Goal: Complete application form: Fill out and submit a form for a specific purpose

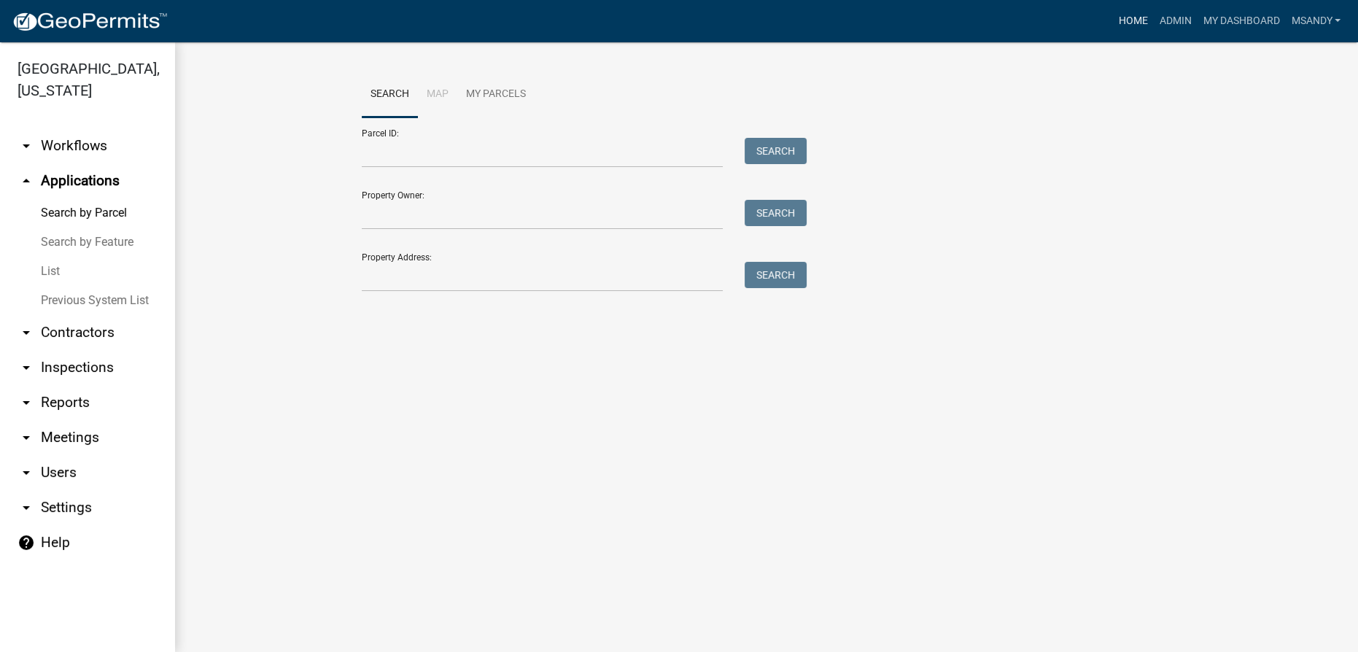
click at [677, 12] on link "Home" at bounding box center [1132, 21] width 41 height 28
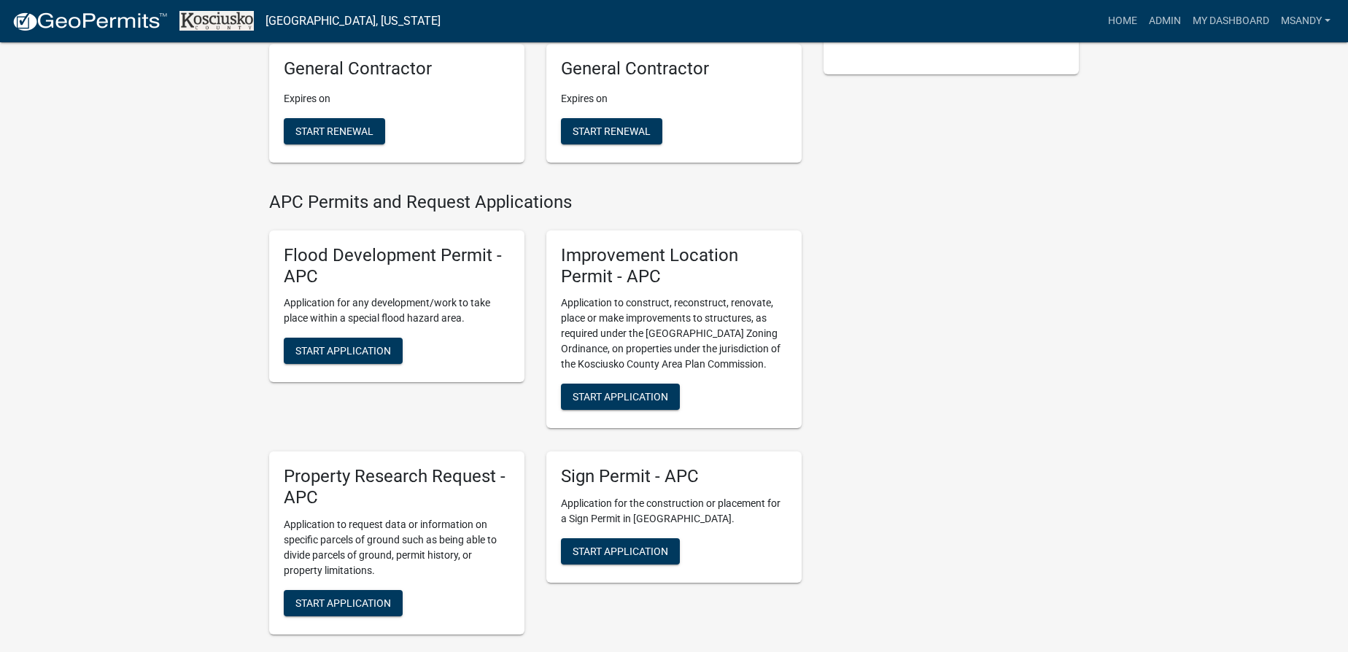
scroll to position [397, 0]
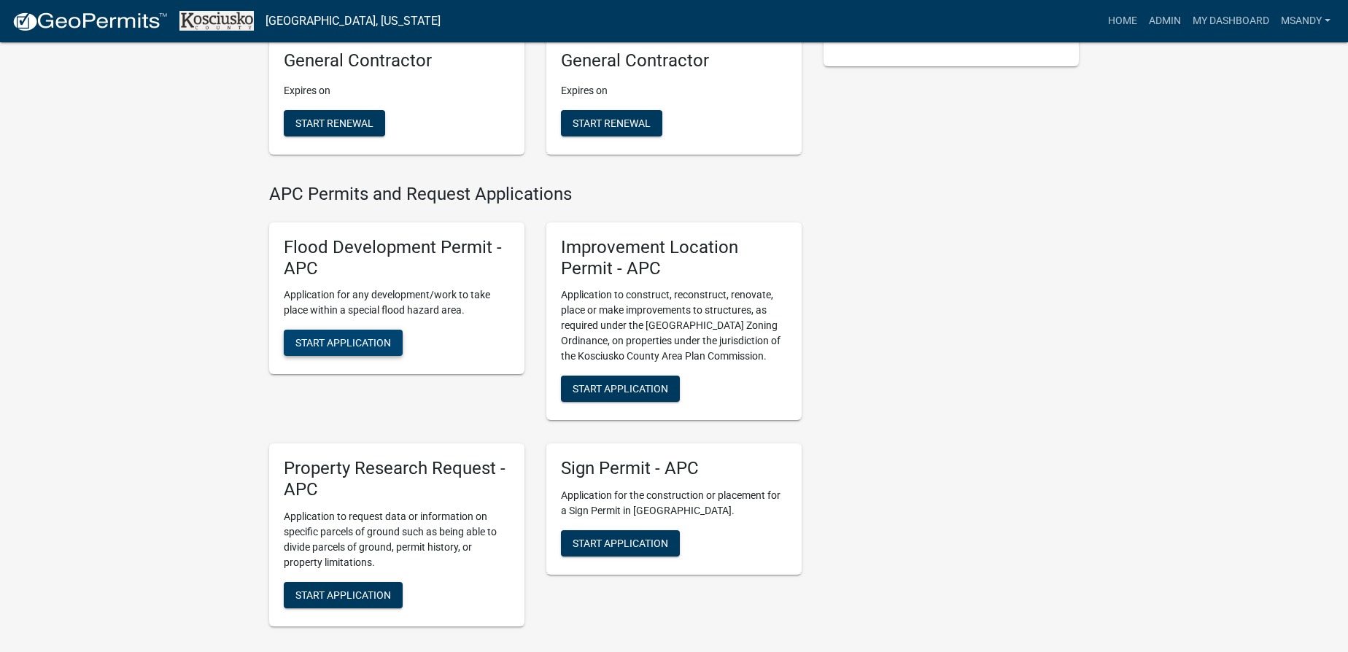
click at [319, 353] on button "Start Application" at bounding box center [343, 343] width 119 height 26
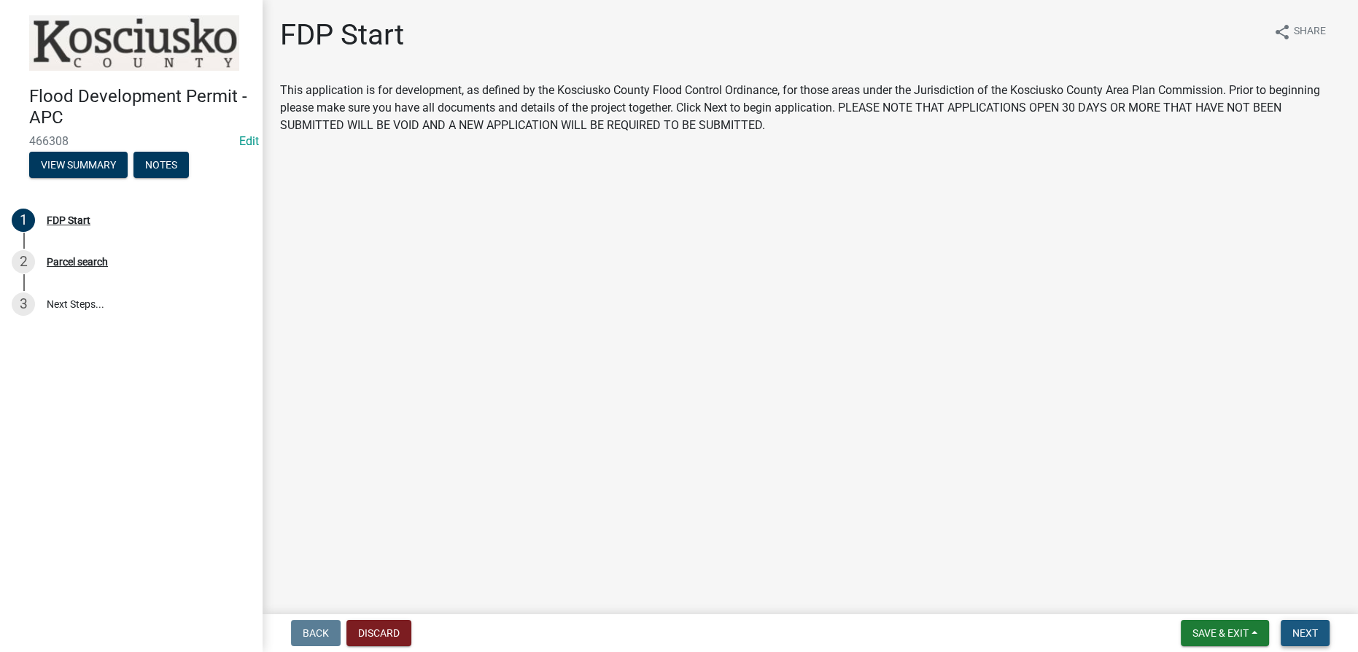
click at [677, 629] on span "Next" at bounding box center [1305, 633] width 26 height 12
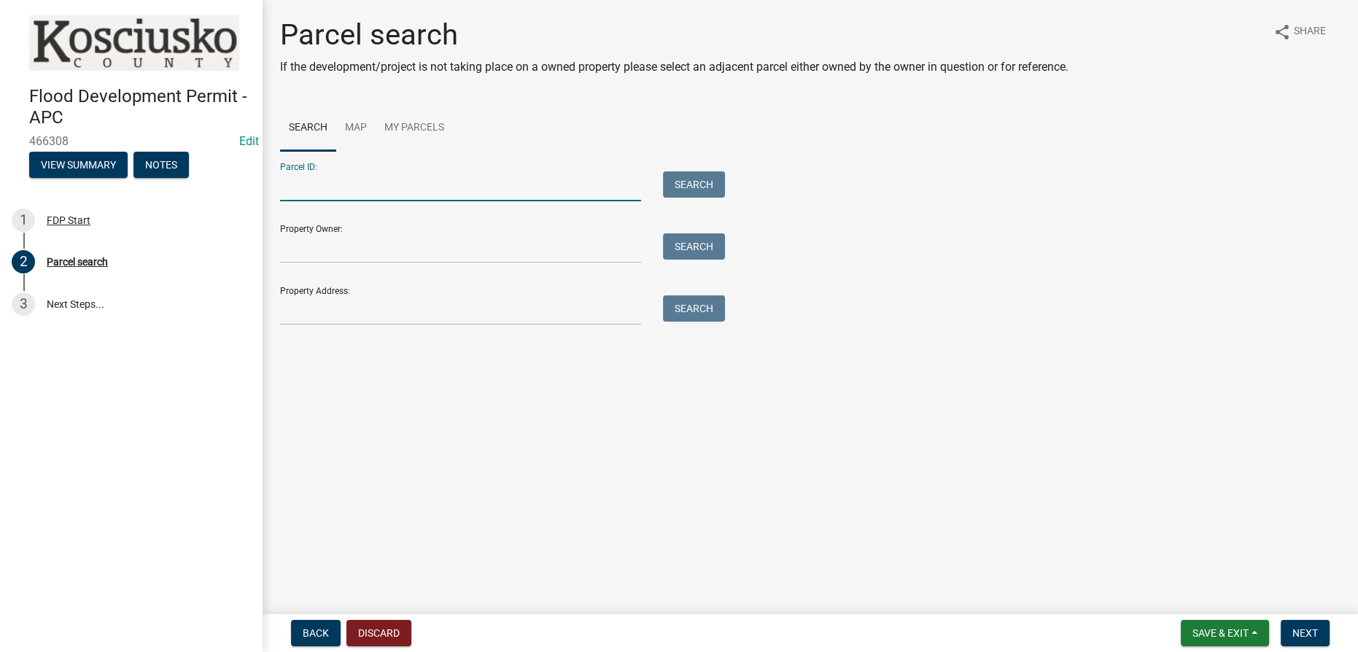
click at [506, 186] on input "Parcel ID:" at bounding box center [460, 186] width 361 height 30
type input "[PHONE_NUMBER].a"
click at [677, 188] on button "Search" at bounding box center [694, 184] width 62 height 26
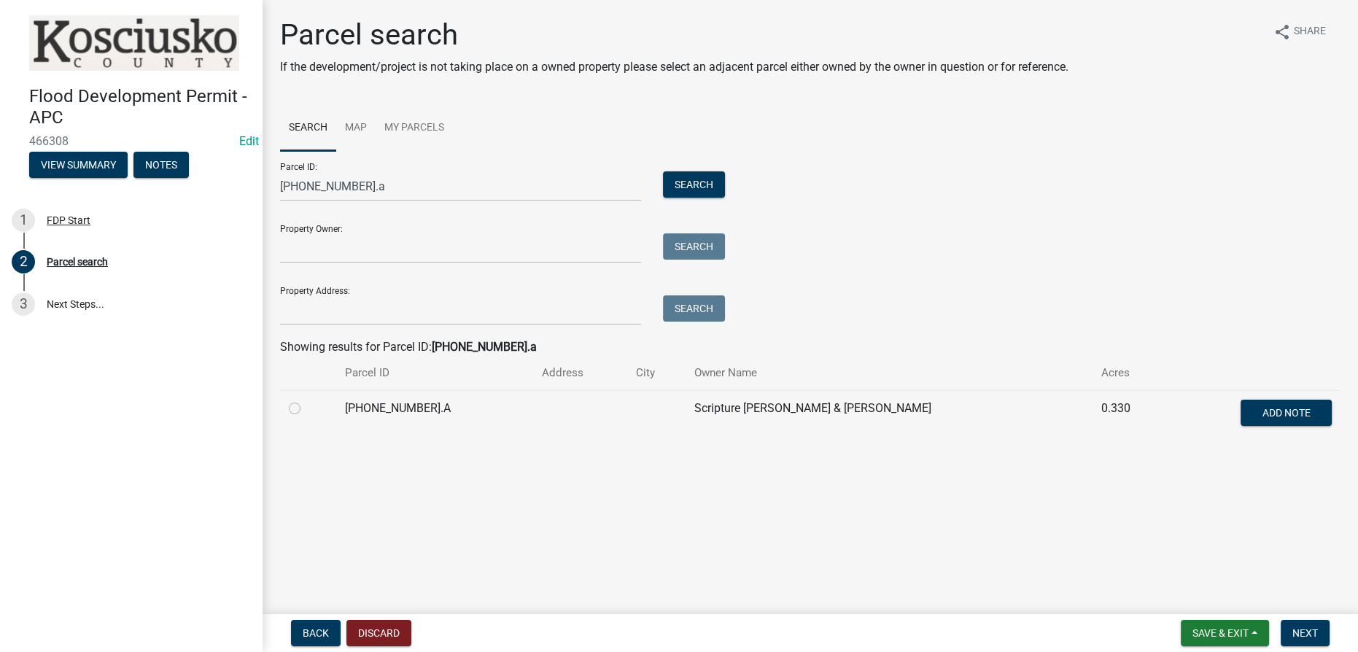
click at [306, 400] on label at bounding box center [306, 400] width 0 height 0
click at [306, 407] on input "radio" at bounding box center [310, 404] width 9 height 9
radio input "true"
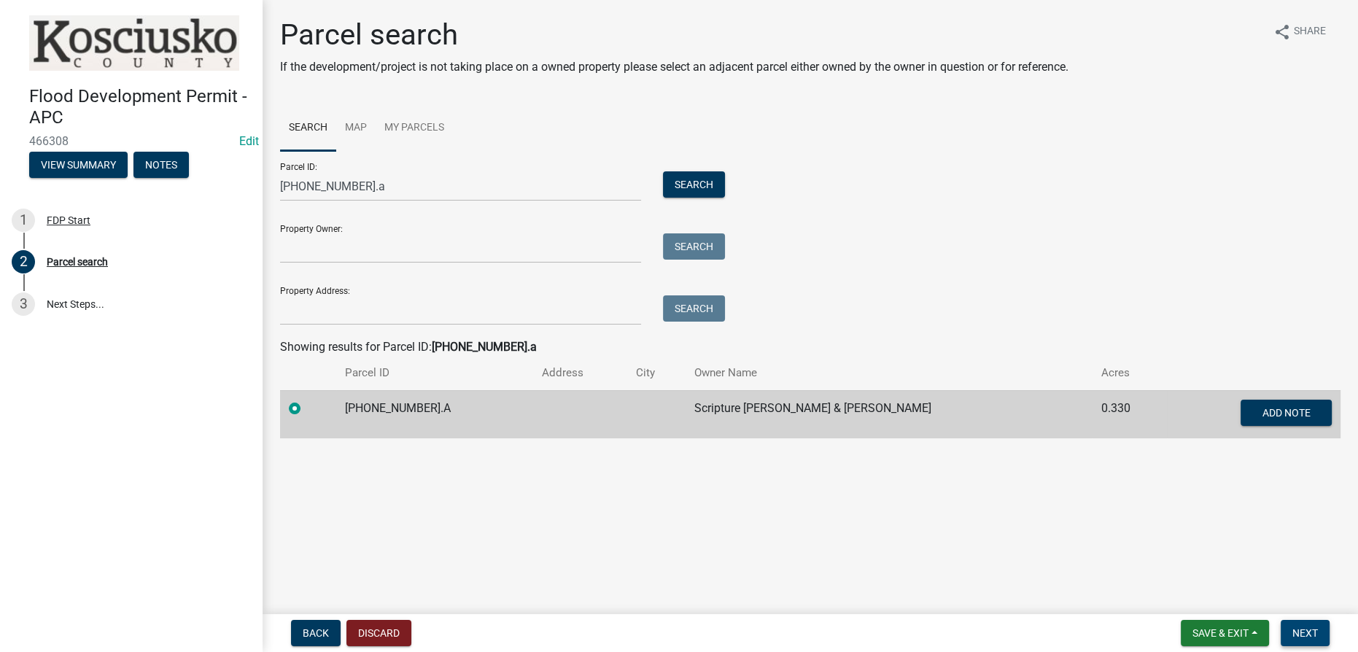
click at [677, 627] on span "Next" at bounding box center [1305, 633] width 26 height 12
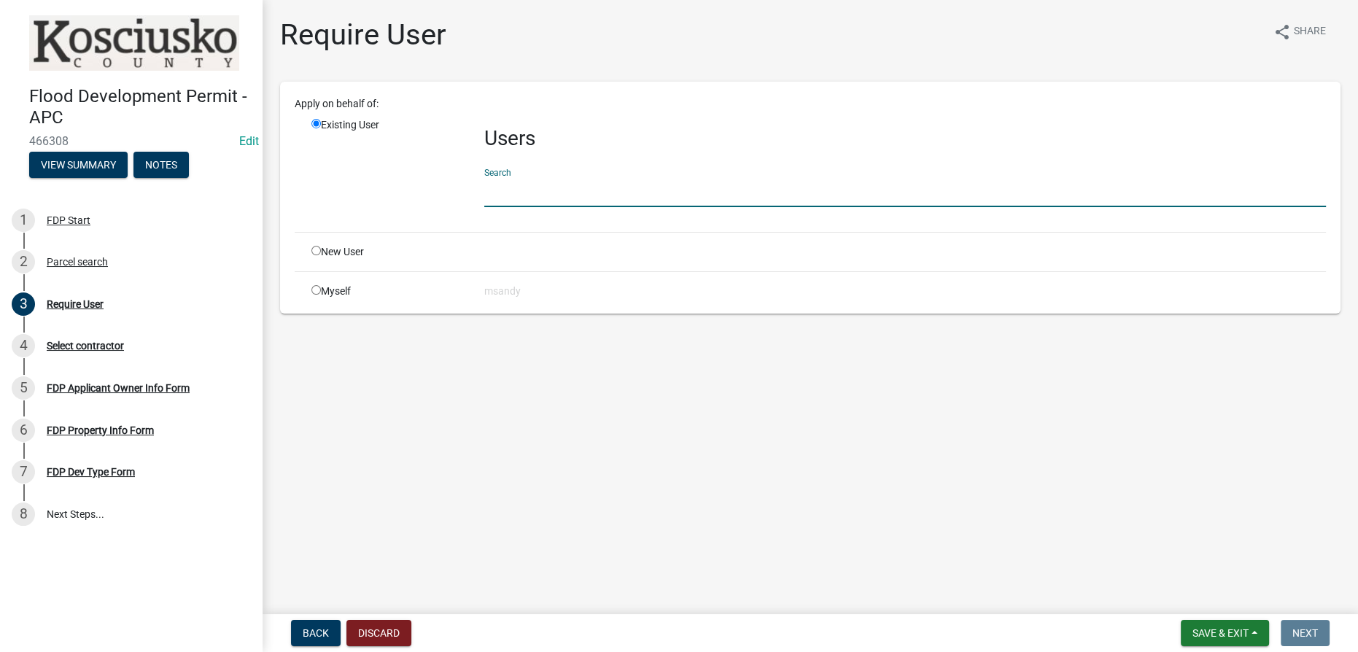
click at [583, 196] on input "text" at bounding box center [905, 192] width 842 height 30
click at [582, 196] on input "text" at bounding box center [905, 192] width 842 height 30
click at [321, 285] on div "Myself" at bounding box center [386, 291] width 173 height 15
click at [315, 292] on input "radio" at bounding box center [315, 289] width 9 height 9
radio input "true"
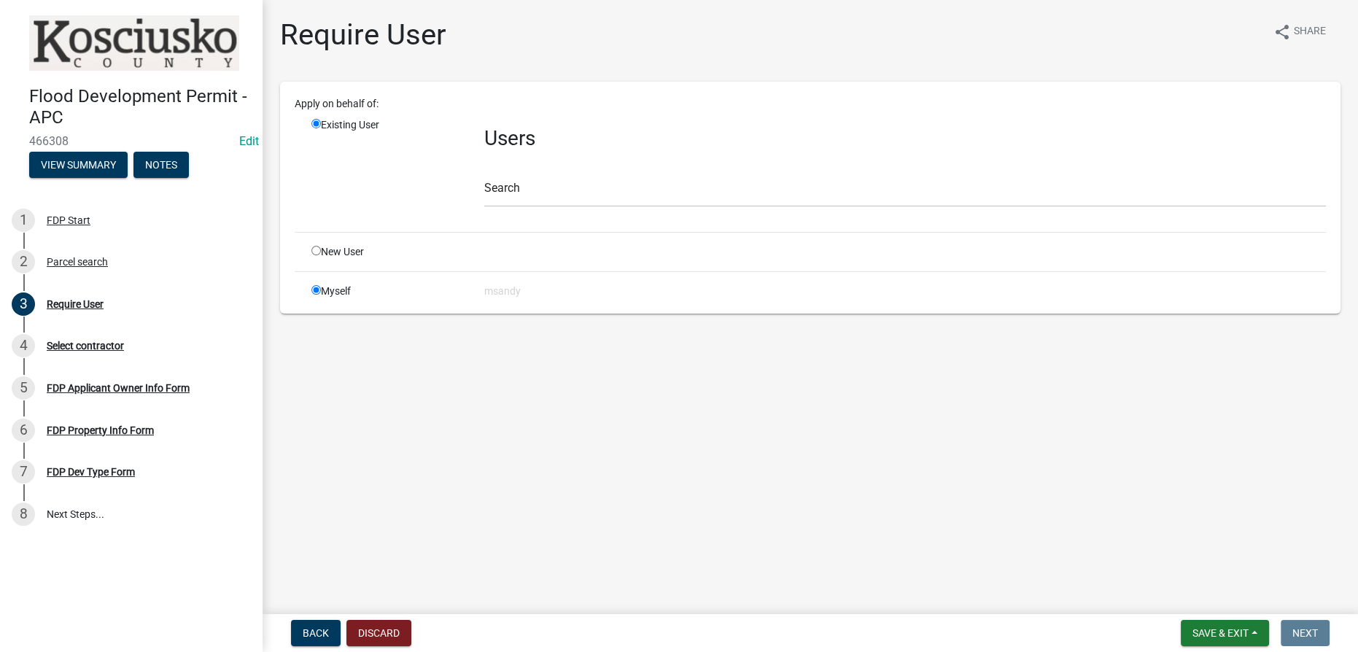
radio input "false"
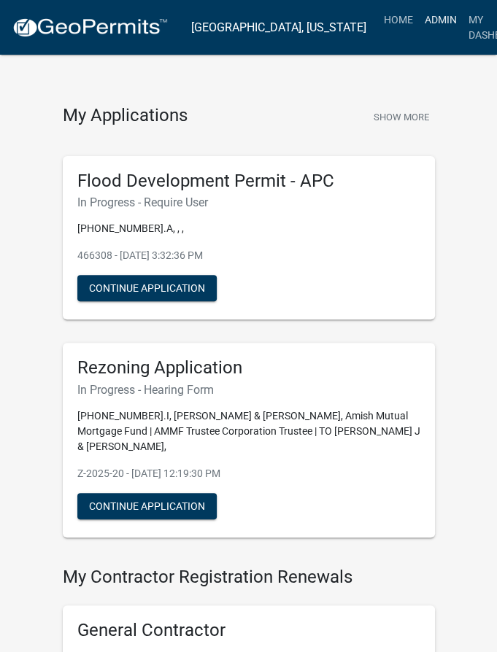
click at [419, 17] on link "Admin" at bounding box center [441, 20] width 44 height 28
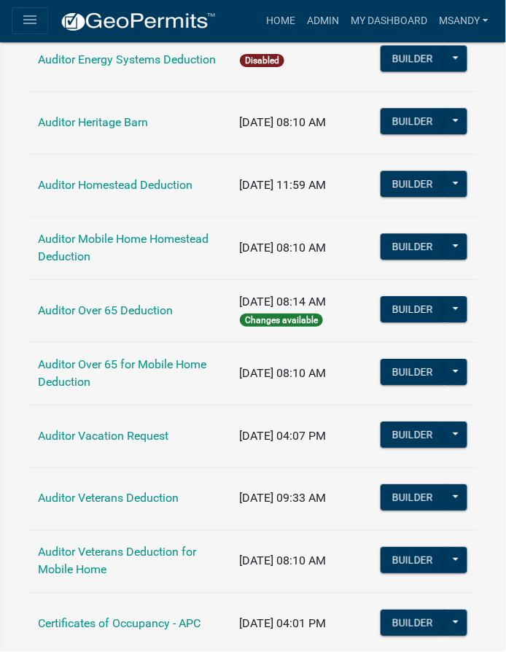
scroll to position [331, 0]
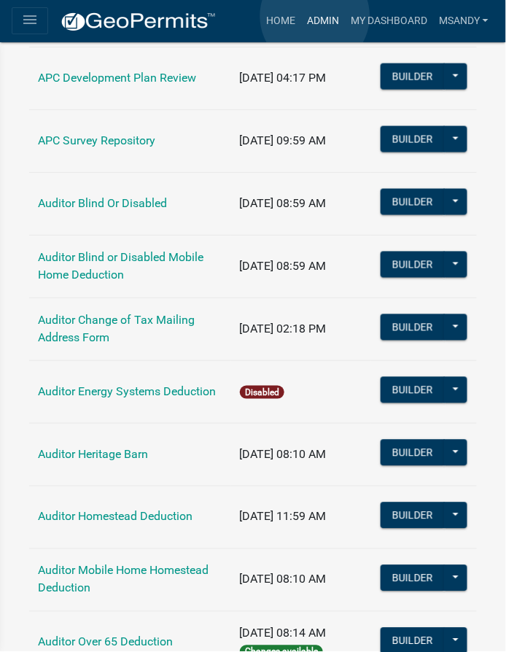
click at [315, 16] on link "Admin" at bounding box center [323, 21] width 44 height 28
click at [283, 19] on link "Home" at bounding box center [280, 21] width 41 height 28
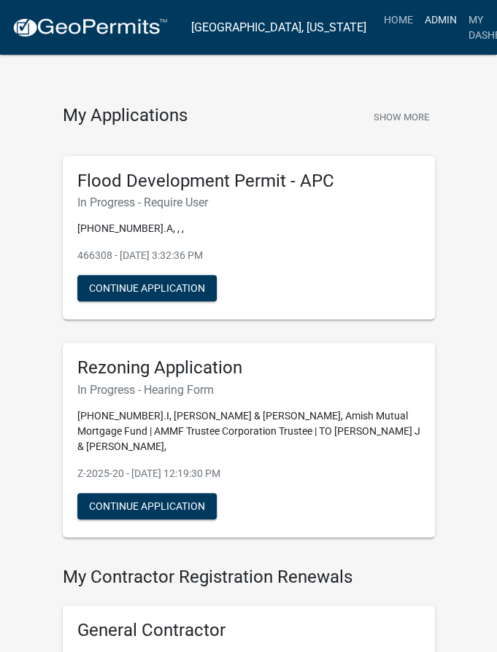
click at [419, 20] on link "Admin" at bounding box center [441, 20] width 44 height 28
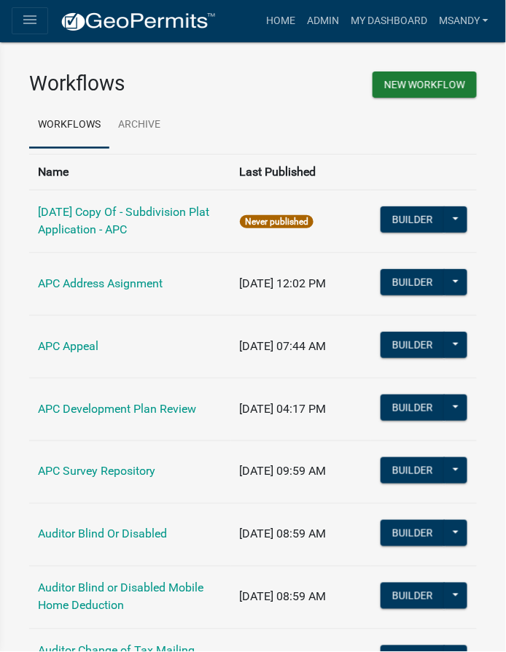
click at [31, 14] on icon "menu" at bounding box center [30, 20] width 18 height 18
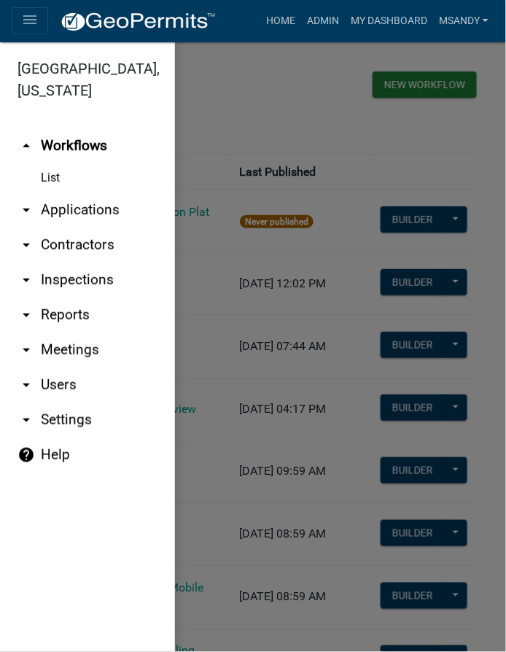
click at [50, 207] on link "arrow_drop_down Applications" at bounding box center [87, 210] width 175 height 35
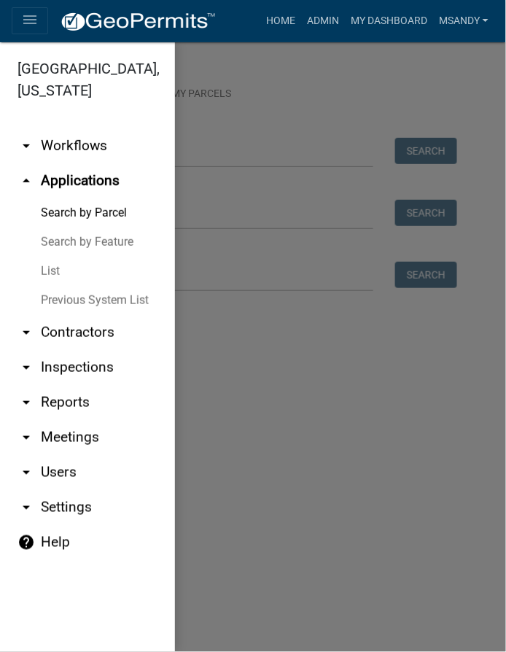
click at [56, 266] on link "List" at bounding box center [87, 271] width 175 height 29
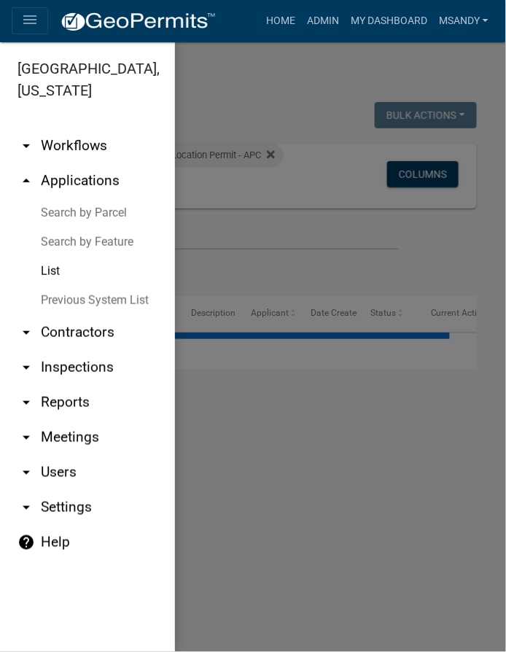
click at [61, 207] on link "Search by Parcel" at bounding box center [87, 212] width 175 height 29
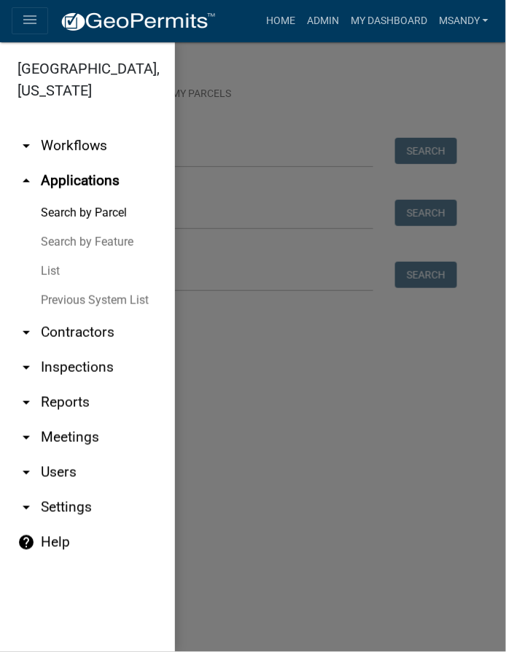
click at [203, 153] on div at bounding box center [253, 347] width 506 height 610
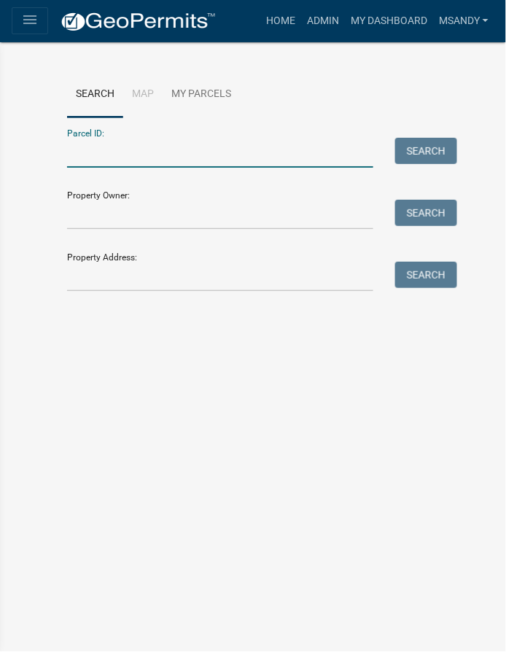
click at [220, 153] on input "Parcel ID:" at bounding box center [220, 153] width 306 height 30
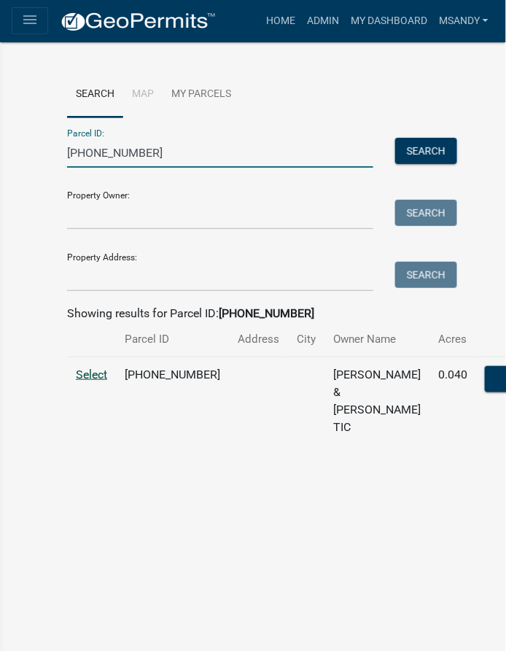
click at [87, 381] on span "Select" at bounding box center [91, 375] width 31 height 14
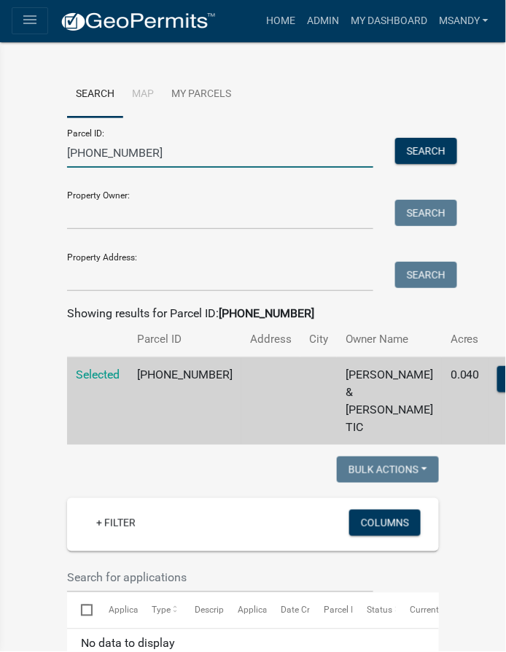
click at [144, 154] on input "[PHONE_NUMBER]" at bounding box center [220, 153] width 306 height 30
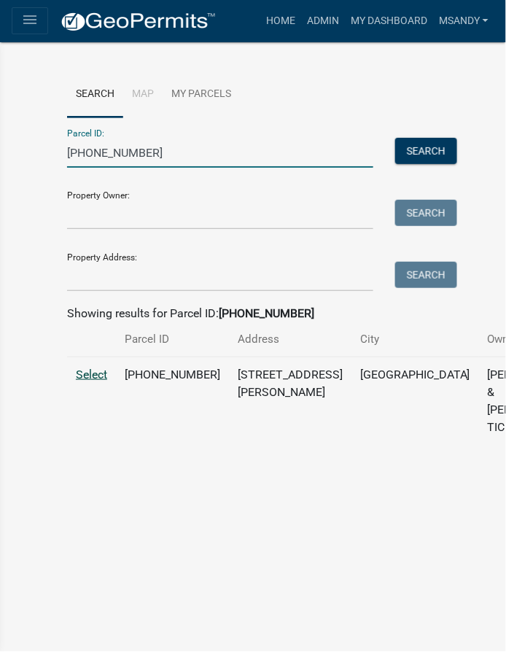
click at [95, 381] on span "Select" at bounding box center [91, 375] width 31 height 14
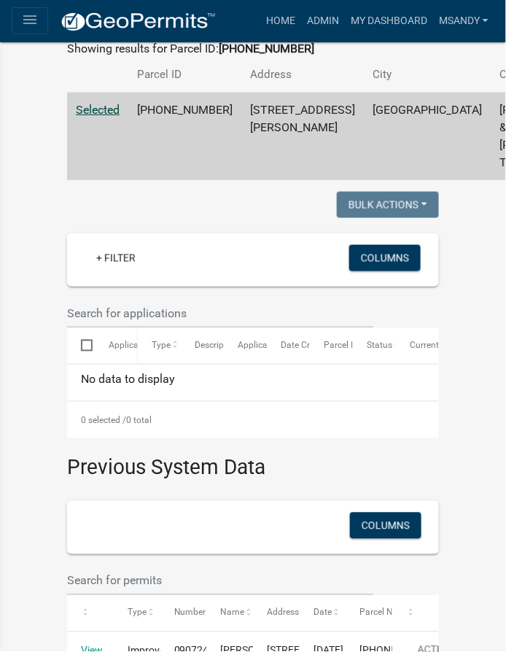
scroll to position [453, 0]
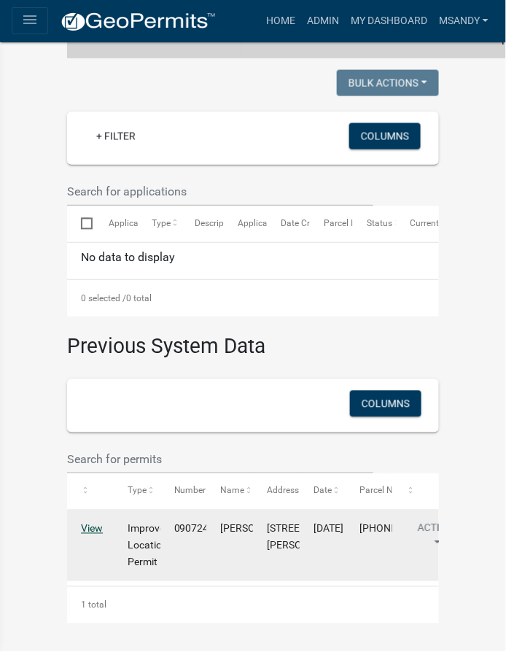
click at [85, 523] on link "View" at bounding box center [92, 529] width 22 height 12
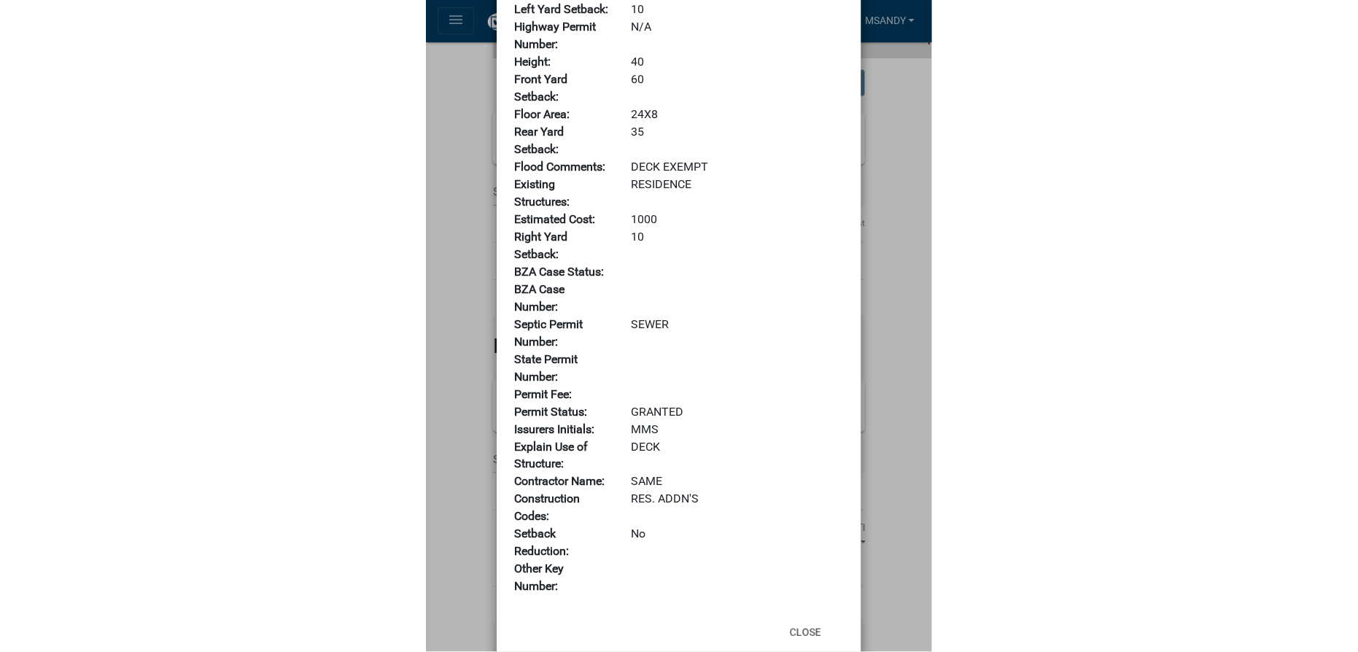
scroll to position [665, 0]
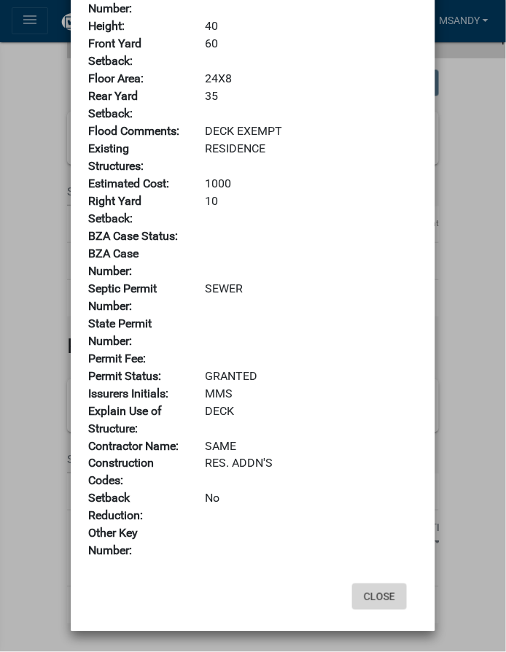
click at [391, 593] on button "Close" at bounding box center [379, 596] width 55 height 26
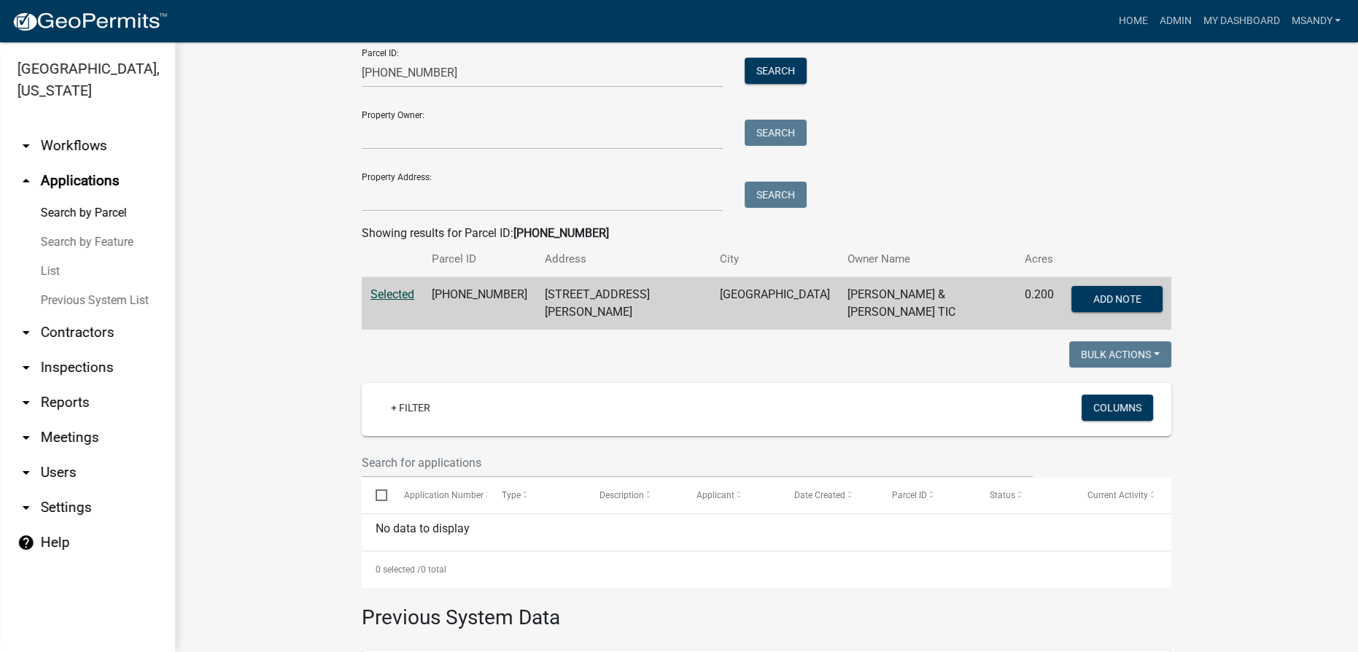
scroll to position [0, 0]
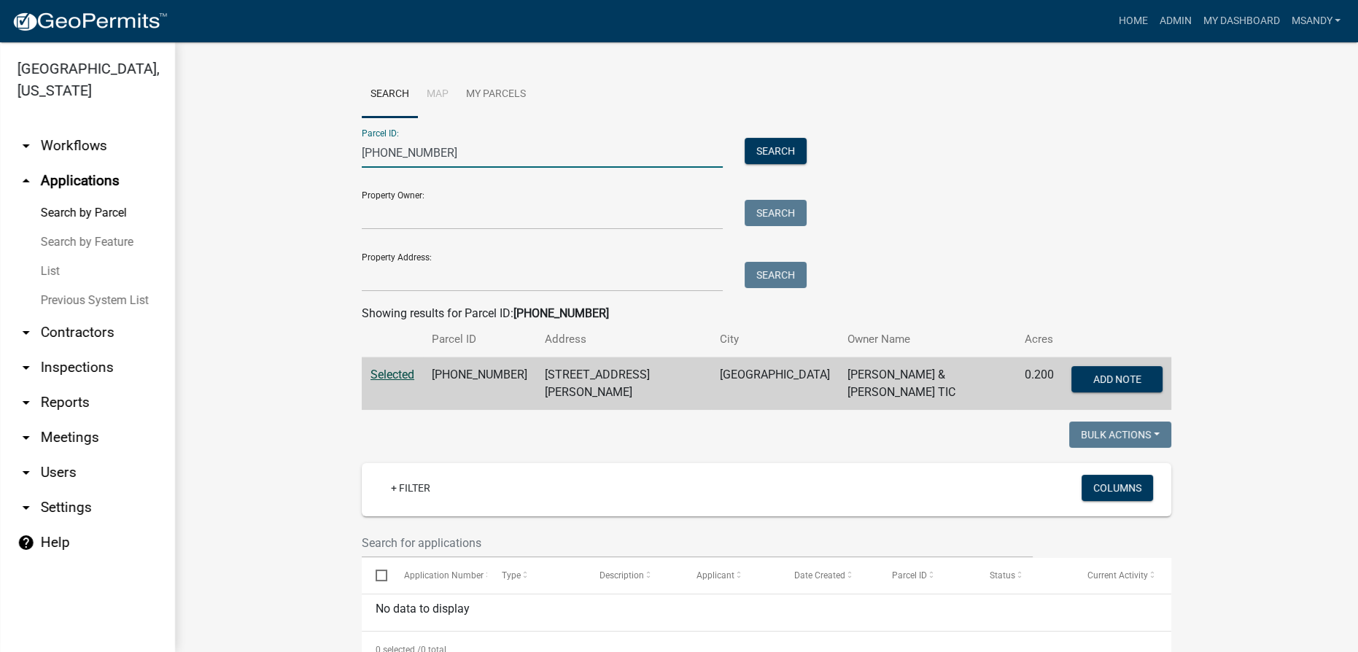
drag, startPoint x: 485, startPoint y: 152, endPoint x: 240, endPoint y: 152, distance: 245.0
click at [240, 152] on wm-workflow-application-search-view "Search Map My Parcels Parcel ID: [PHONE_NUMBER] Search Property Owner: Search P…" at bounding box center [766, 514] width 1125 height 887
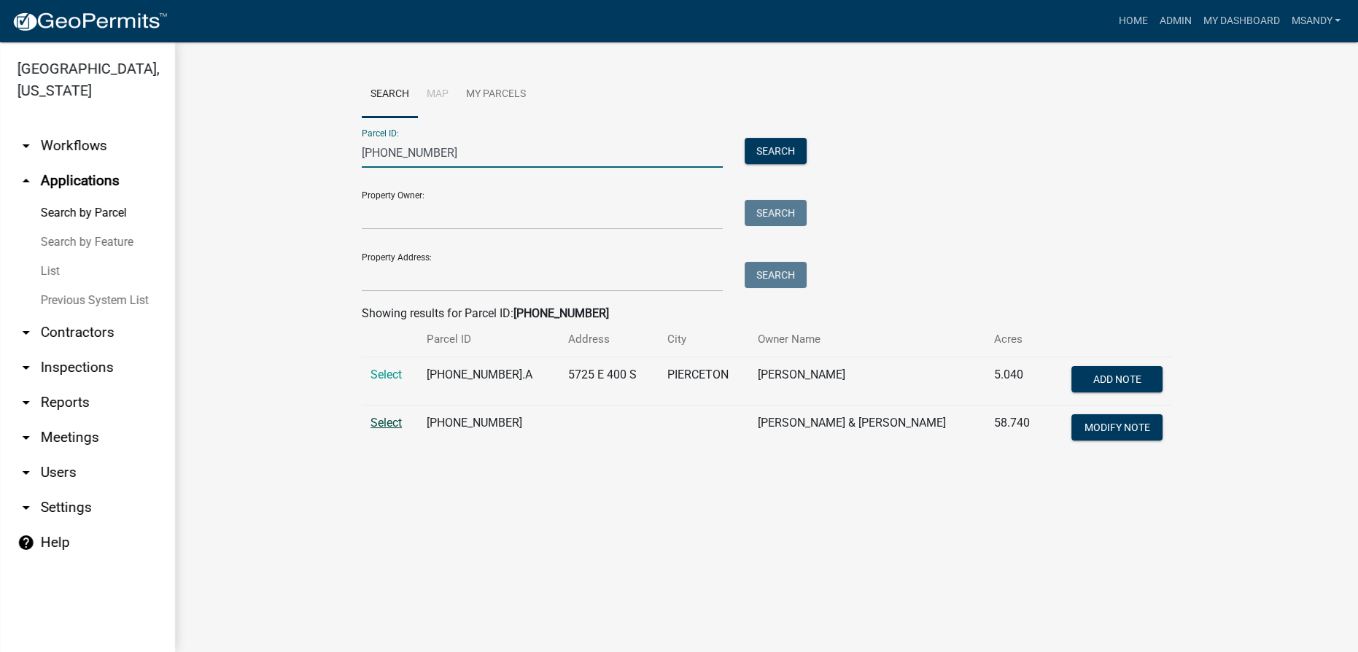
type input "[PHONE_NUMBER]"
click at [393, 422] on span "Select" at bounding box center [385, 423] width 31 height 14
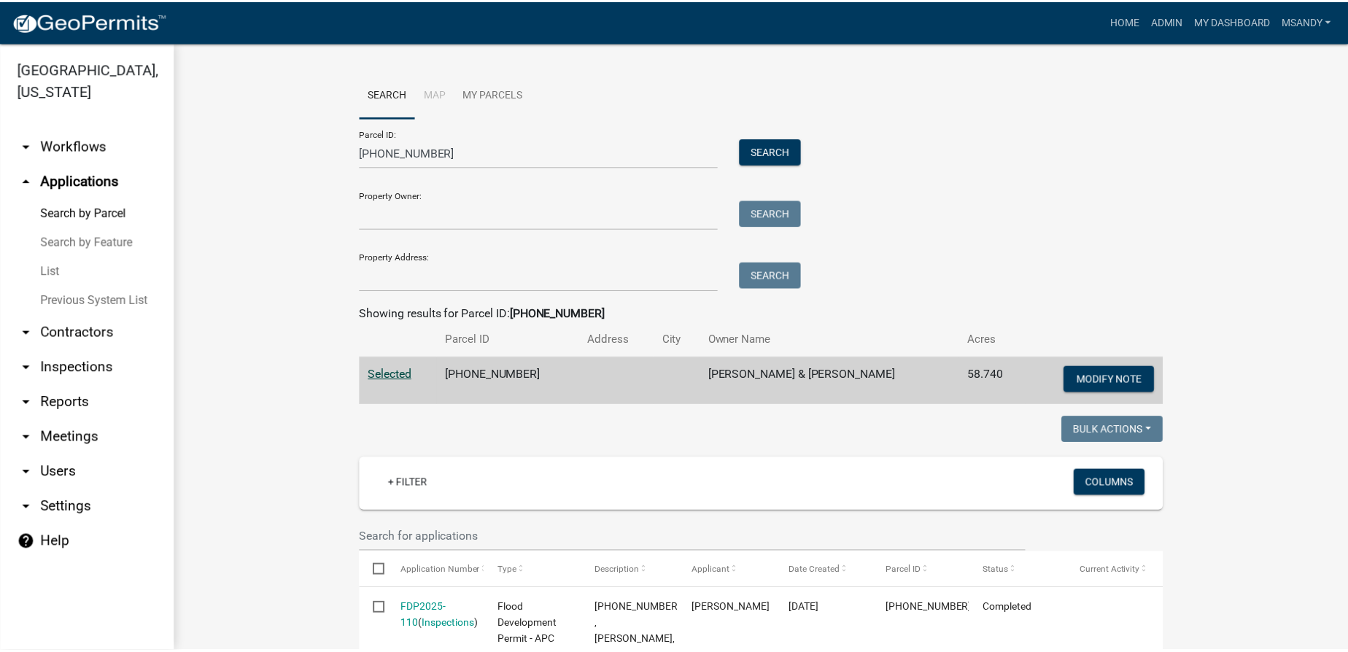
scroll to position [265, 0]
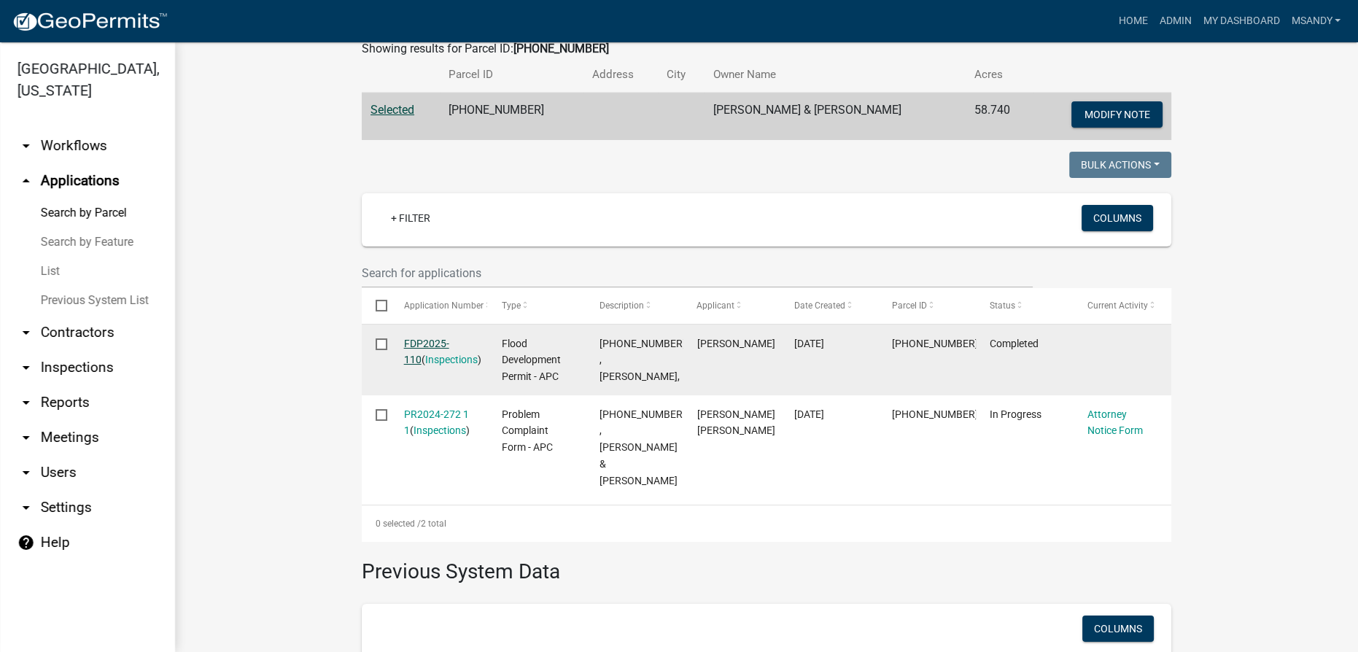
click at [419, 343] on link "FDP2025-110" at bounding box center [426, 352] width 45 height 28
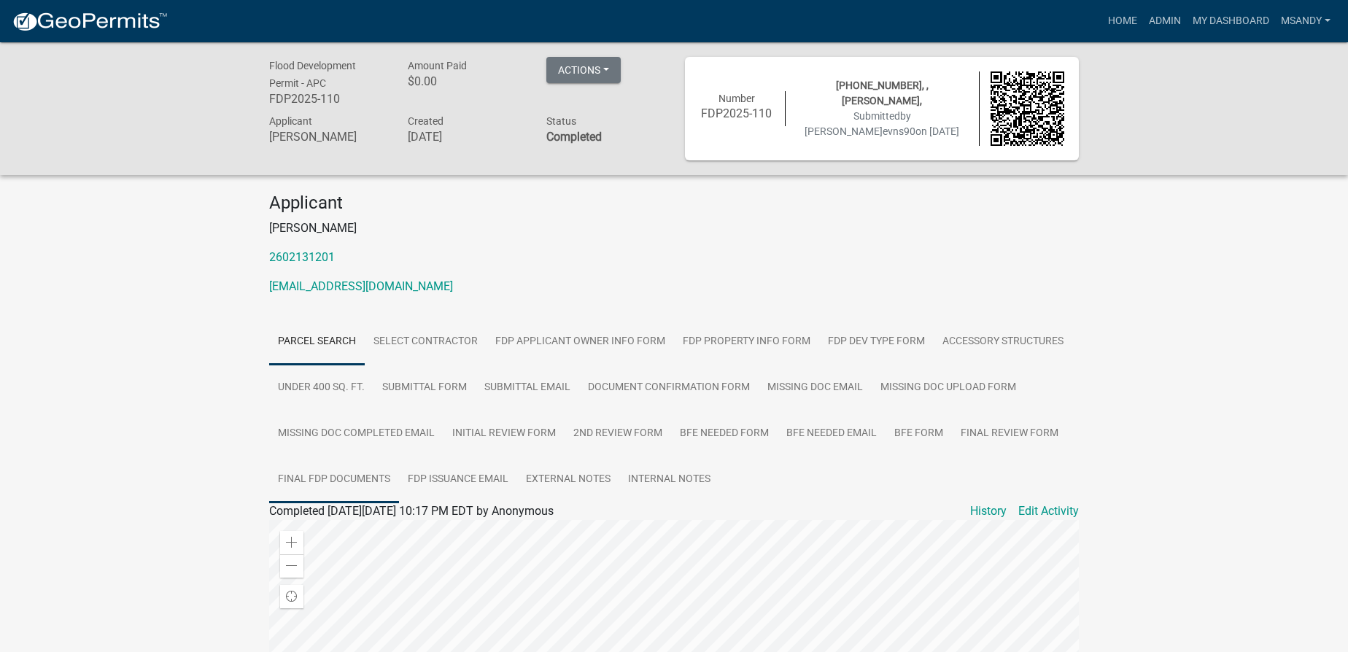
click at [348, 475] on link "Final FDP Documents" at bounding box center [334, 480] width 130 height 47
click at [278, 532] on link "Final FDP Documents" at bounding box center [325, 528] width 112 height 14
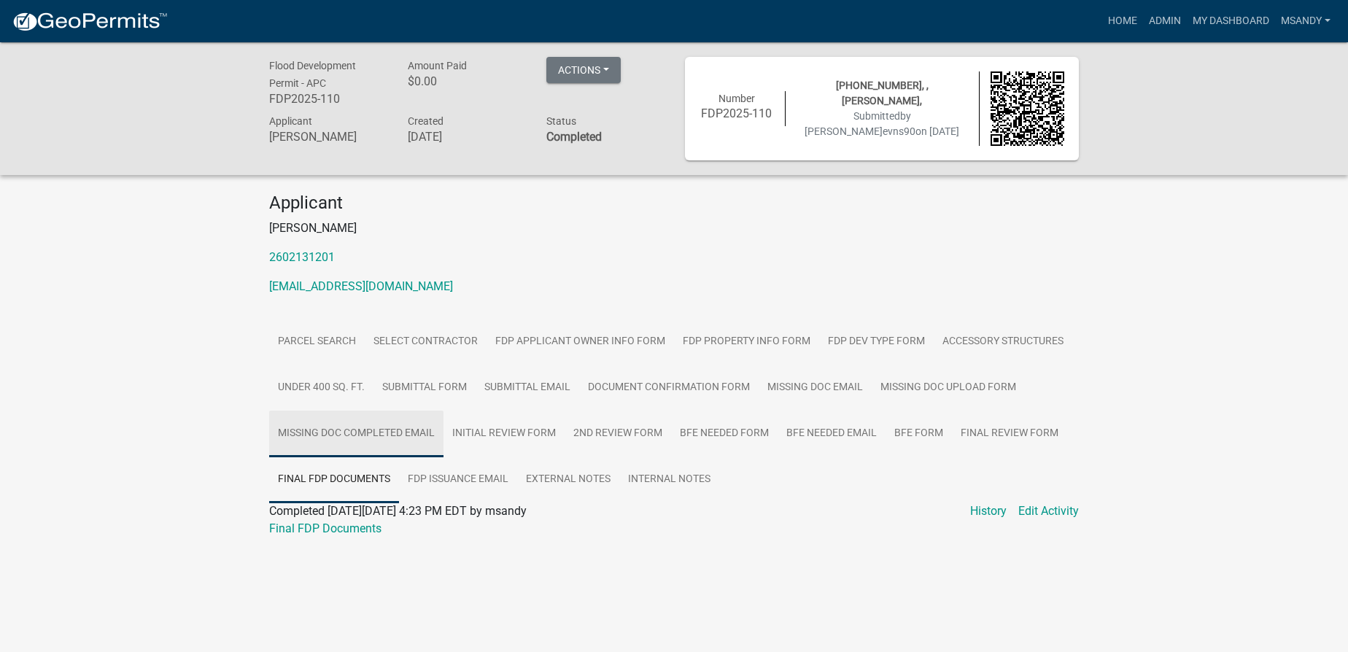
click at [352, 427] on link "Missing Doc Completed Email" at bounding box center [356, 434] width 174 height 47
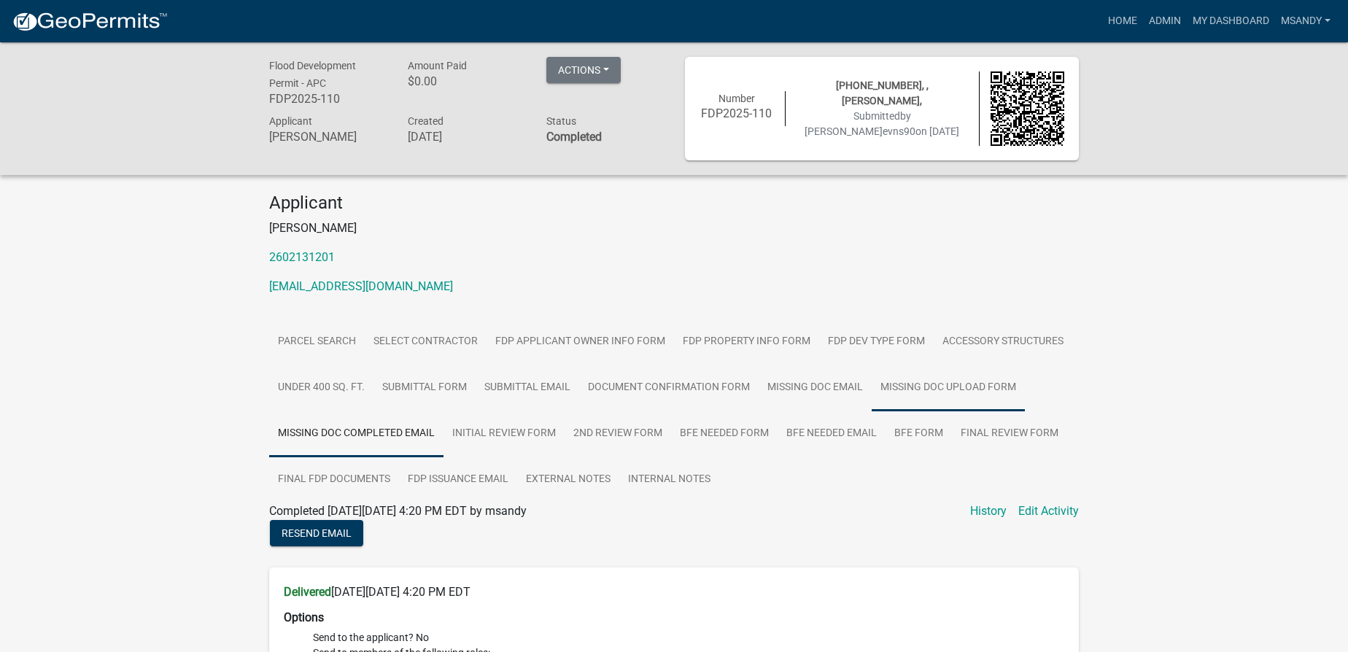
click at [677, 377] on link "Missing Doc Upload Form" at bounding box center [947, 388] width 153 height 47
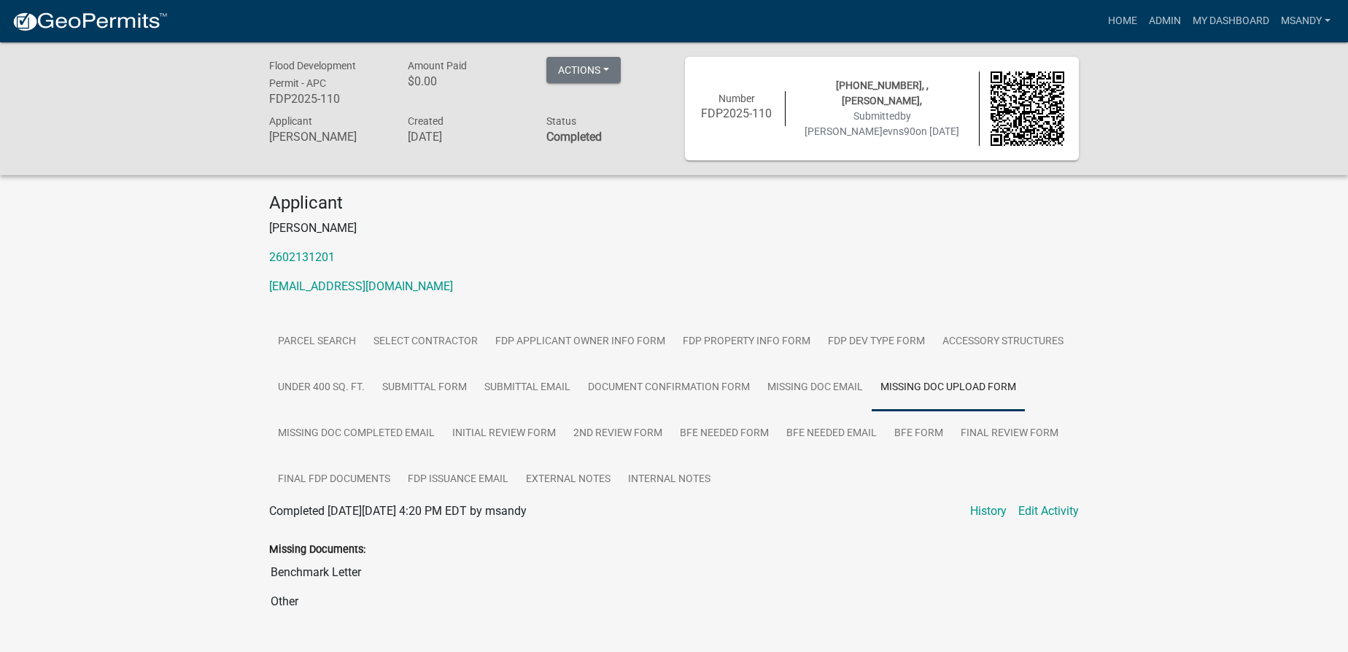
scroll to position [331, 0]
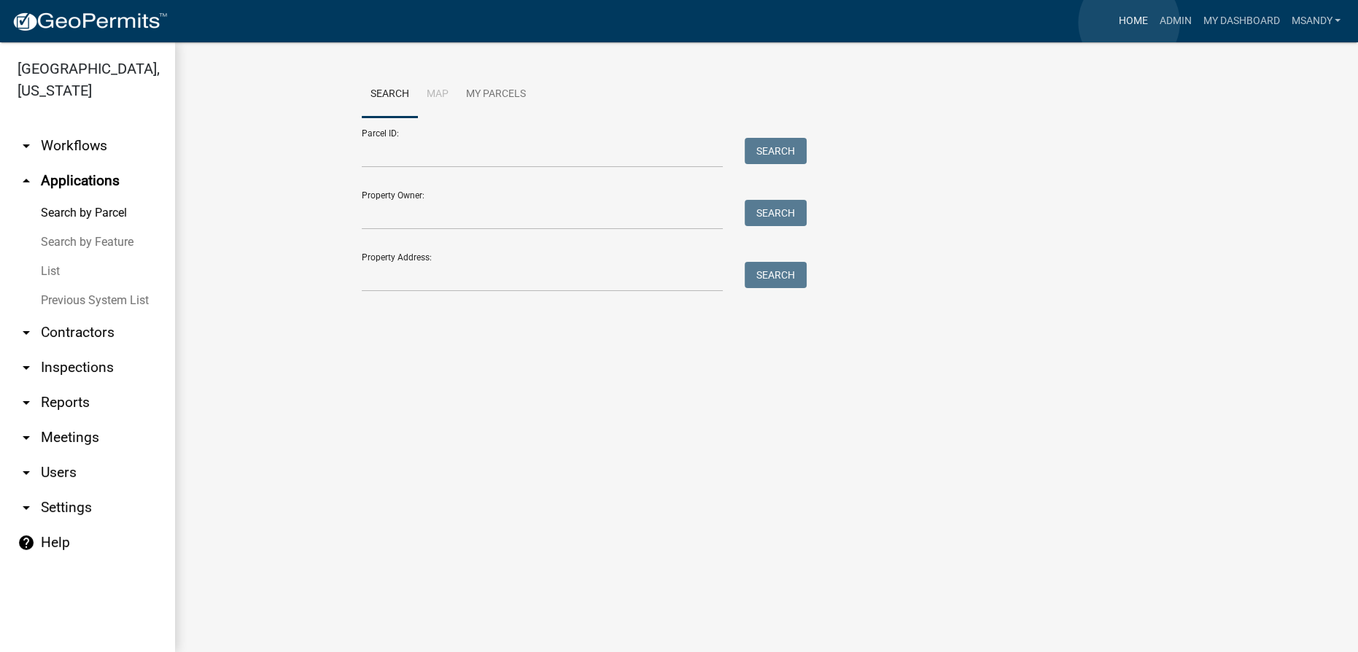
click at [677, 23] on link "Home" at bounding box center [1132, 21] width 41 height 28
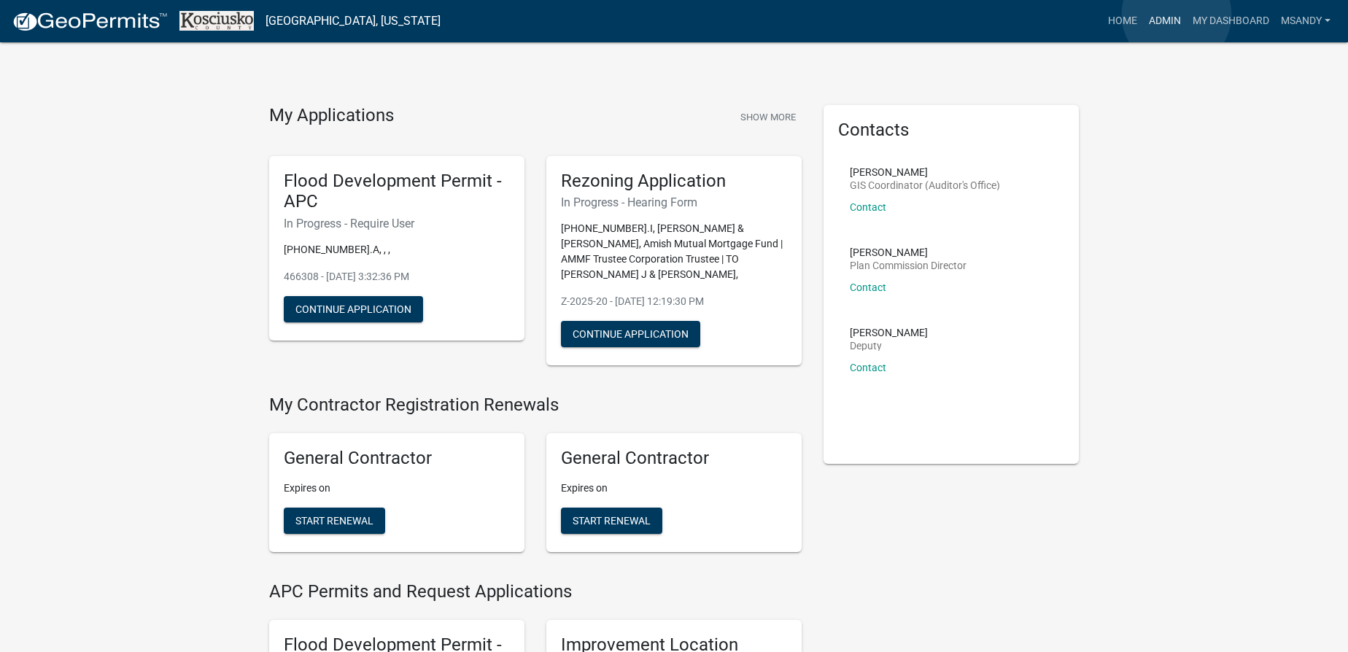
click at [677, 15] on link "Admin" at bounding box center [1165, 21] width 44 height 28
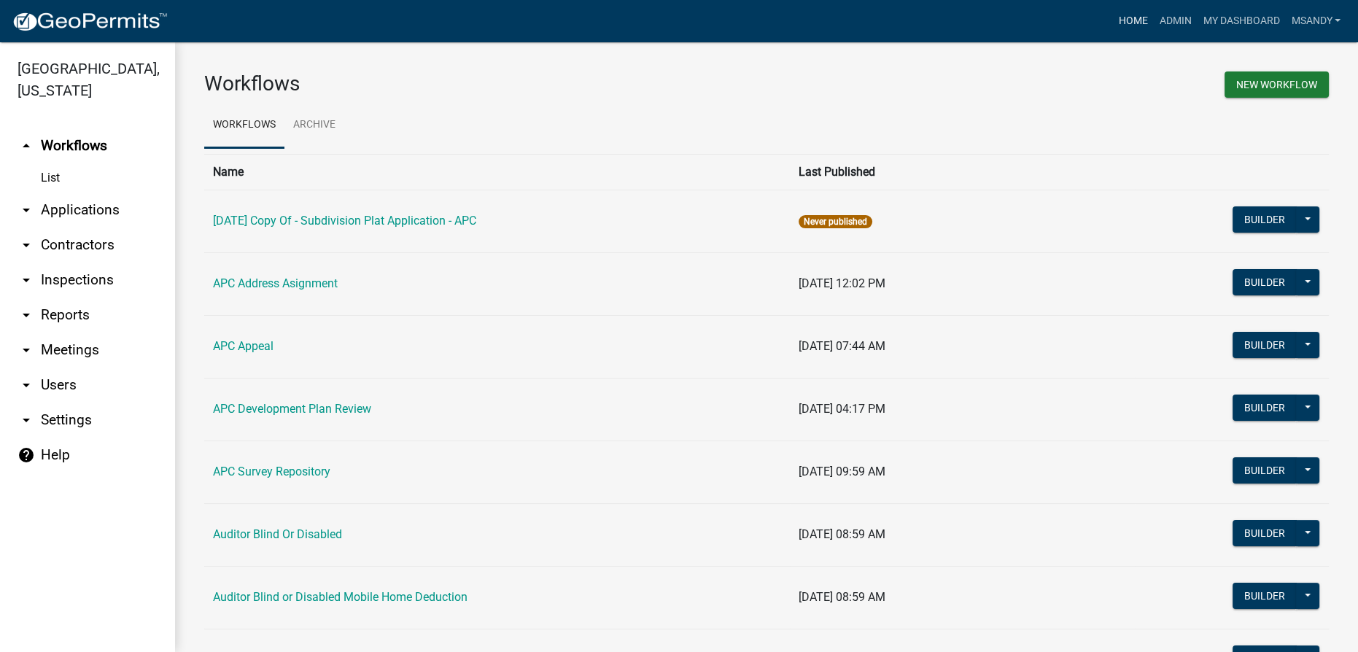
click at [677, 20] on link "Home" at bounding box center [1132, 21] width 41 height 28
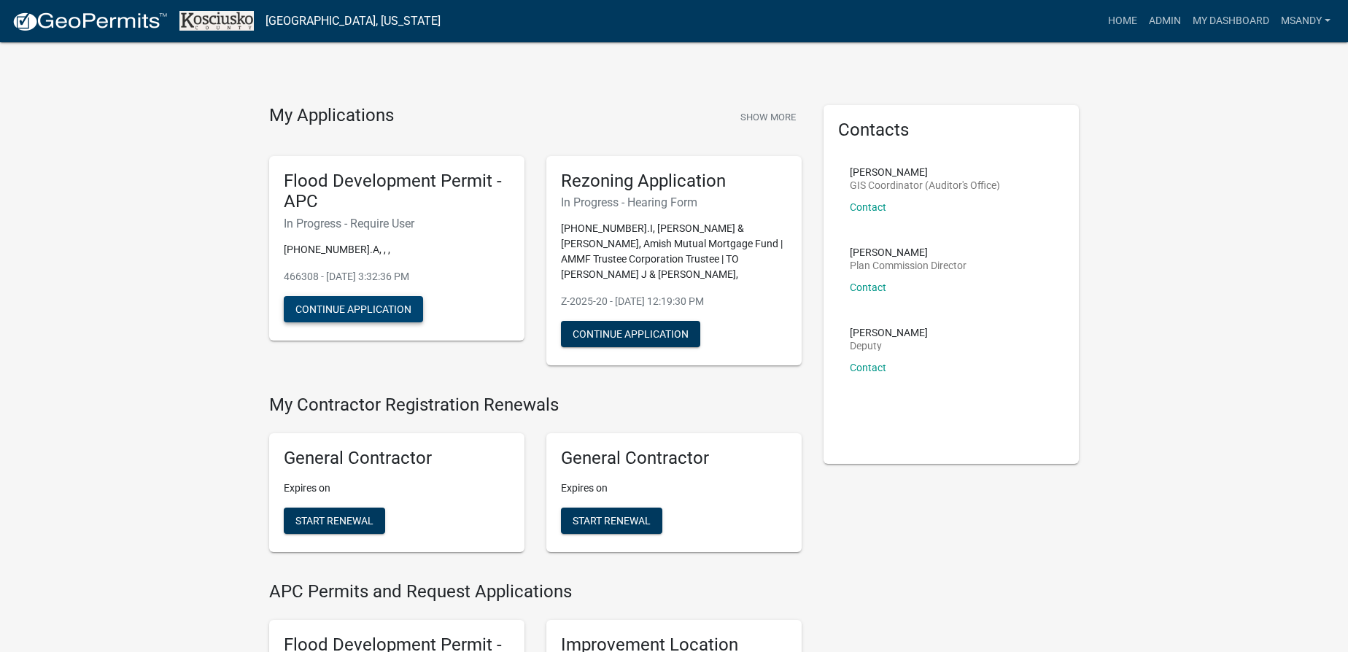
click at [378, 307] on button "Continue Application" at bounding box center [353, 309] width 139 height 26
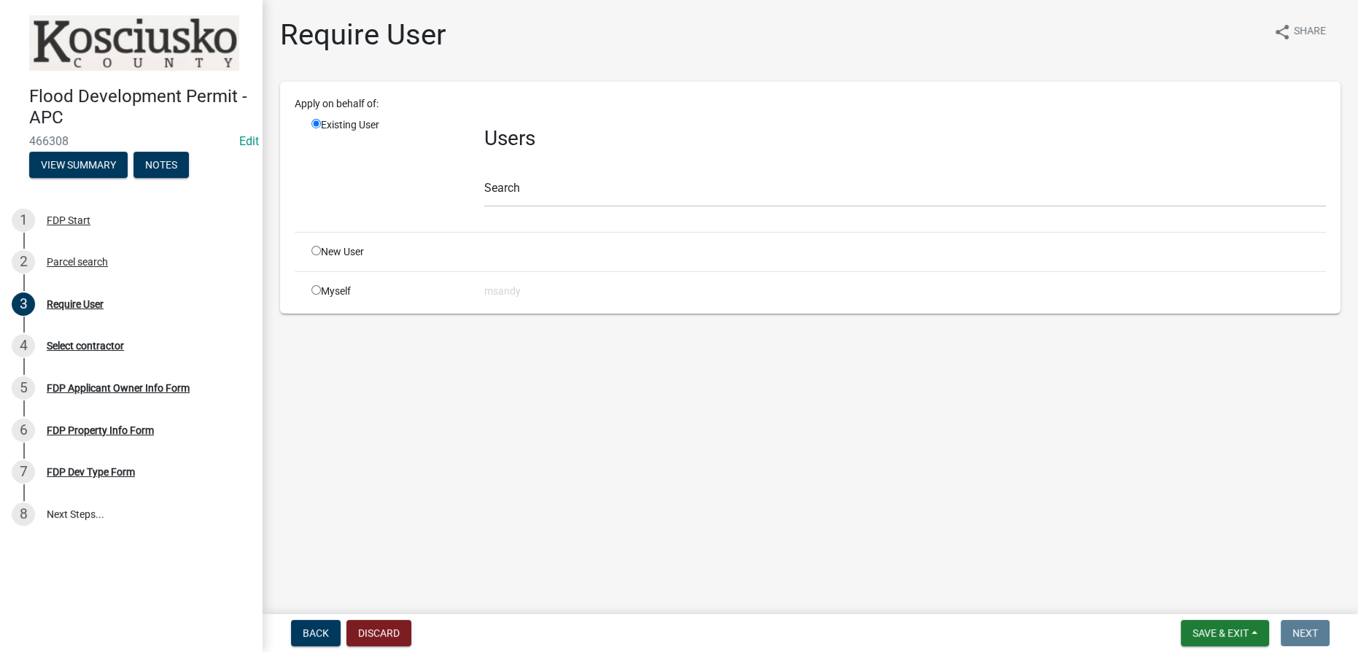
click at [314, 287] on input "radio" at bounding box center [315, 289] width 9 height 9
radio input "true"
radio input "false"
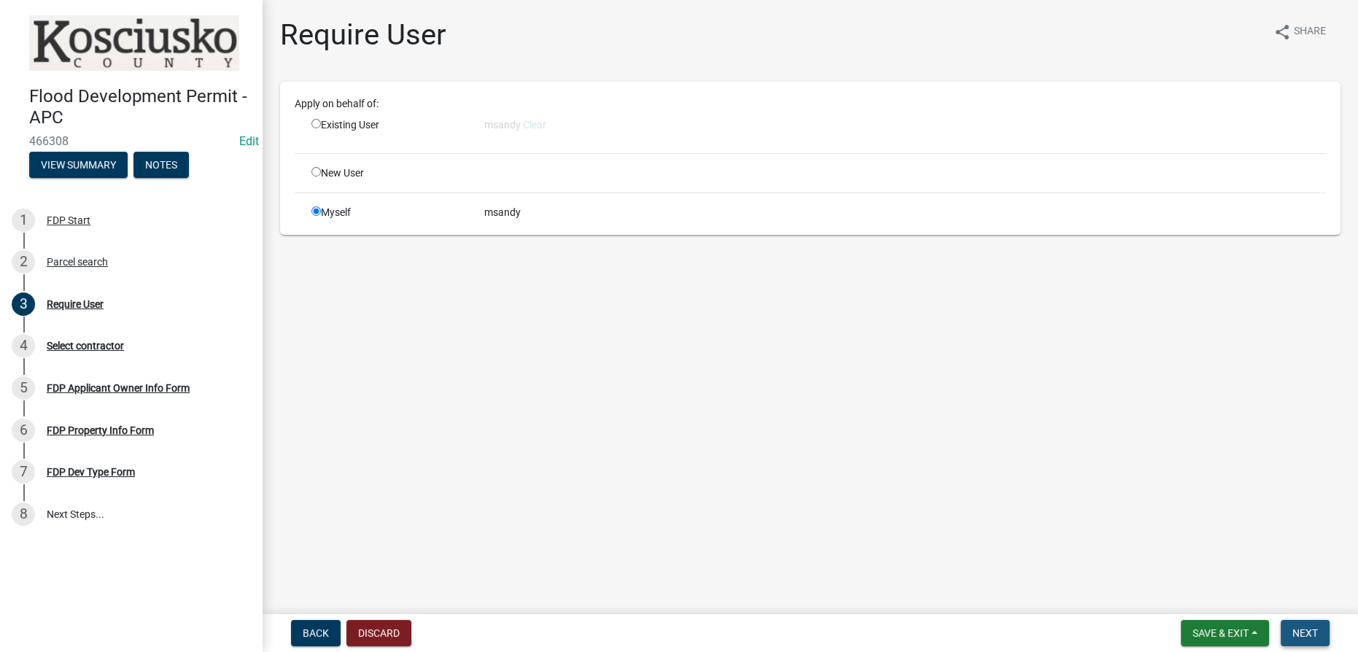
click at [677, 635] on span "Next" at bounding box center [1305, 633] width 26 height 12
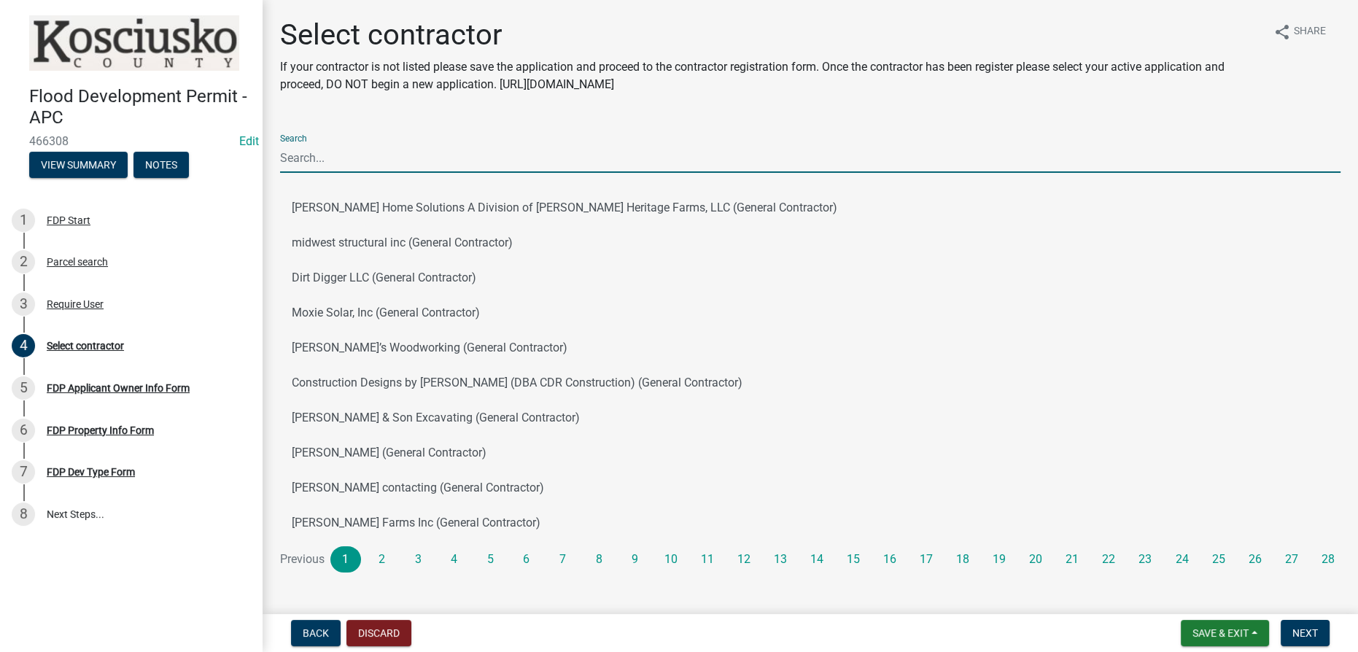
click at [377, 163] on input "Search" at bounding box center [810, 158] width 1060 height 30
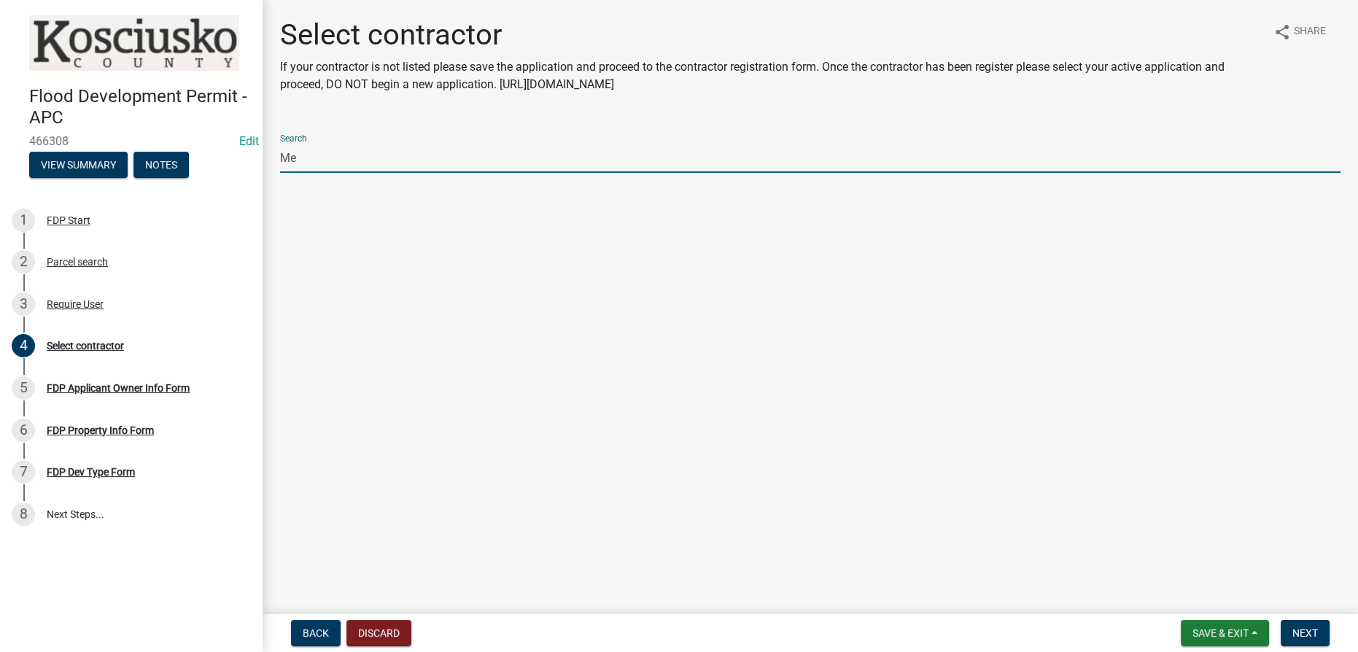
type input "M"
type input "F"
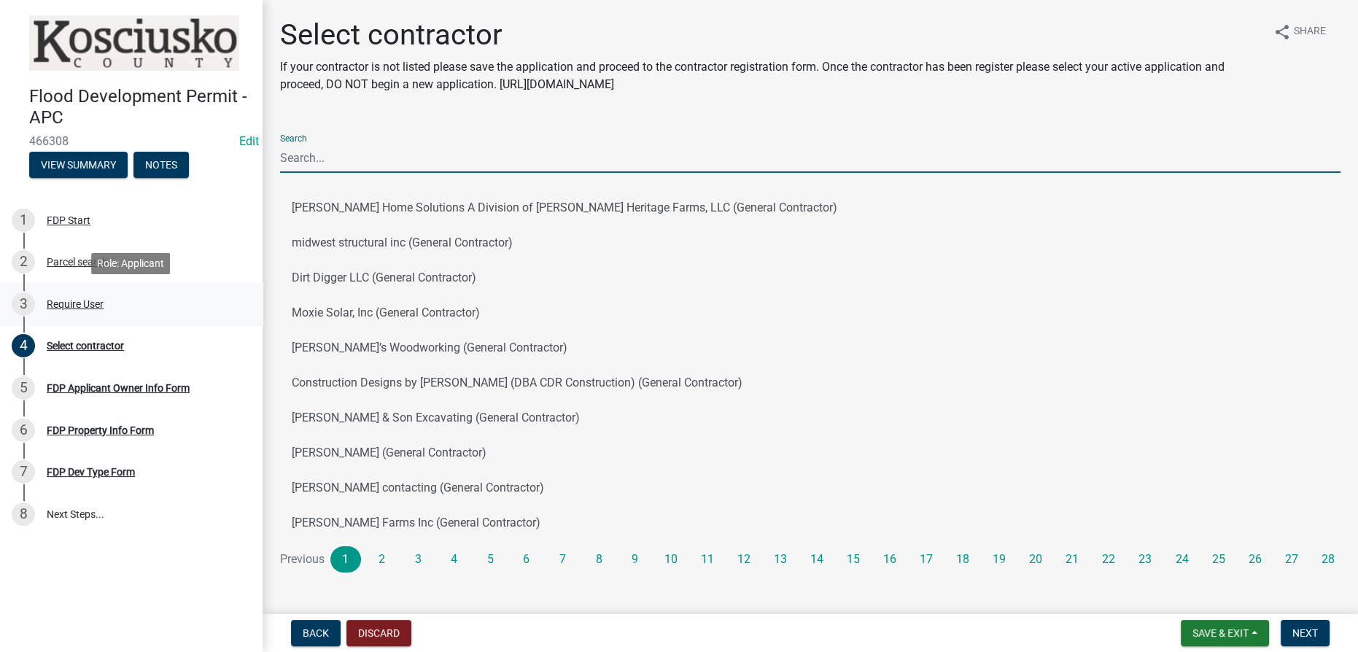
click at [79, 301] on div "Require User" at bounding box center [75, 304] width 57 height 10
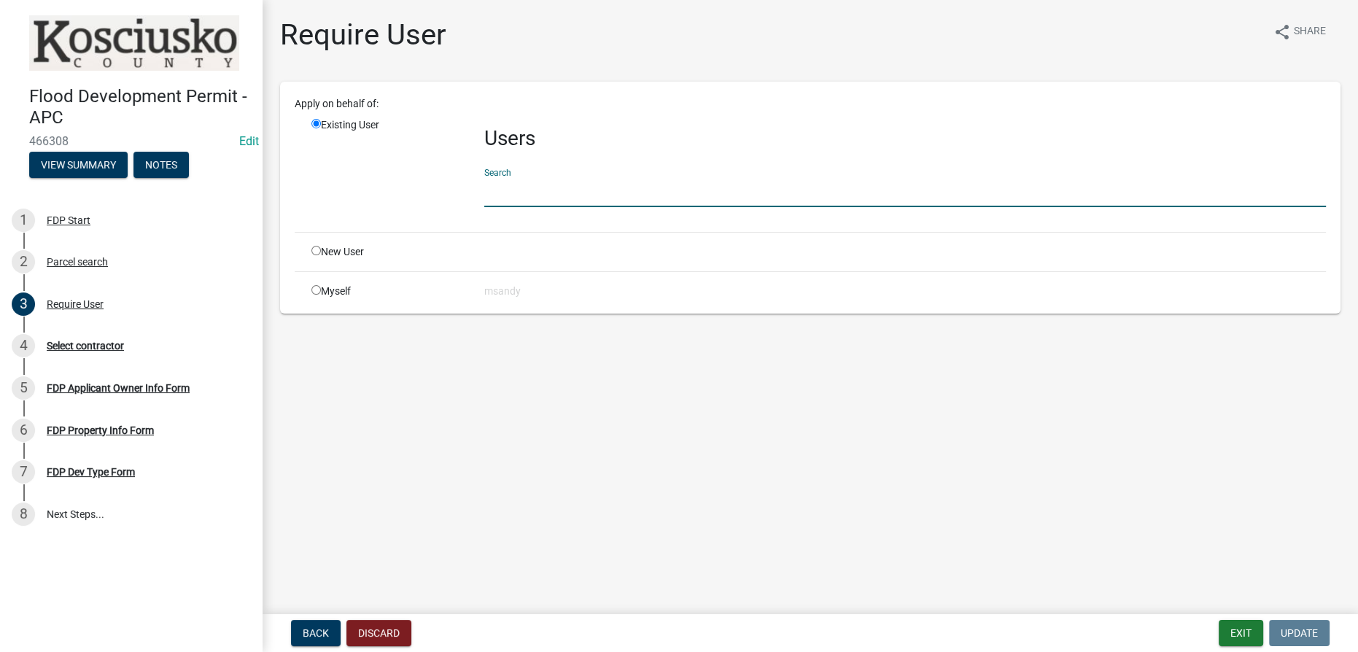
click at [595, 185] on input "text" at bounding box center [905, 192] width 842 height 30
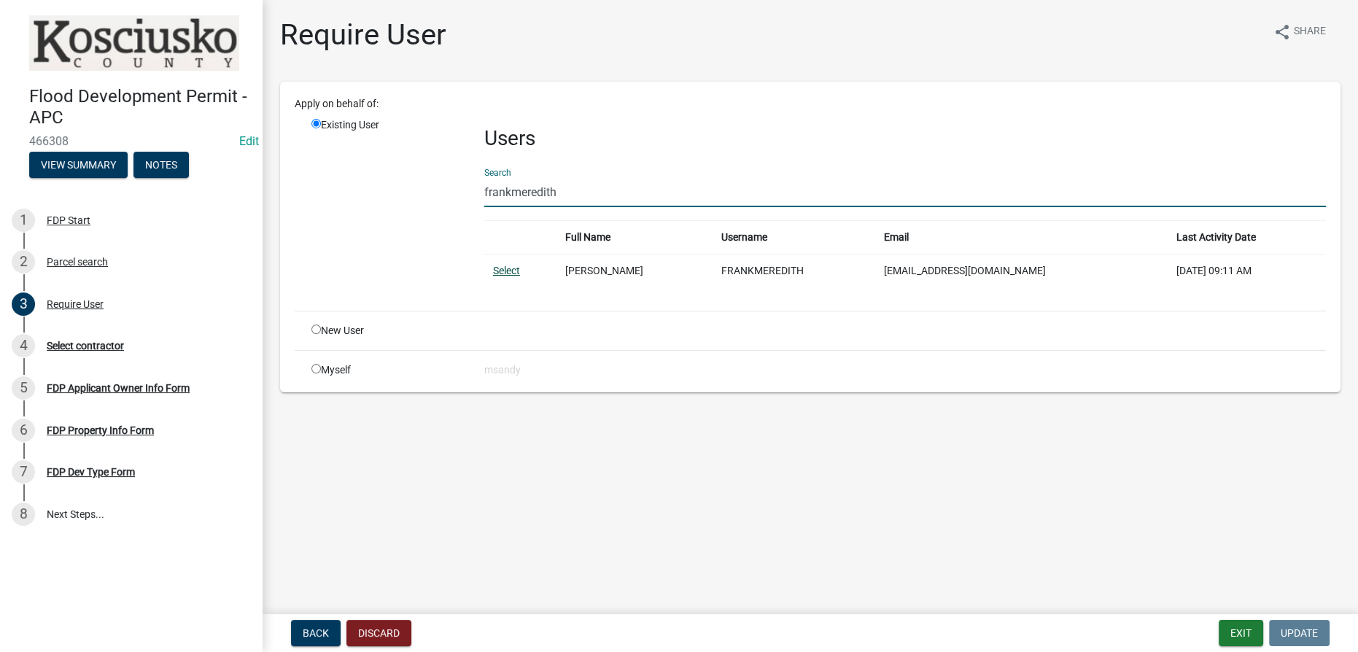
type input "frankmeredith"
click at [497, 271] on link "Select" at bounding box center [506, 271] width 27 height 12
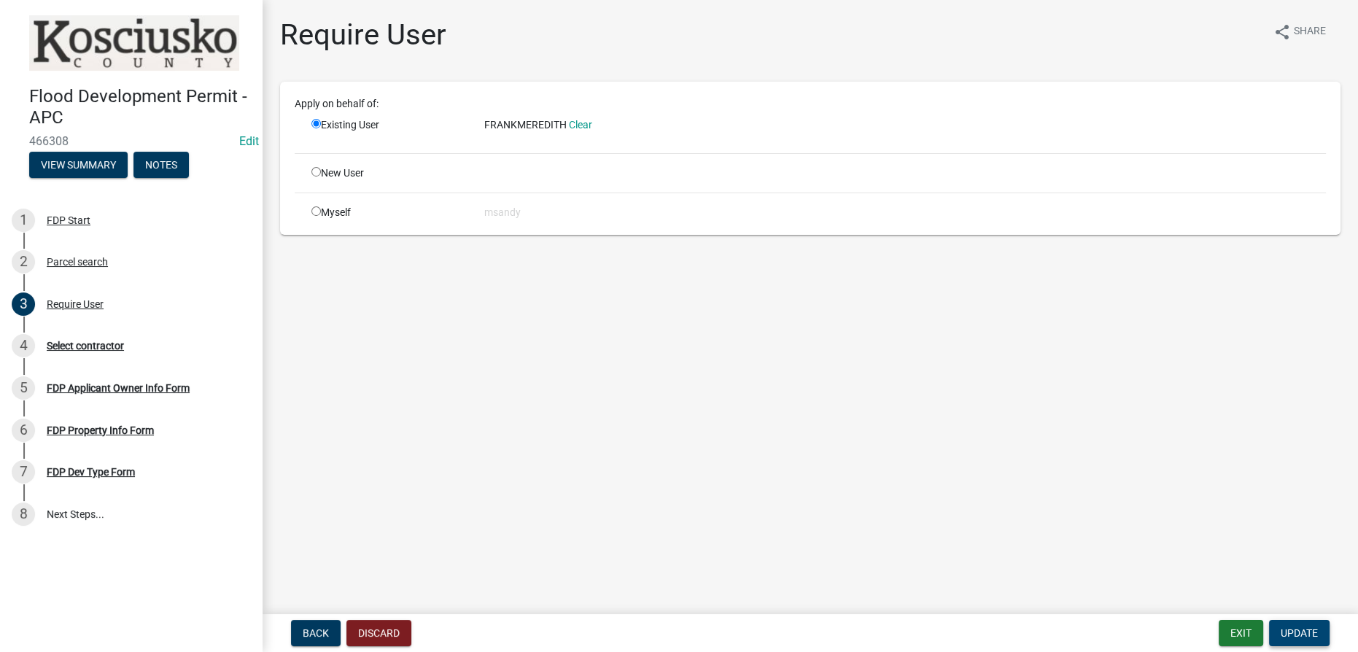
click at [677, 635] on span "Update" at bounding box center [1299, 633] width 37 height 12
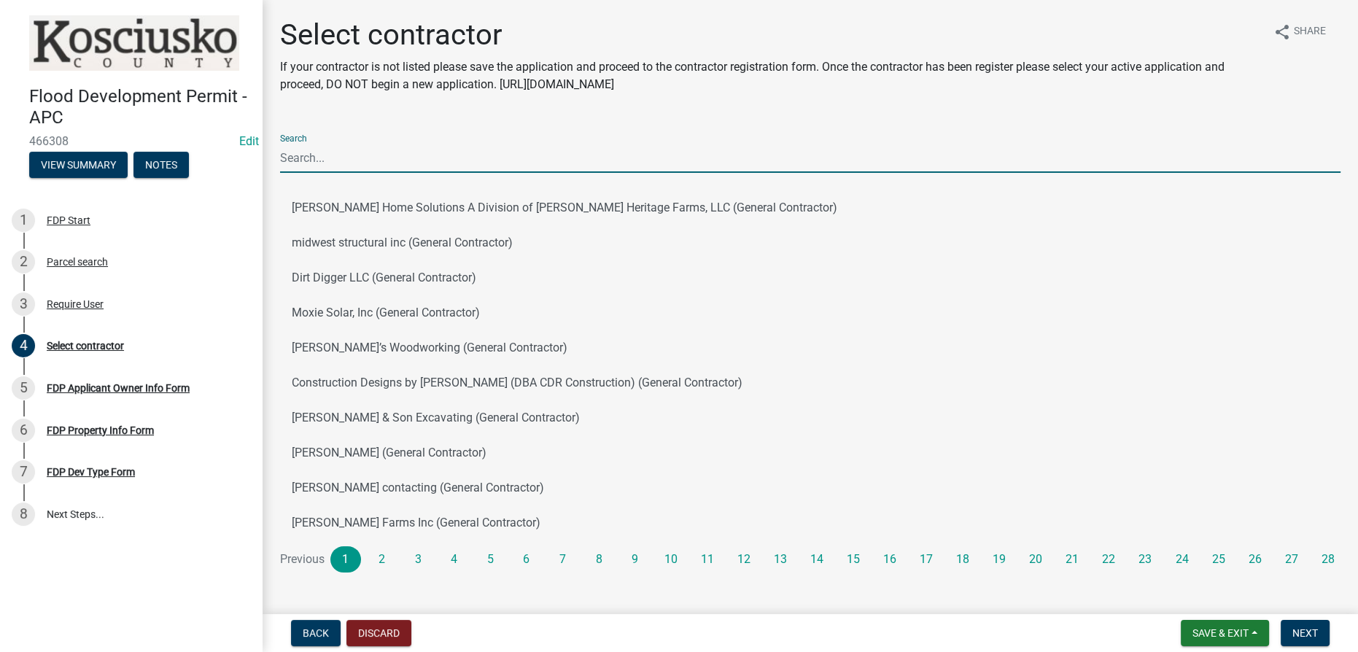
click at [364, 158] on input "Search" at bounding box center [810, 158] width 1060 height 30
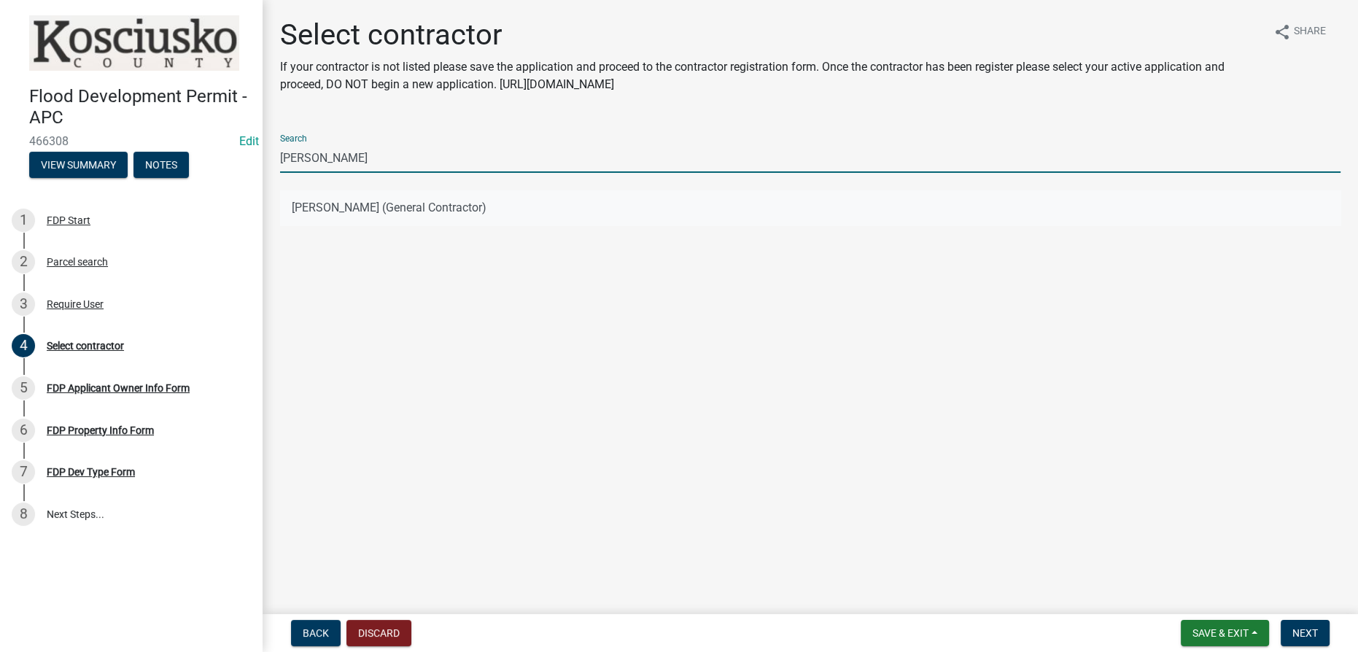
type input "[PERSON_NAME]"
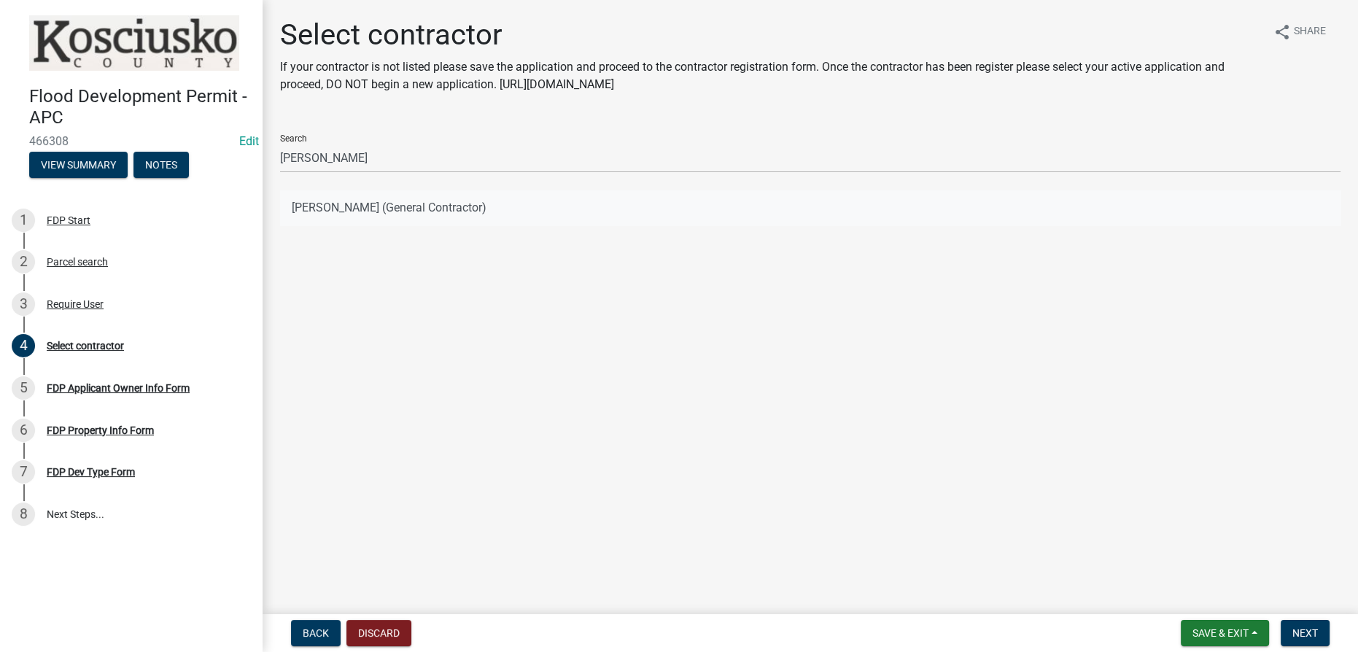
click at [416, 196] on button "[PERSON_NAME] (General Contractor)" at bounding box center [810, 207] width 1060 height 35
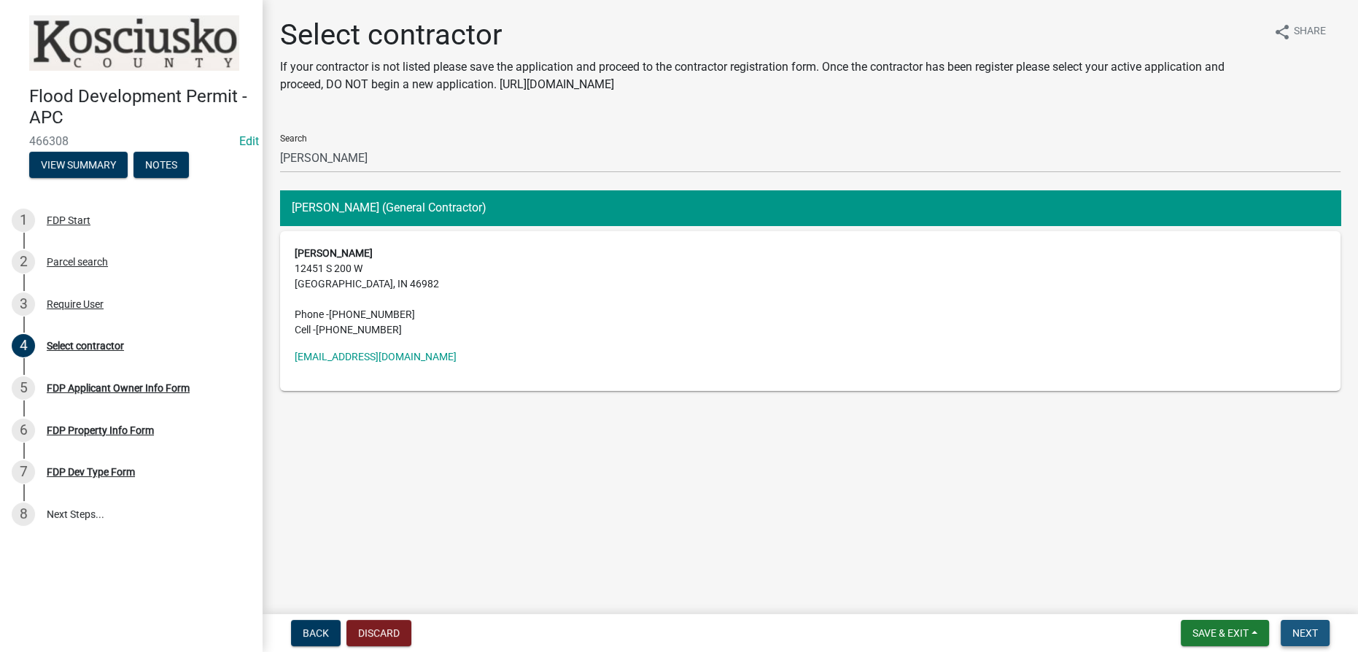
click at [677, 641] on button "Next" at bounding box center [1305, 633] width 49 height 26
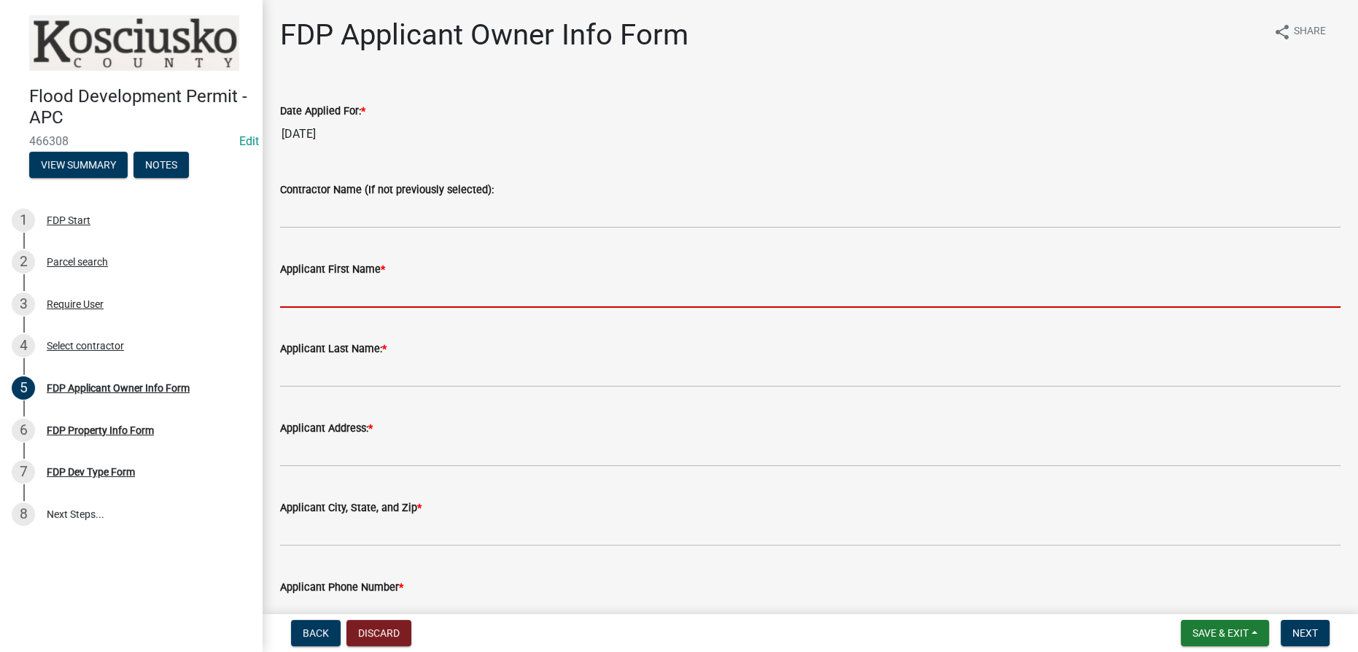
click at [339, 302] on input "Applicant First Name *" at bounding box center [810, 293] width 1060 height 30
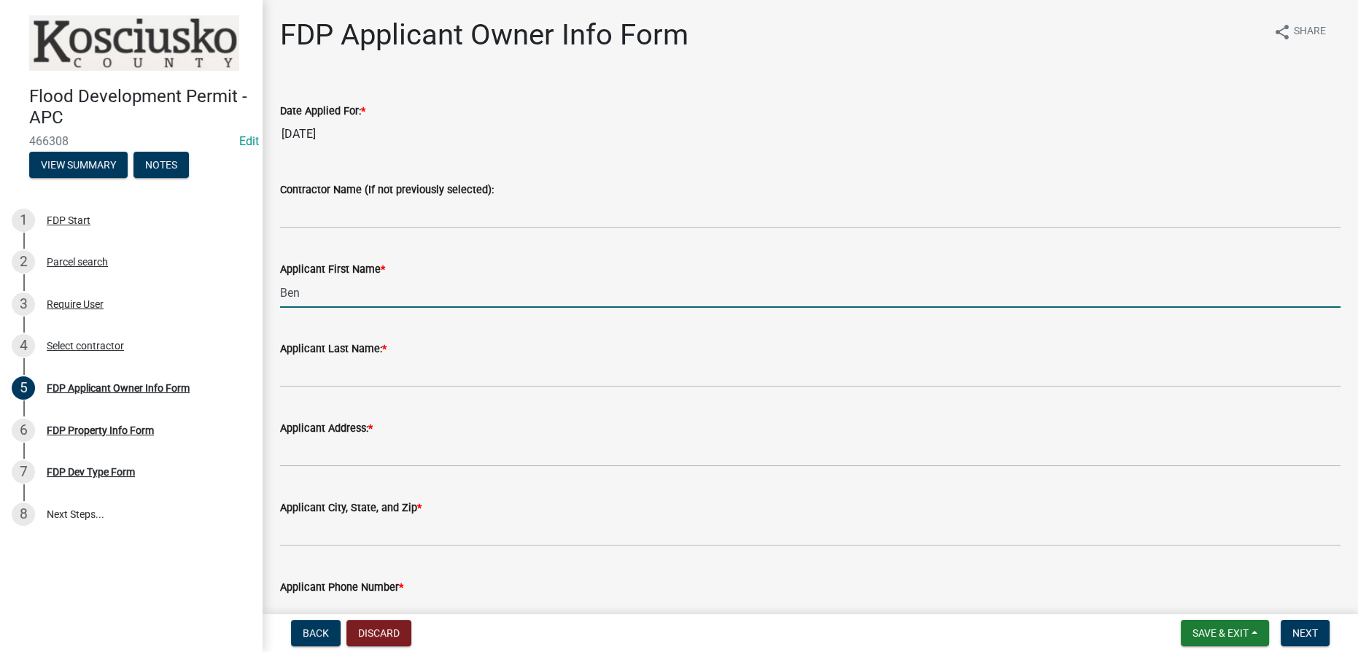
type input "Ben"
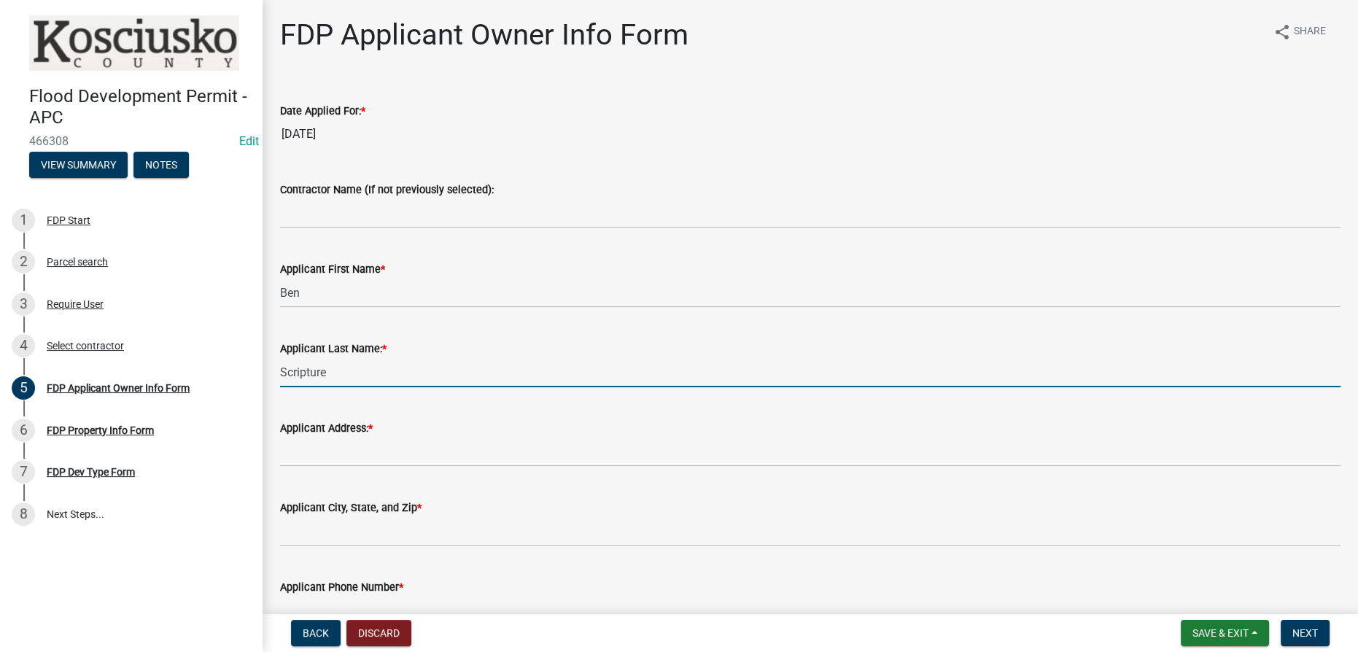
type input "Scripture"
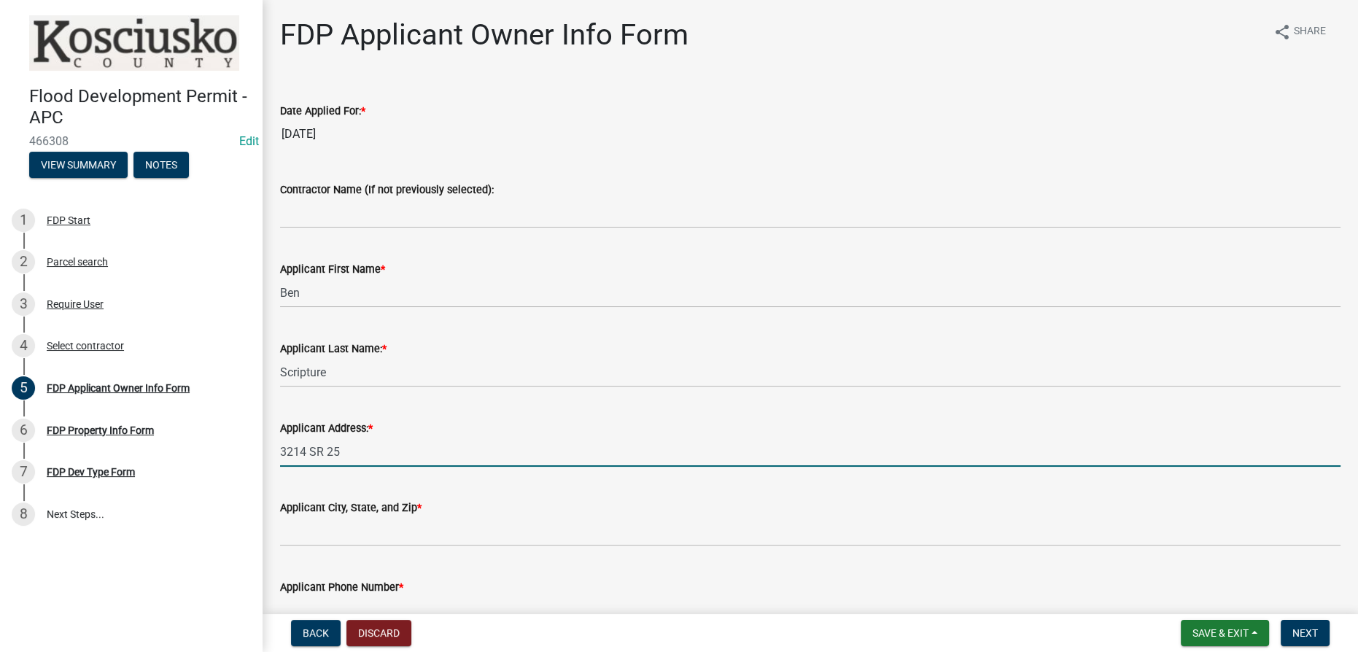
type input "3214 SR 25"
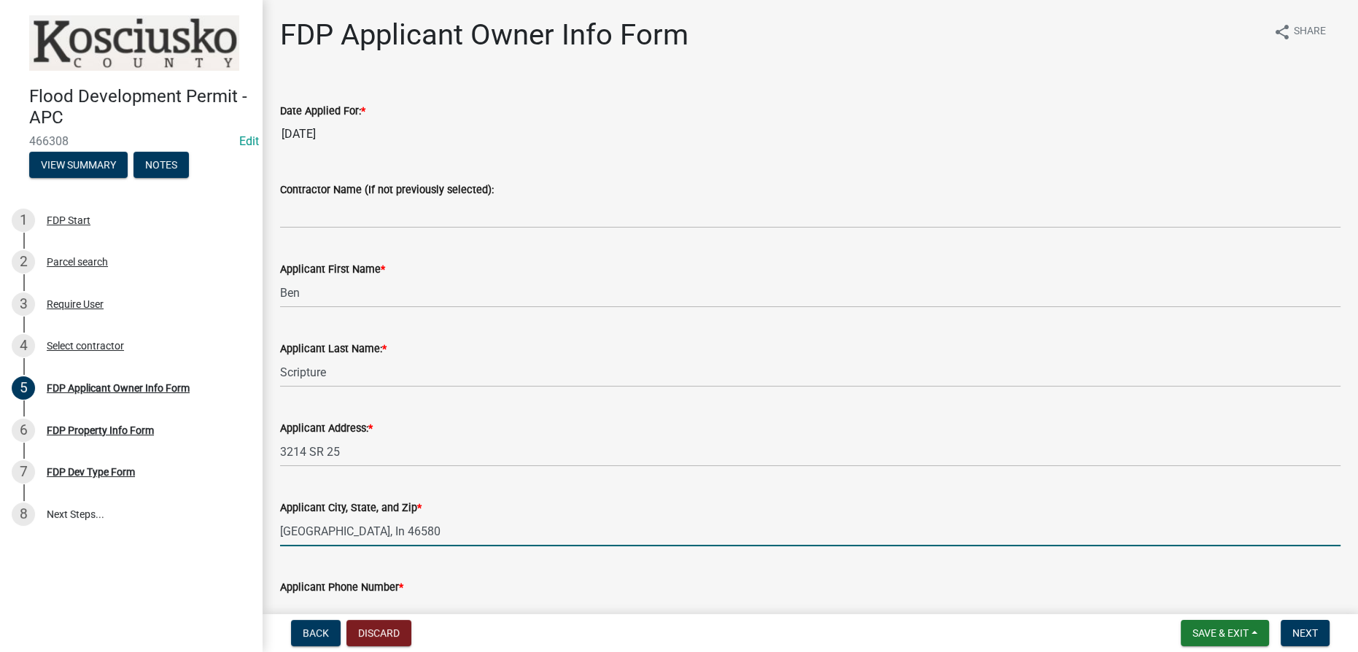
type input "[GEOGRAPHIC_DATA], In 46580"
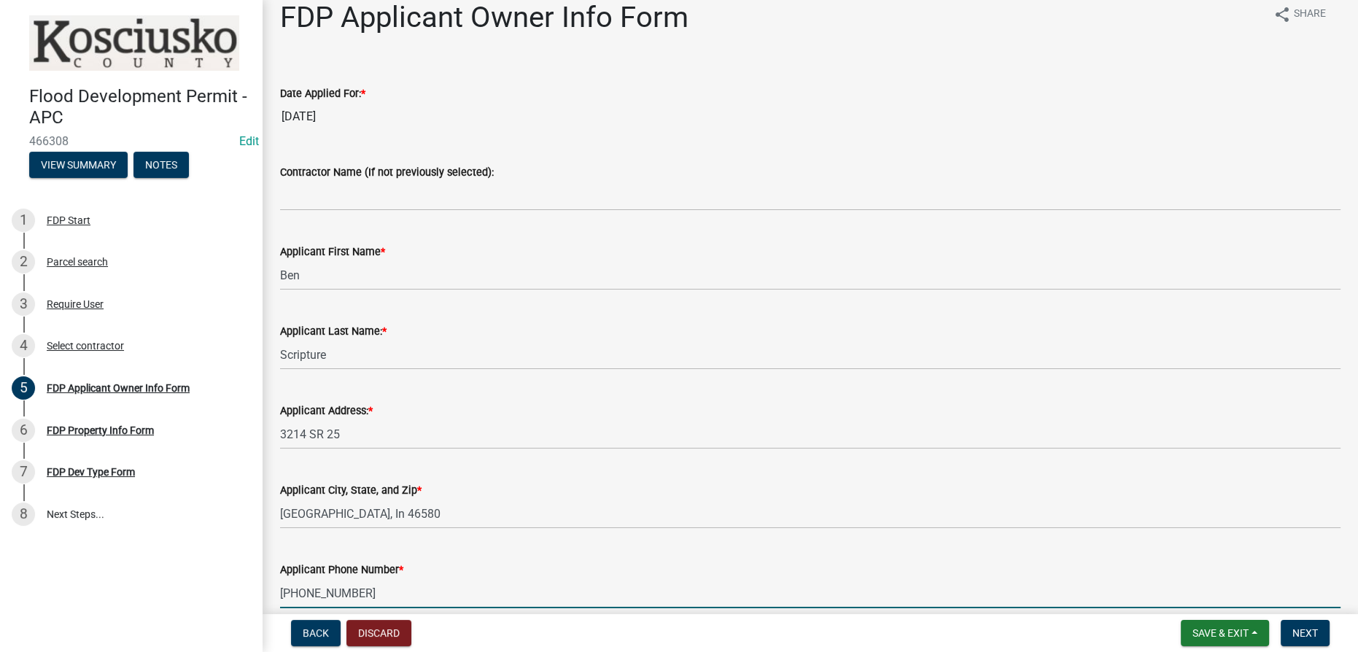
type input "[PHONE_NUMBER]"
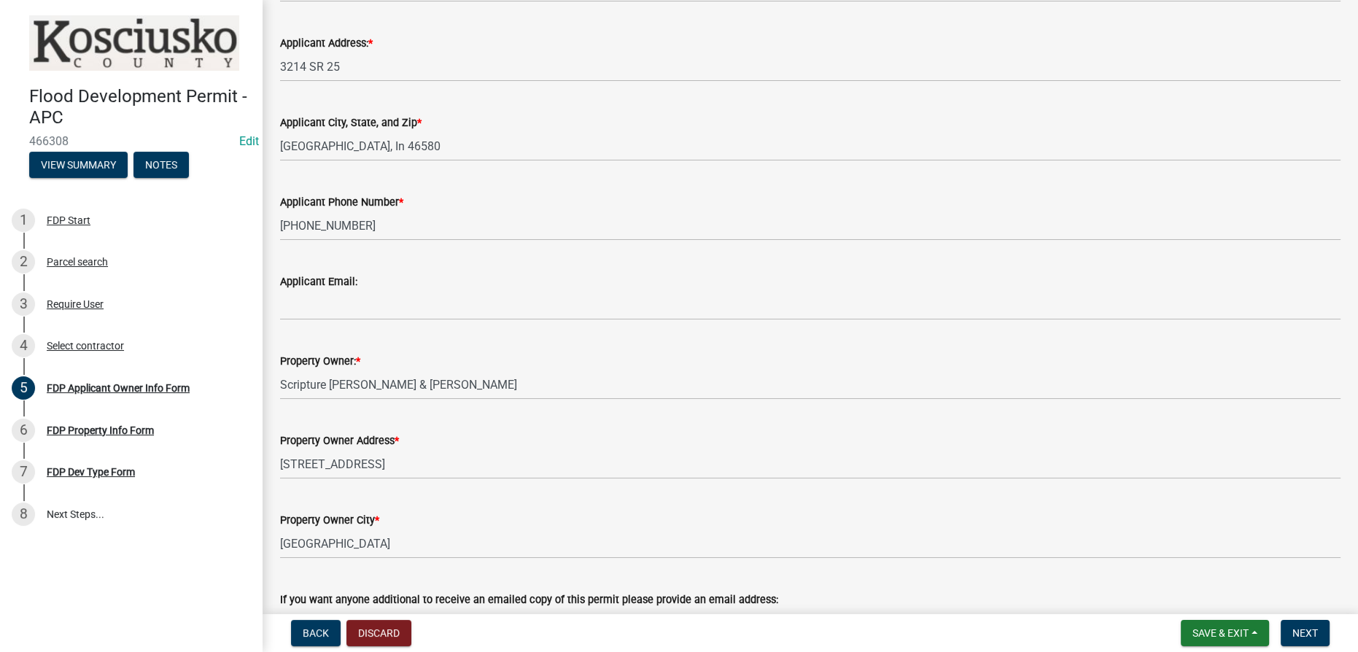
scroll to position [414, 0]
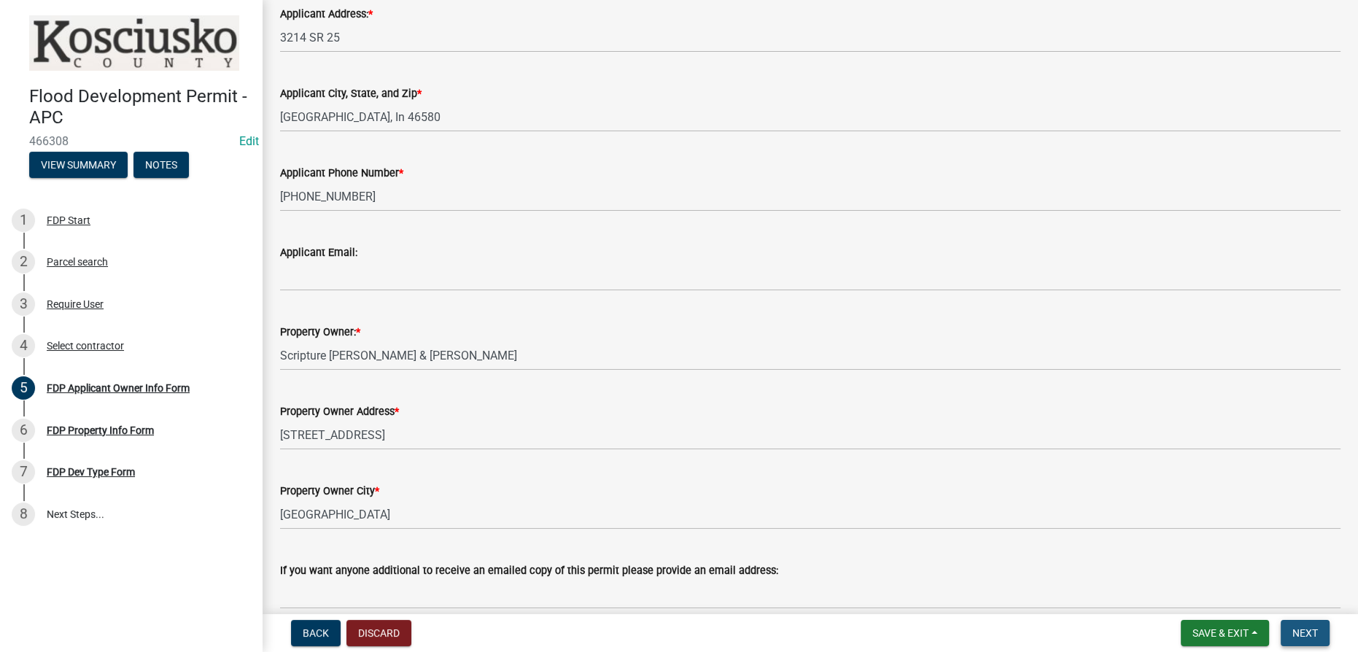
click at [677, 640] on button "Next" at bounding box center [1305, 633] width 49 height 26
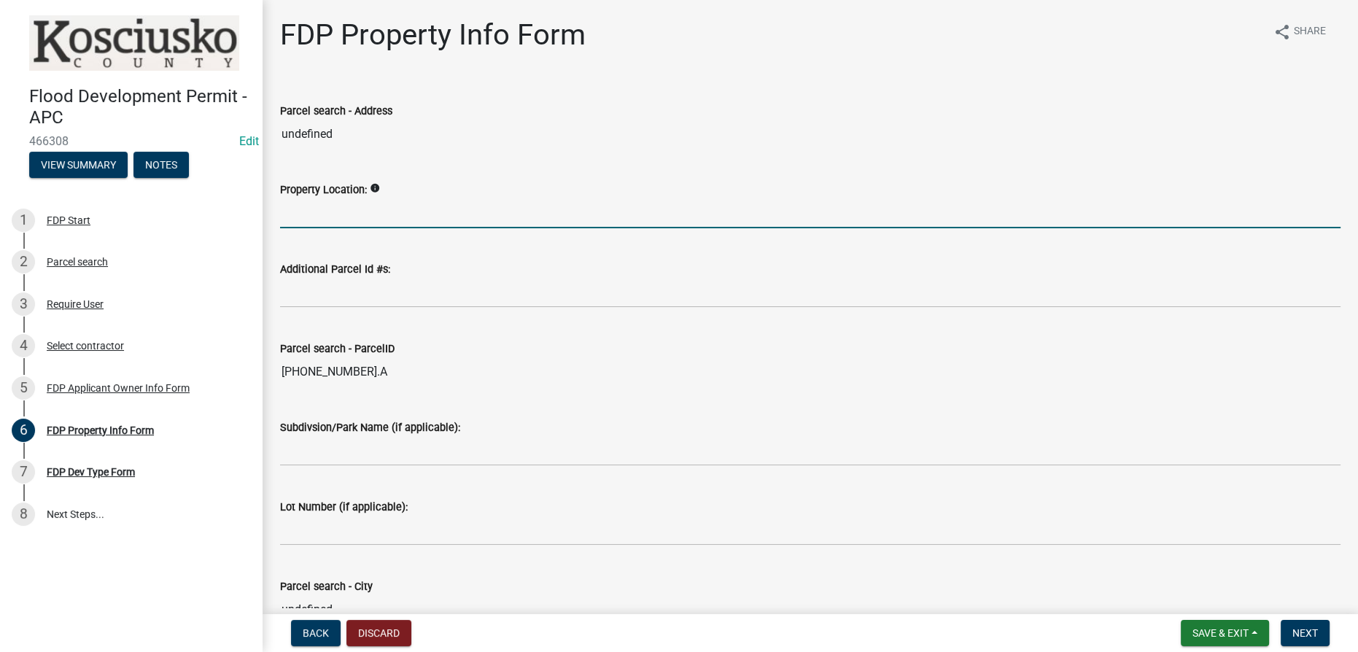
click at [333, 210] on input "Property Location:" at bounding box center [810, 213] width 1060 height 30
type input "west side of [PERSON_NAME] Dr"
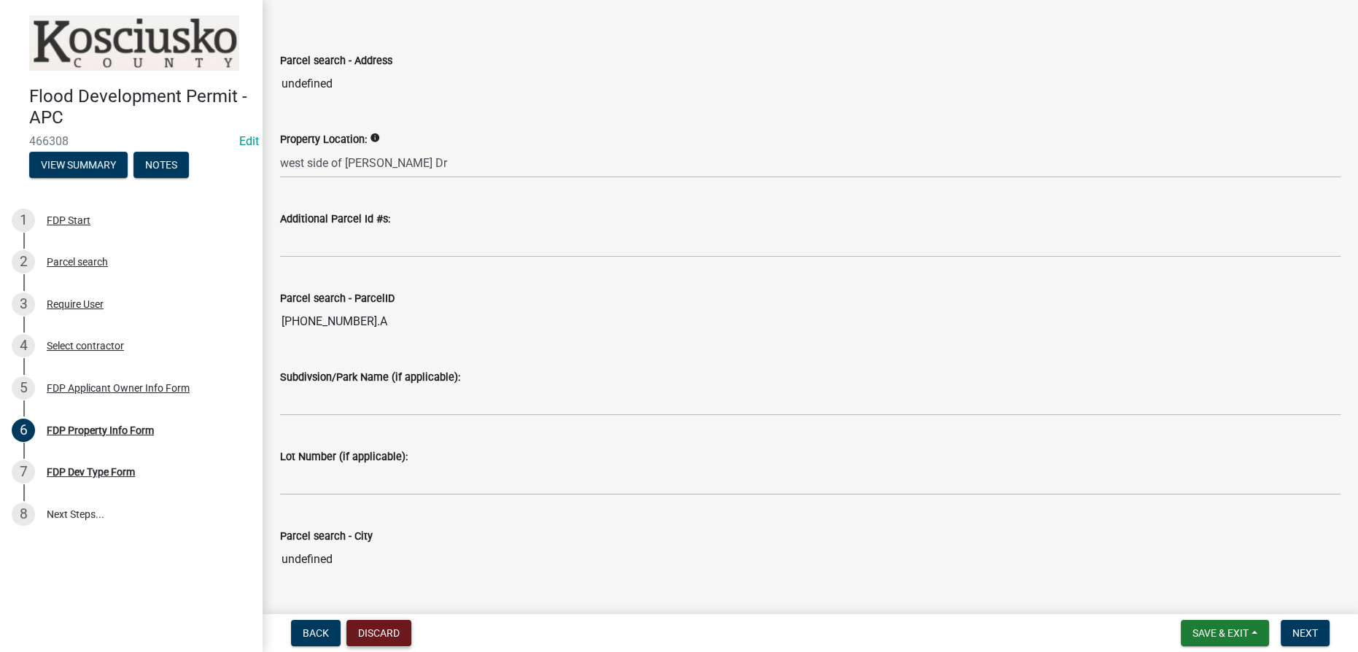
scroll to position [83, 0]
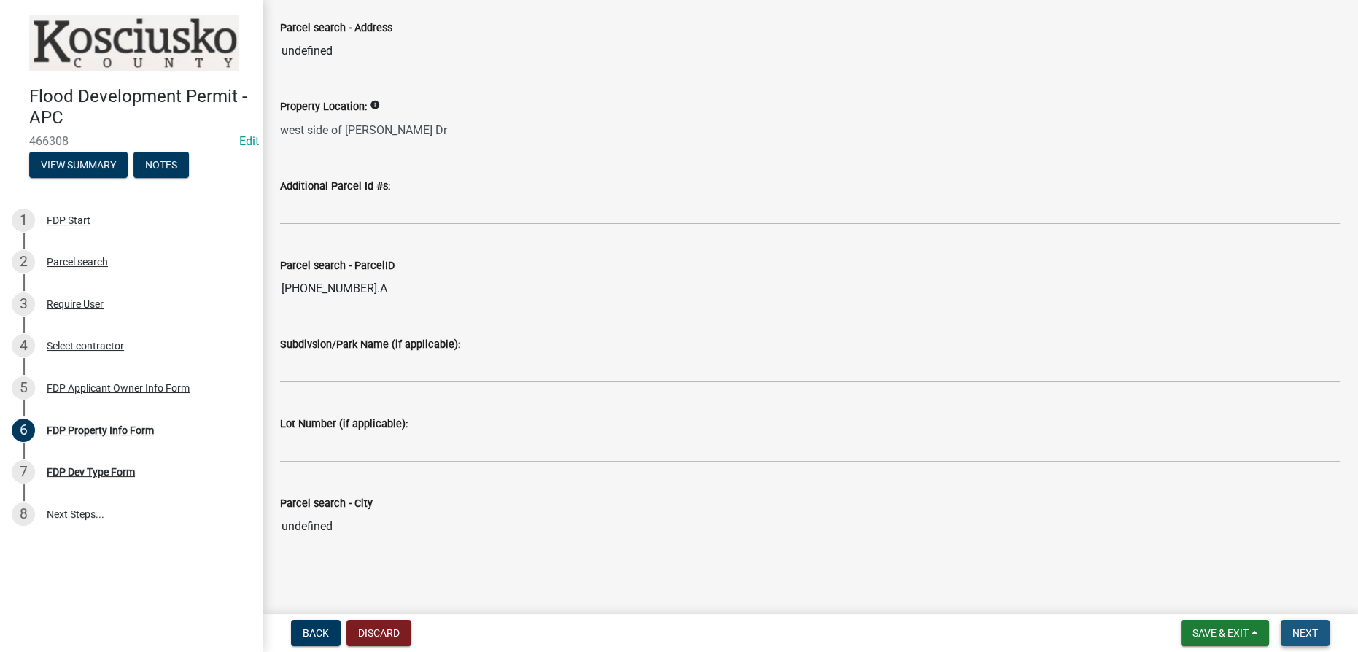
click at [677, 635] on span "Next" at bounding box center [1305, 633] width 26 height 12
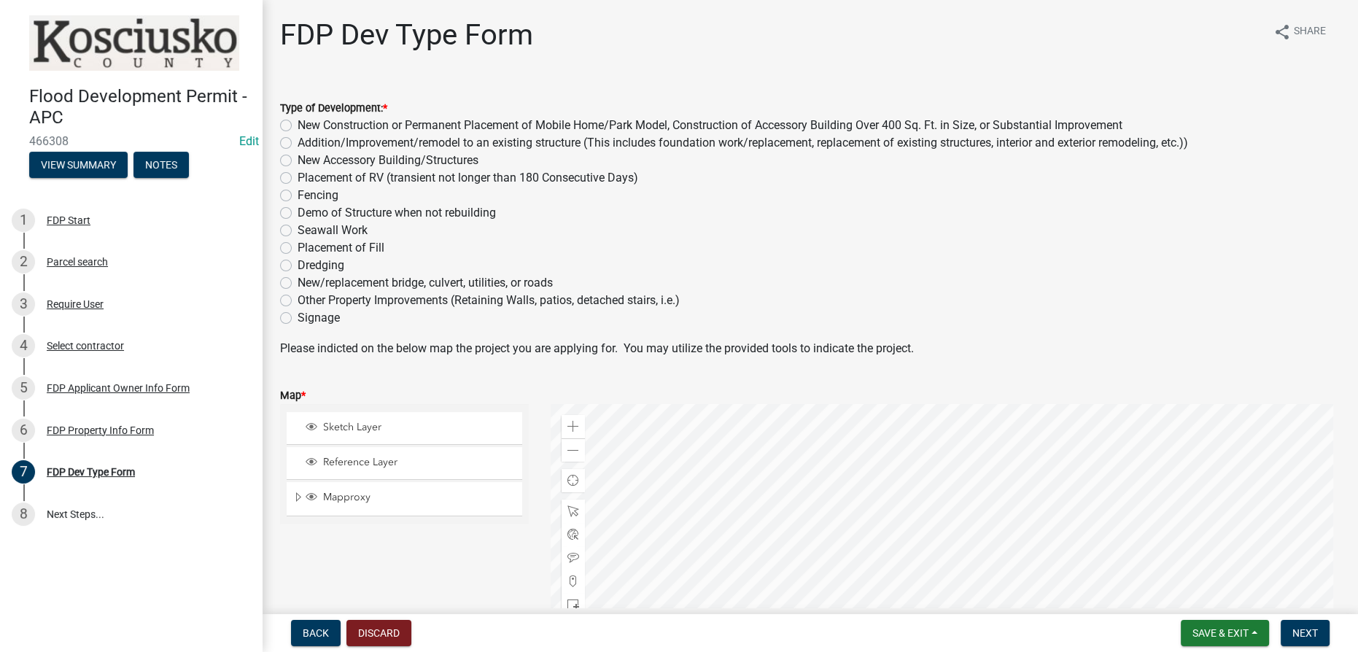
click at [298, 303] on label "Other Property Improvements (Retaining Walls, patios, detached stairs, i.e.)" at bounding box center [489, 301] width 382 height 18
click at [298, 301] on input "Other Property Improvements (Retaining Walls, patios, detached stairs, i.e.)" at bounding box center [302, 296] width 9 height 9
radio input "true"
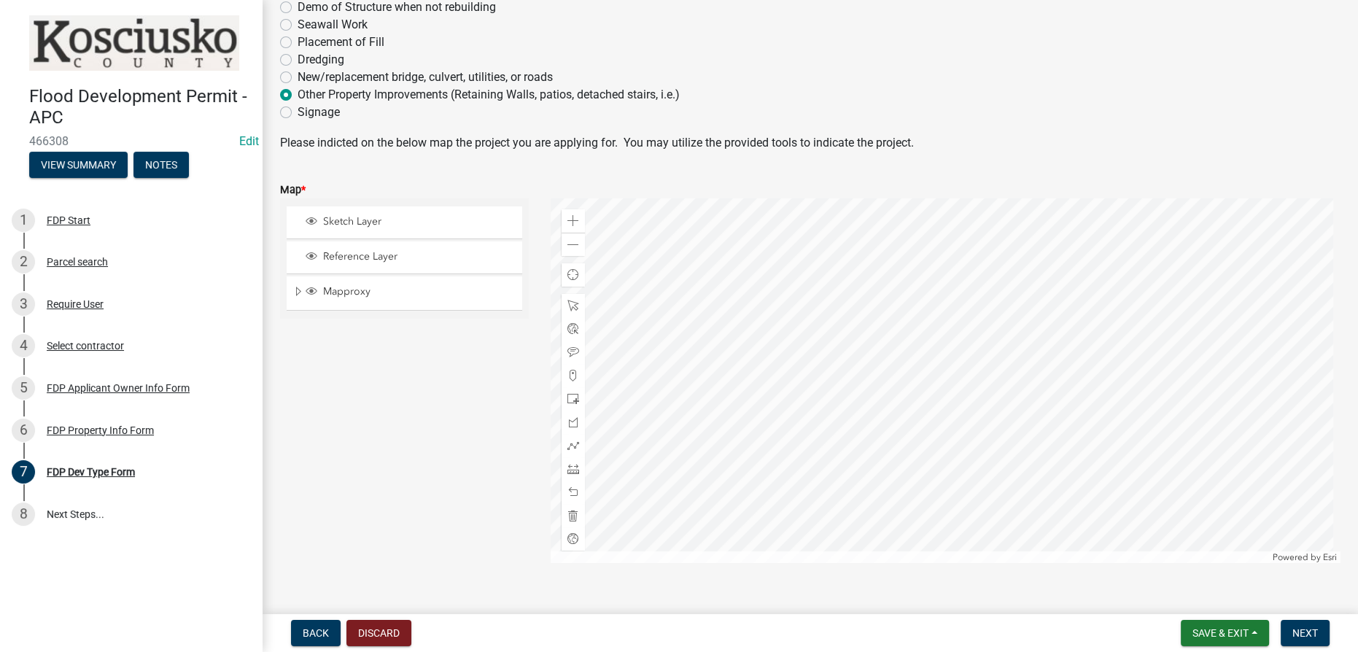
scroll to position [230, 0]
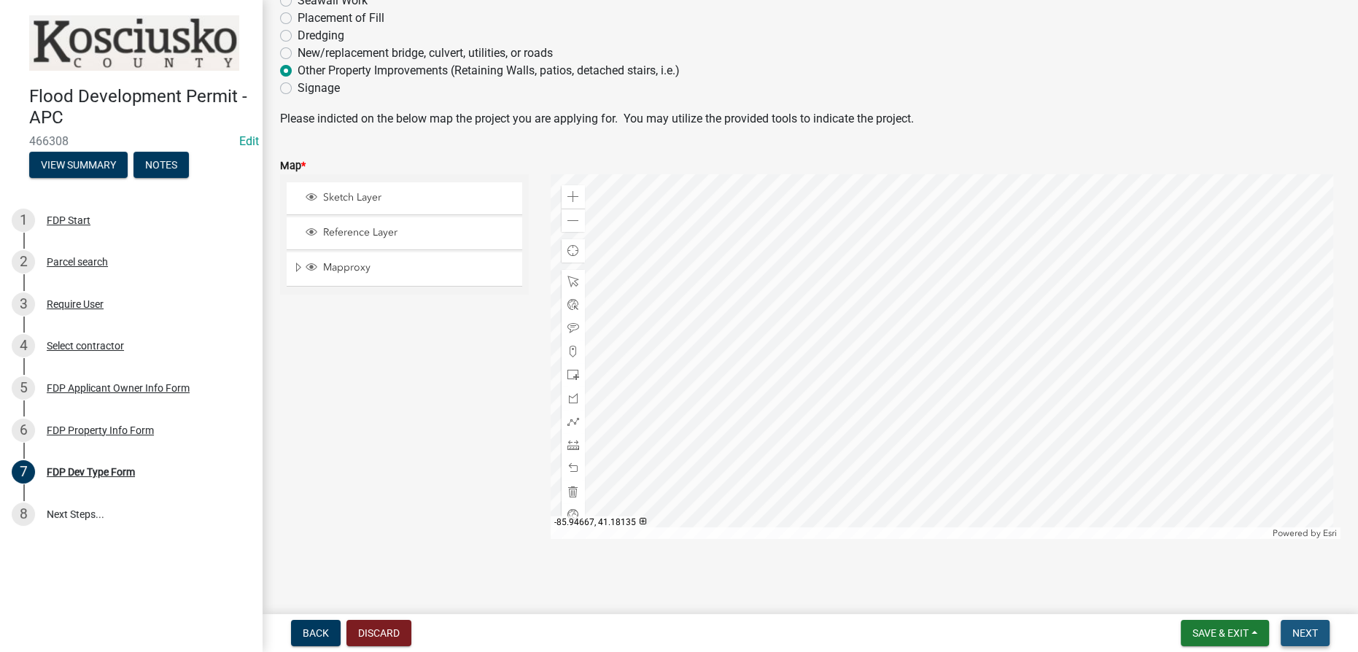
click at [677, 632] on span "Next" at bounding box center [1305, 633] width 26 height 12
click at [567, 396] on span at bounding box center [573, 398] width 12 height 12
click at [677, 338] on div at bounding box center [946, 356] width 790 height 365
click at [677, 324] on div at bounding box center [946, 356] width 790 height 365
click at [677, 377] on div at bounding box center [946, 356] width 790 height 365
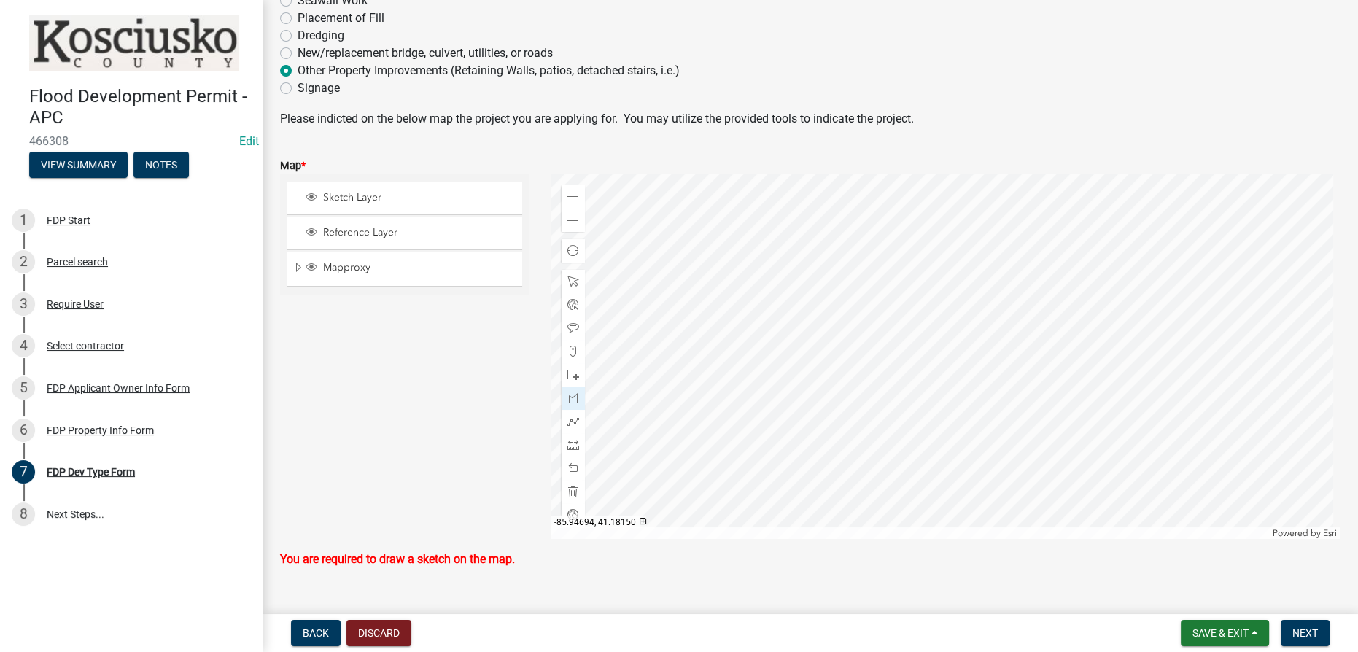
click at [677, 397] on div at bounding box center [946, 356] width 790 height 365
click at [677, 636] on span "Next" at bounding box center [1305, 633] width 26 height 12
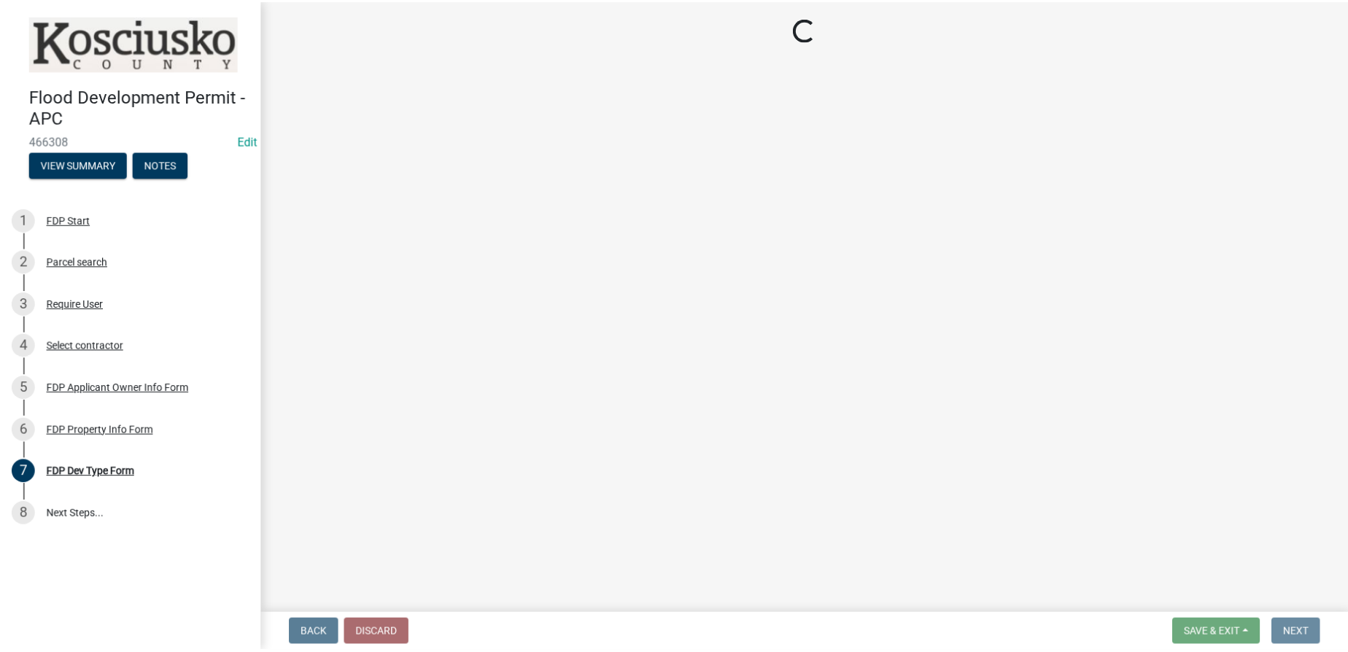
scroll to position [0, 0]
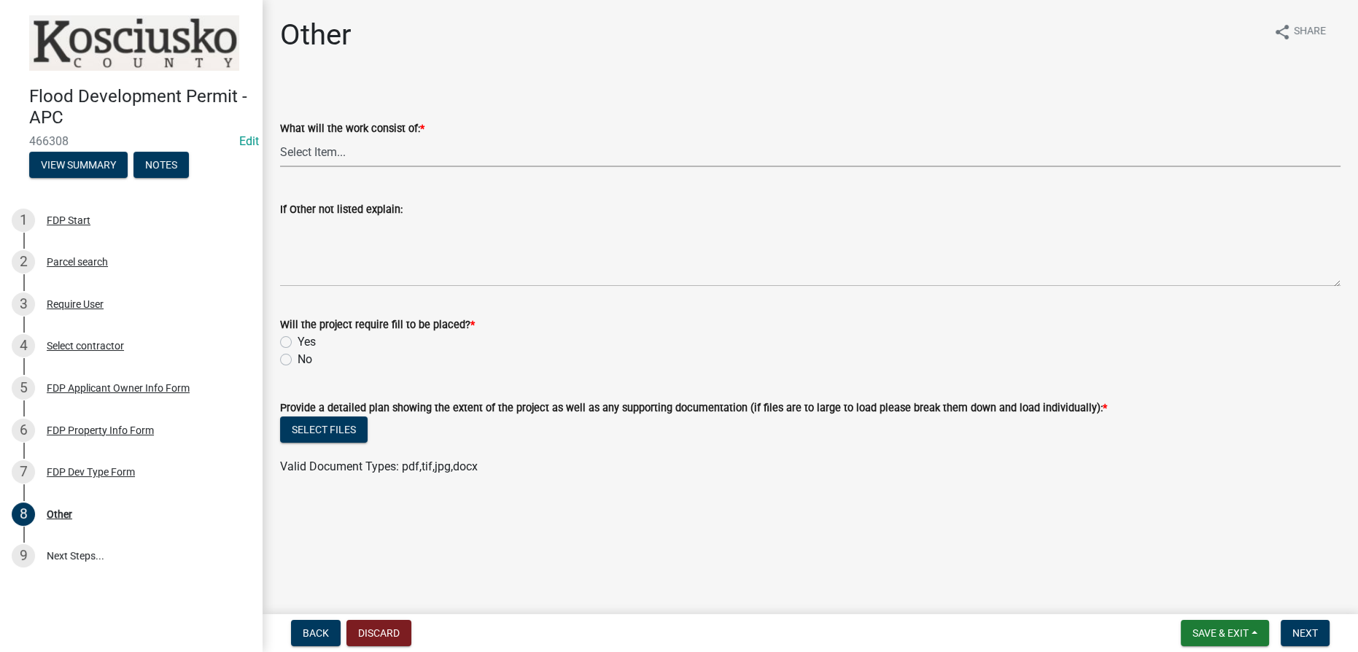
click at [352, 145] on select "Select Item... Signage Retaining Wall Patios/Platforms Stairs Other not Listed" at bounding box center [810, 152] width 1060 height 30
click at [280, 137] on select "Select Item... Signage Retaining Wall Patios/Platforms Stairs Other not Listed" at bounding box center [810, 152] width 1060 height 30
select select "ee21cfbc-0e32-4f21-8e7b-ab62415e13b5"
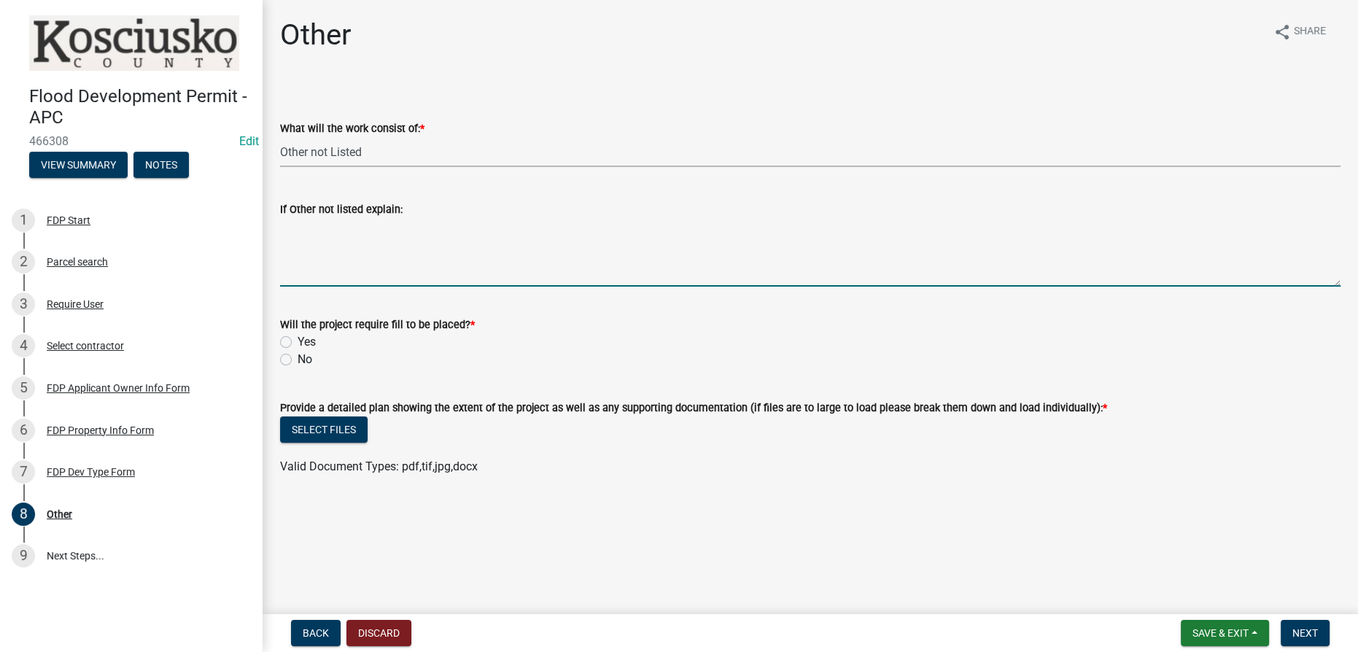
click at [308, 249] on textarea "If Other not listed explain:" at bounding box center [810, 252] width 1060 height 69
type textarea "Clear land to provide access to lake"
click at [298, 354] on label "No" at bounding box center [305, 360] width 15 height 18
click at [298, 354] on input "No" at bounding box center [302, 355] width 9 height 9
radio input "true"
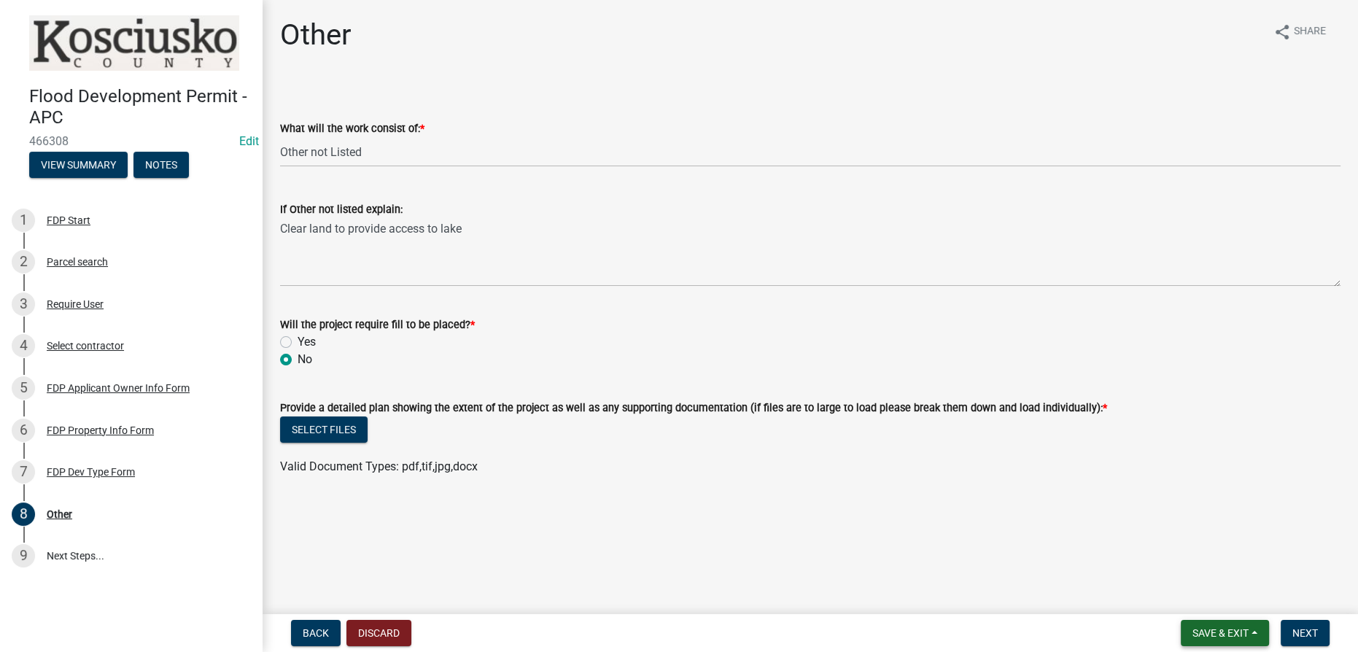
click at [677, 634] on span "Save & Exit" at bounding box center [1220, 633] width 56 height 12
click at [677, 588] on button "Save & Exit" at bounding box center [1210, 595] width 117 height 35
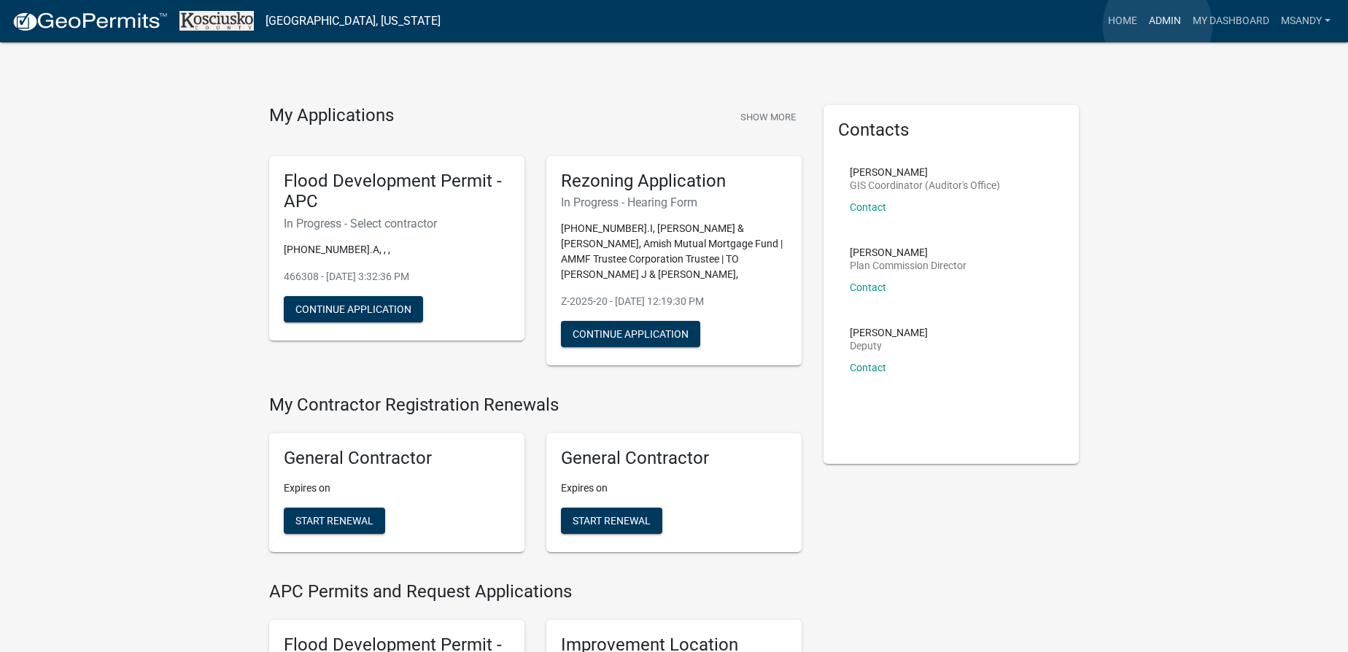
click at [1157, 26] on link "Admin" at bounding box center [1165, 21] width 44 height 28
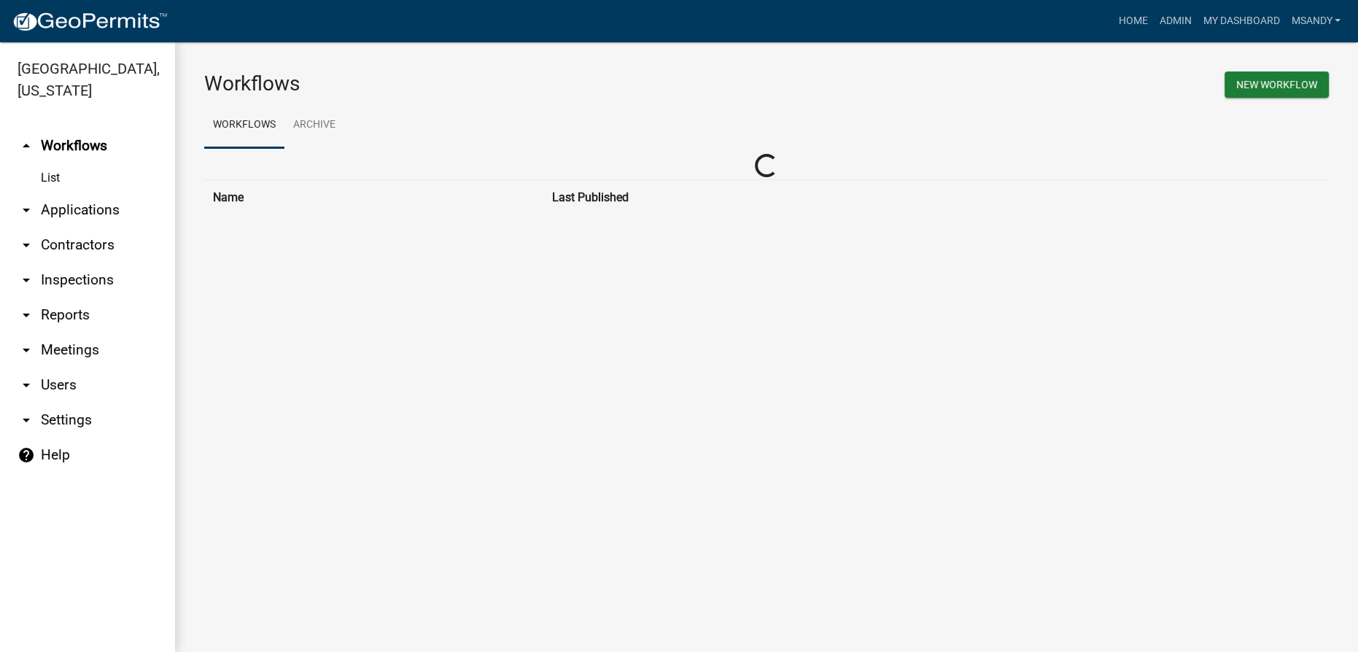
click at [58, 246] on link "arrow_drop_down Contractors" at bounding box center [87, 245] width 175 height 35
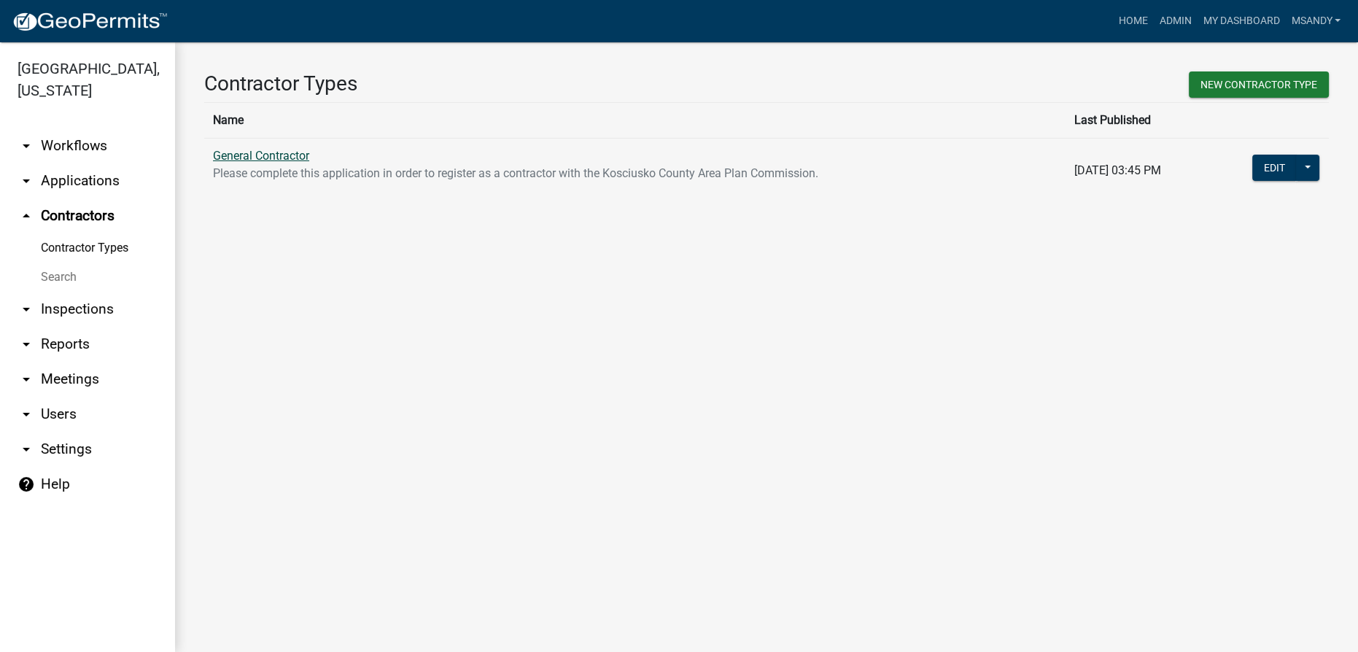
click at [266, 153] on link "General Contractor" at bounding box center [261, 156] width 96 height 14
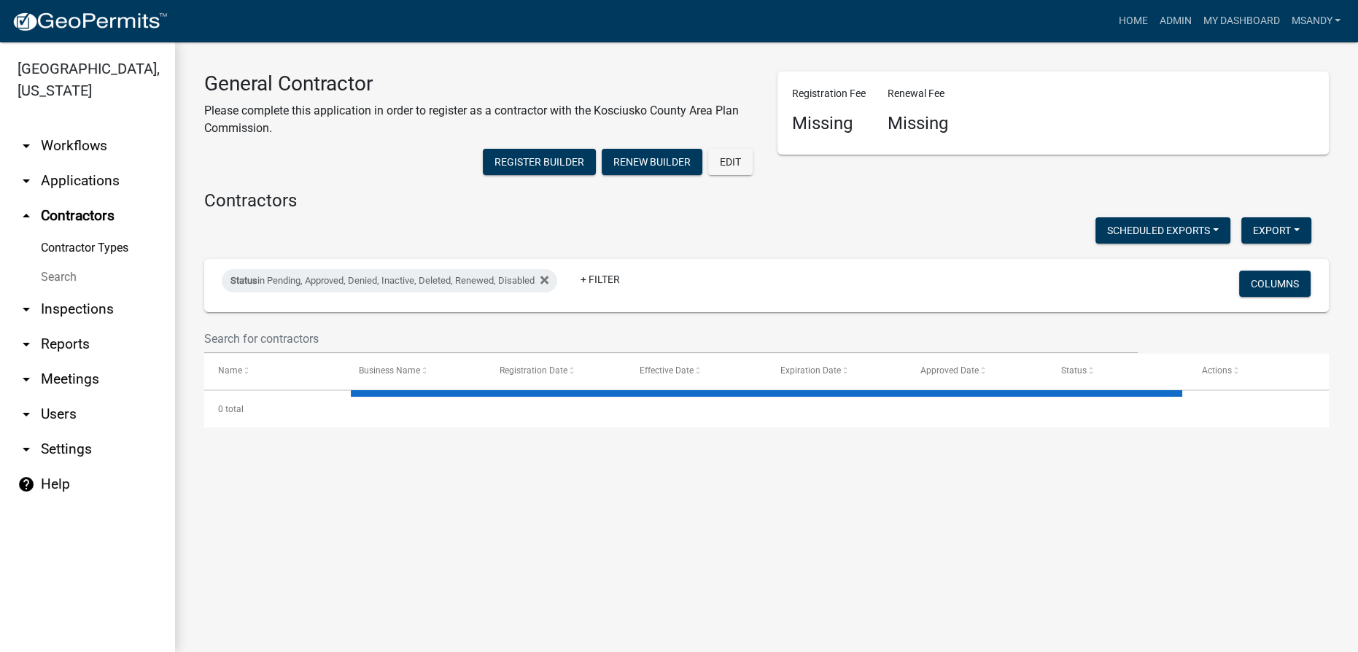
select select "3: 100"
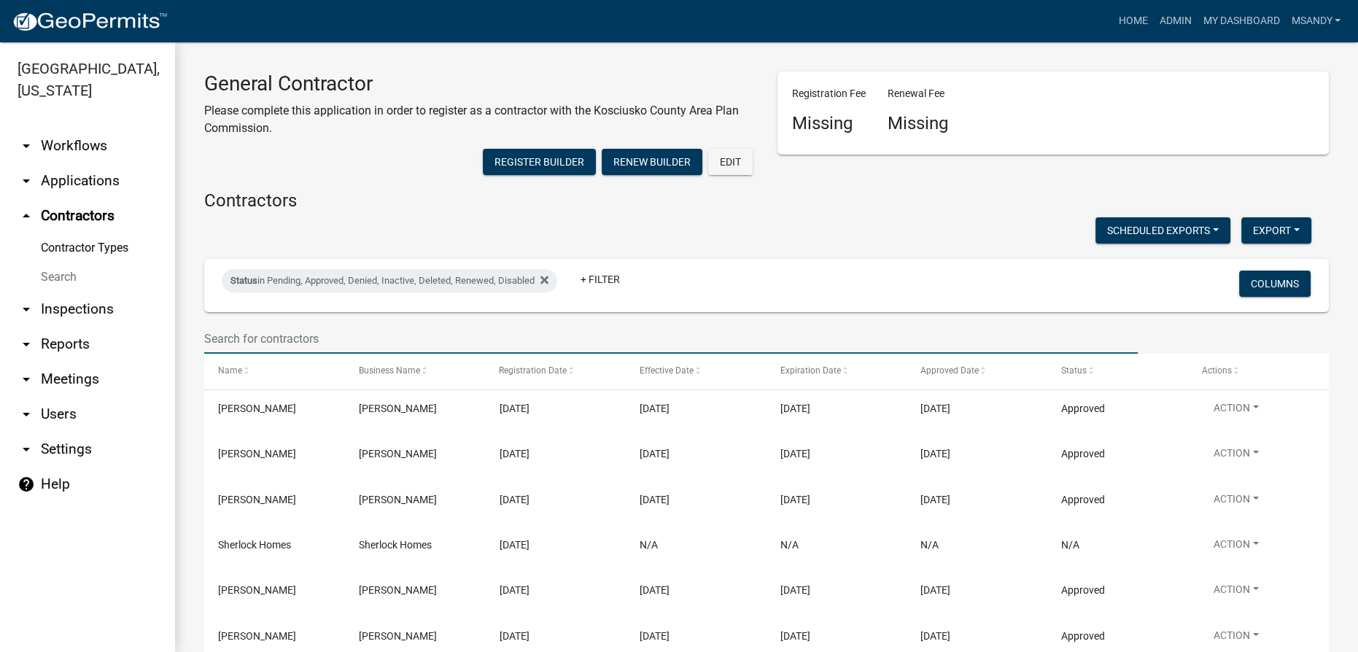
click at [286, 333] on input "text" at bounding box center [670, 339] width 933 height 30
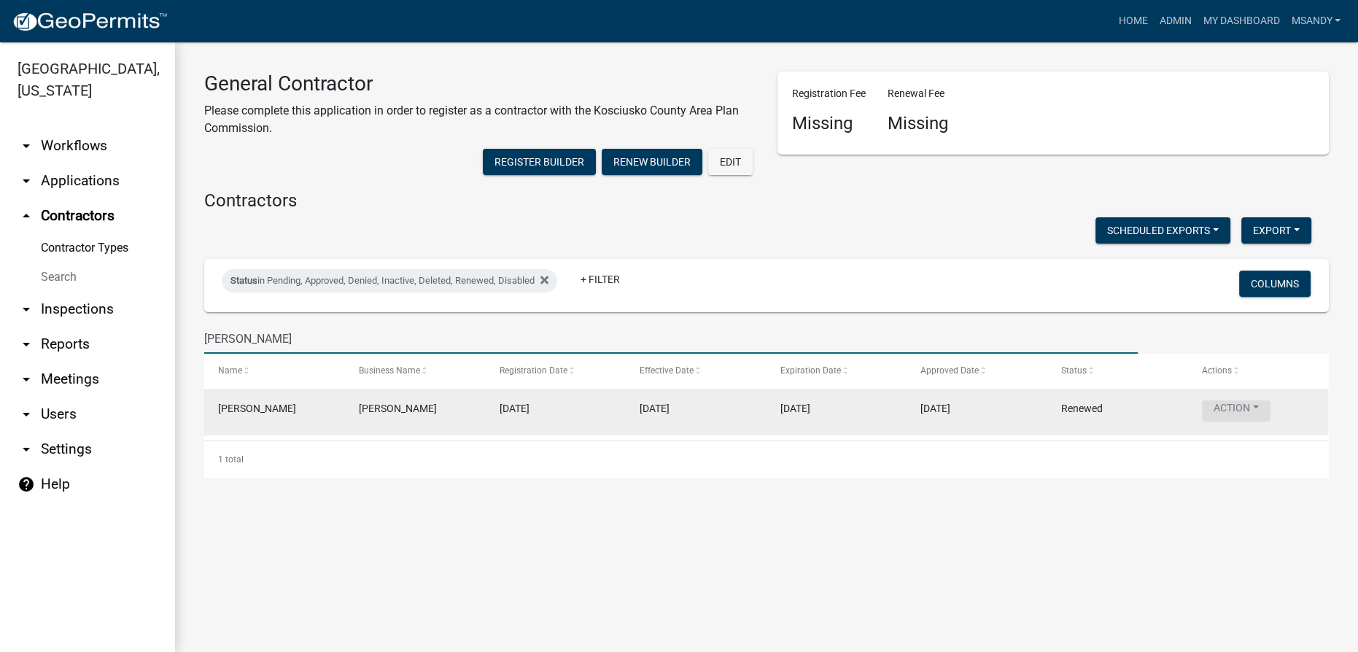
type input "[PERSON_NAME]"
click at [1222, 411] on button "Action" at bounding box center [1236, 410] width 69 height 21
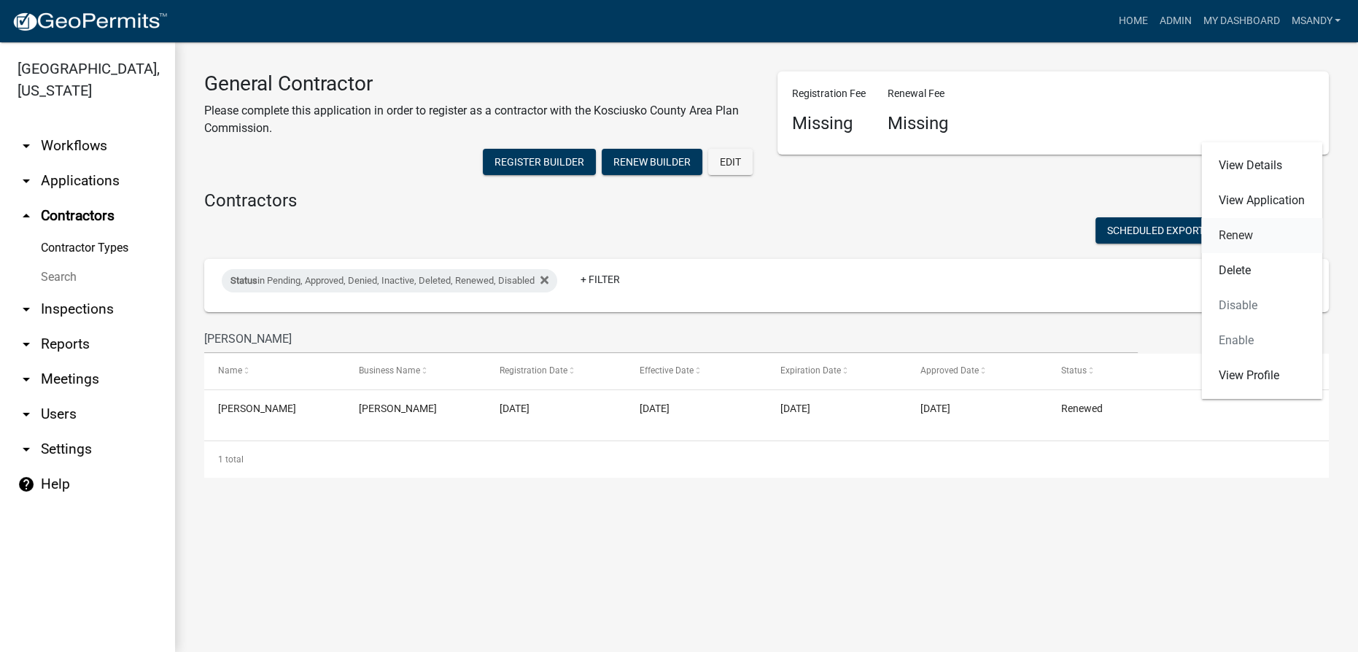
click at [1234, 230] on link "Renew" at bounding box center [1261, 235] width 121 height 35
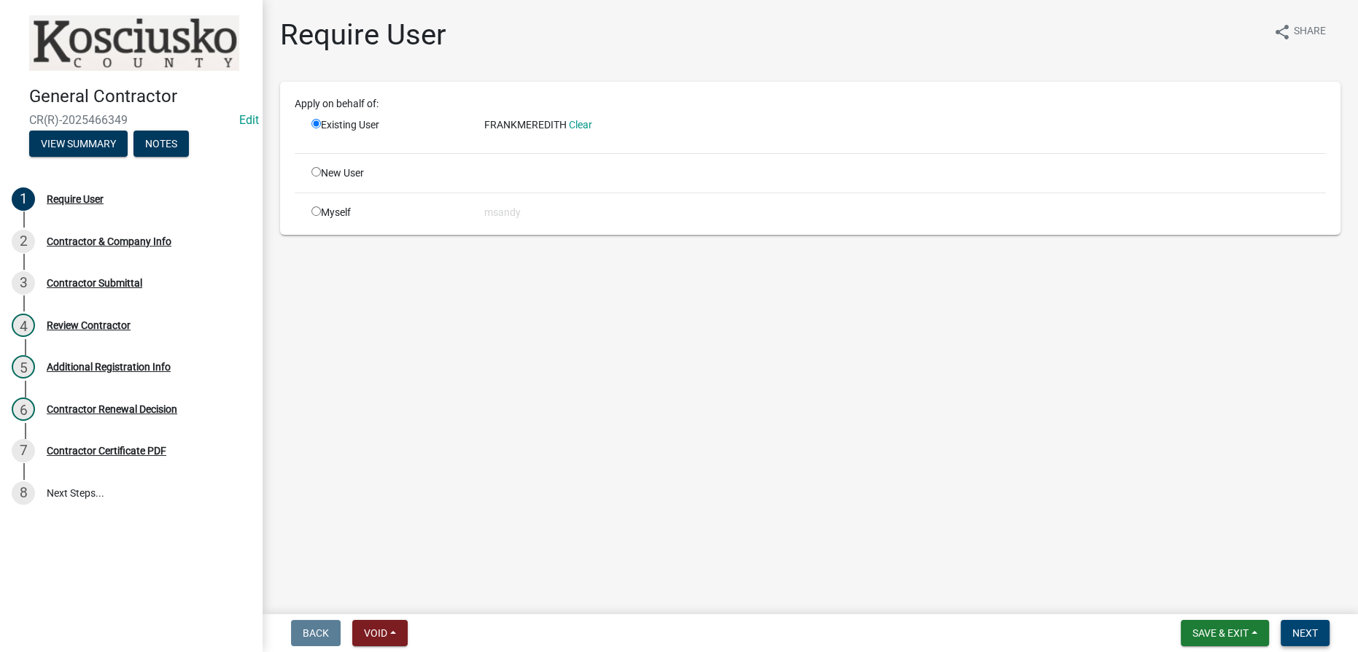
click at [1300, 632] on span "Next" at bounding box center [1305, 633] width 26 height 12
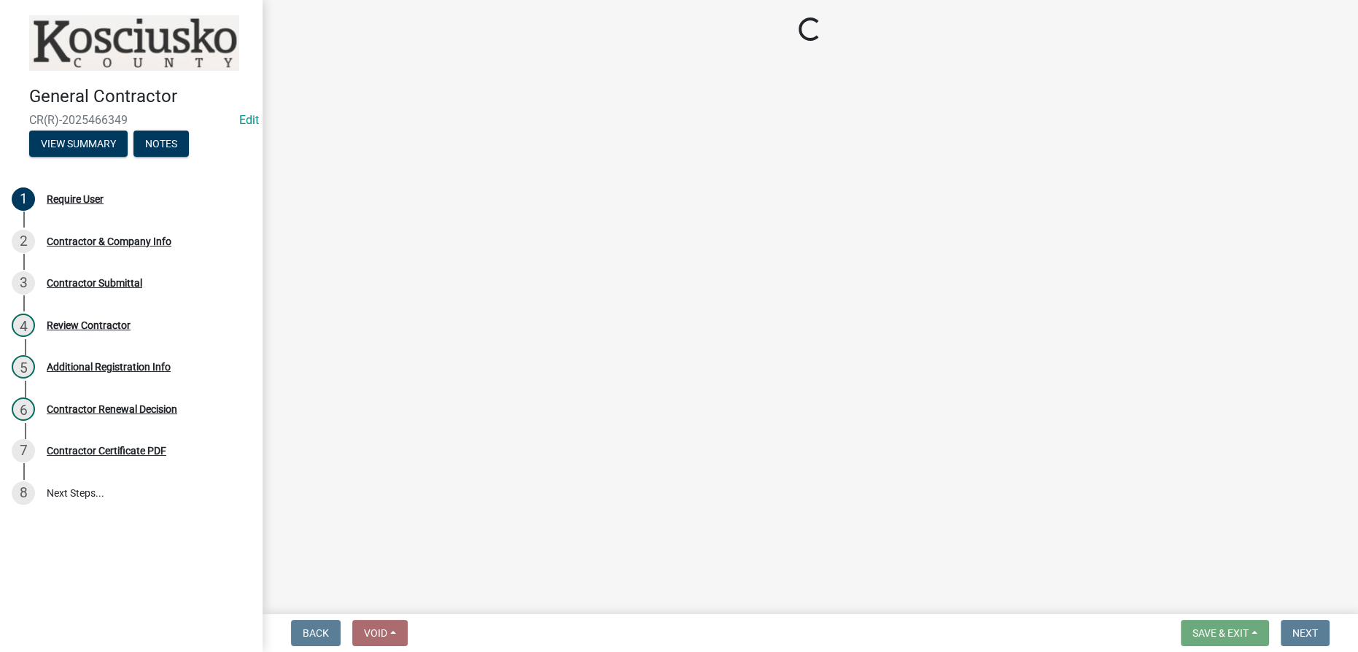
select select "IN"
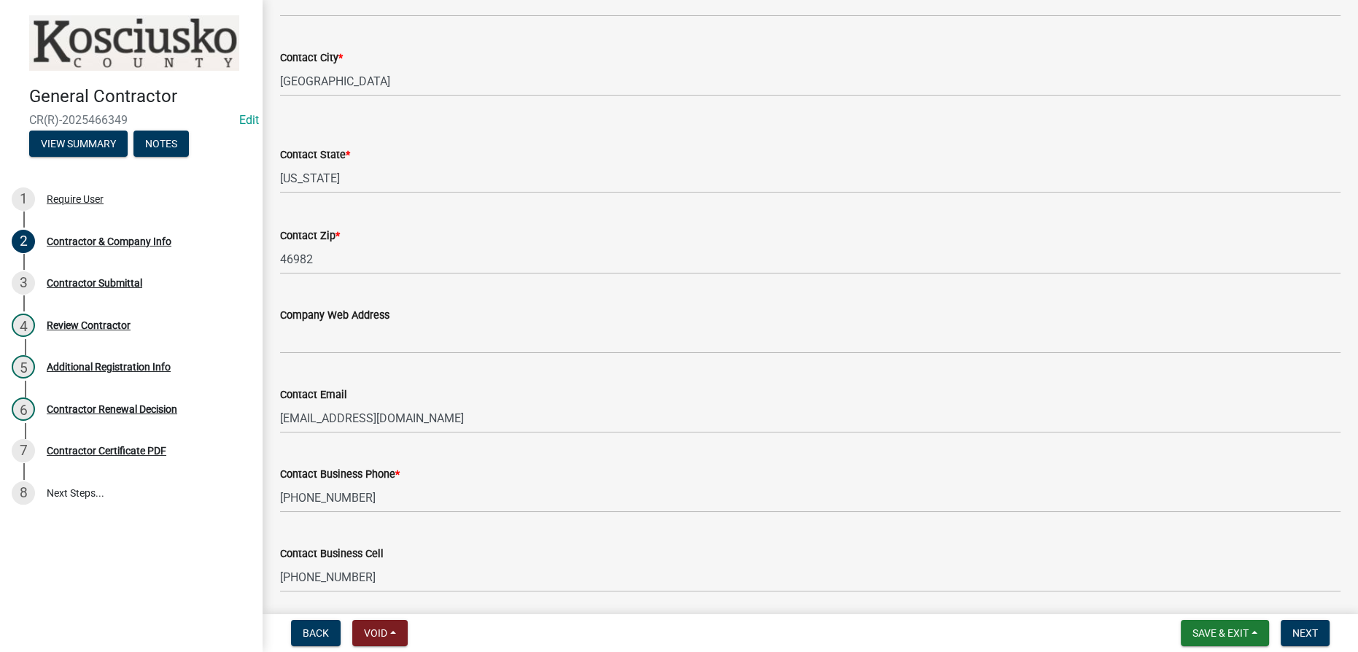
scroll to position [661, 0]
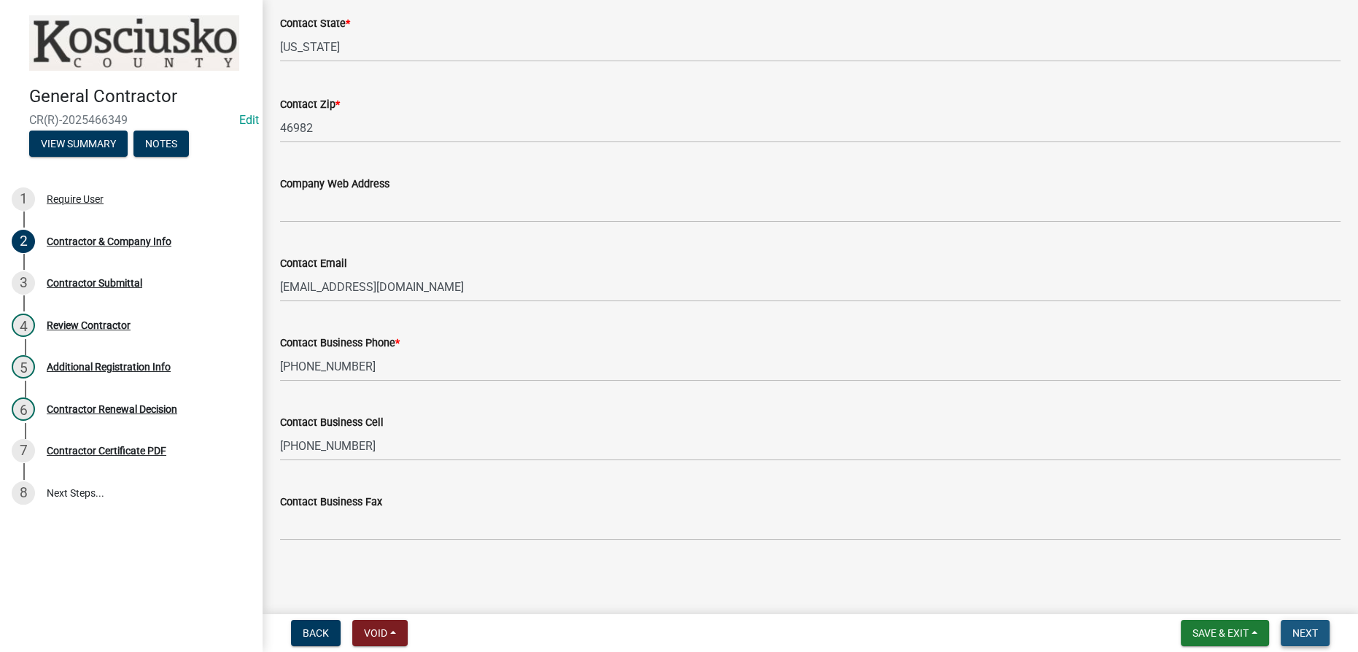
click at [1301, 629] on span "Next" at bounding box center [1305, 633] width 26 height 12
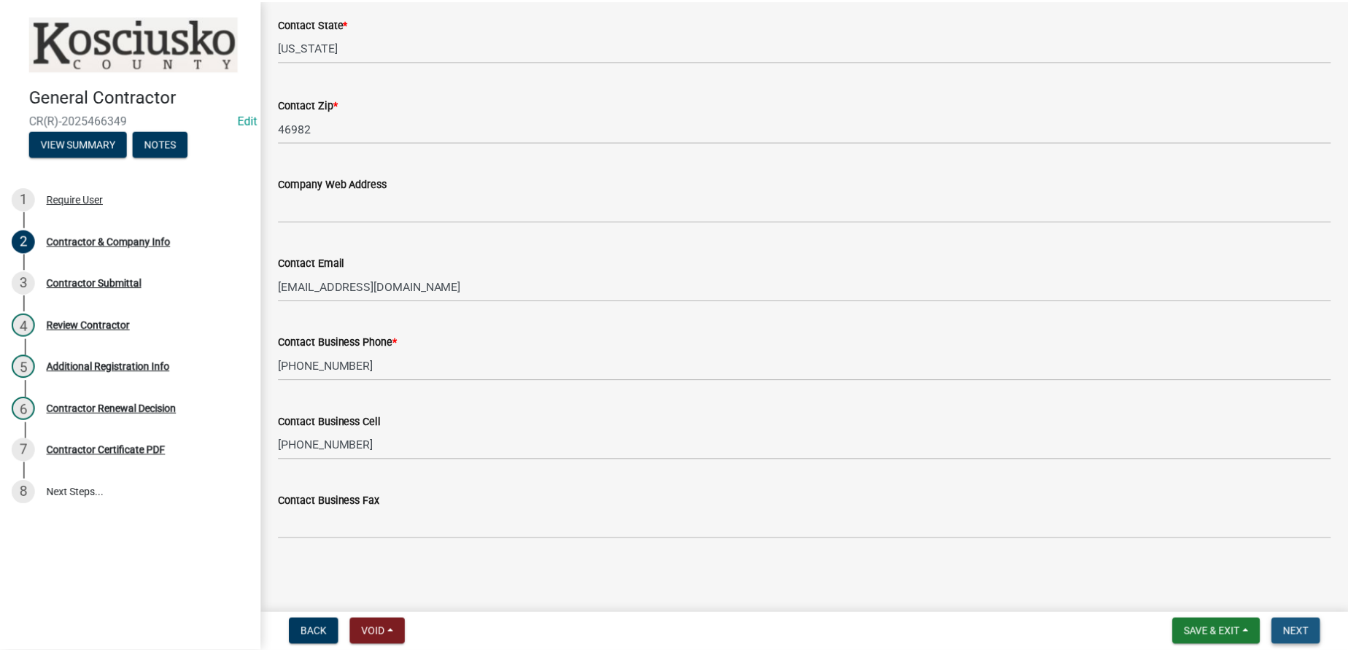
scroll to position [0, 0]
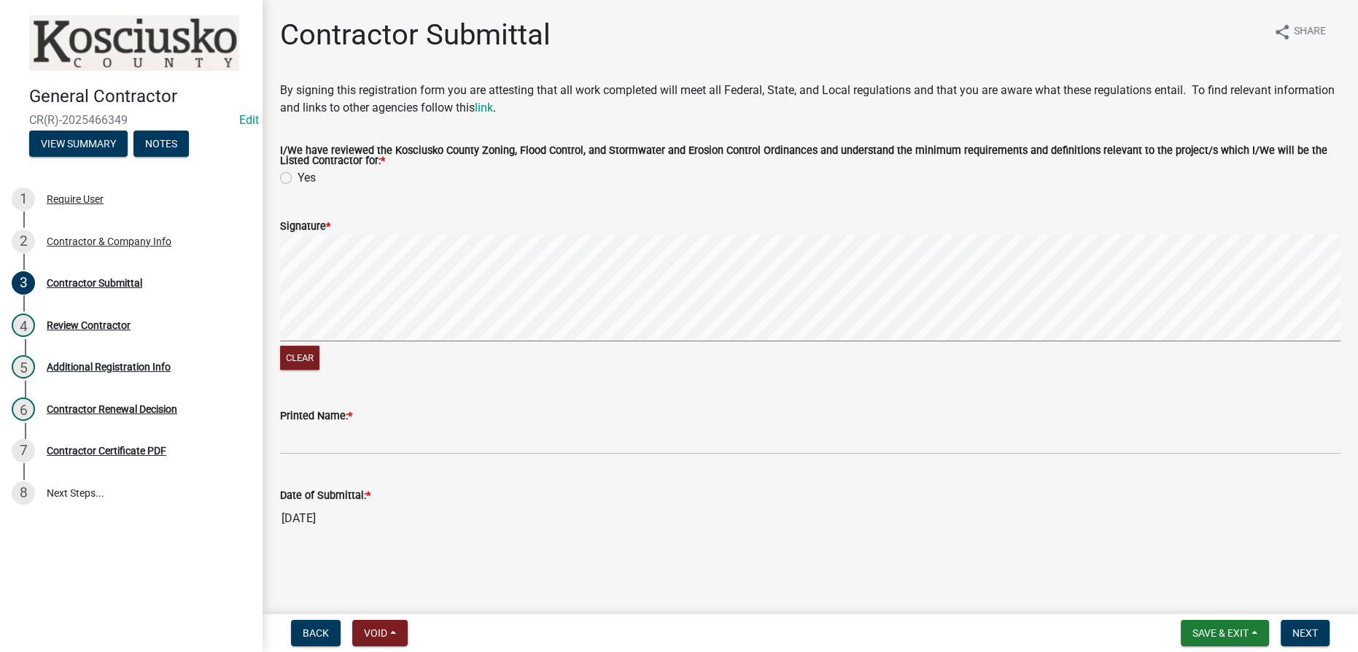
drag, startPoint x: 290, startPoint y: 172, endPoint x: 292, endPoint y: 182, distance: 10.3
click at [292, 180] on div "Yes" at bounding box center [810, 178] width 1060 height 18
click at [298, 181] on label "Yes" at bounding box center [307, 178] width 18 height 18
click at [298, 179] on input "Yes" at bounding box center [302, 173] width 9 height 9
radio input "true"
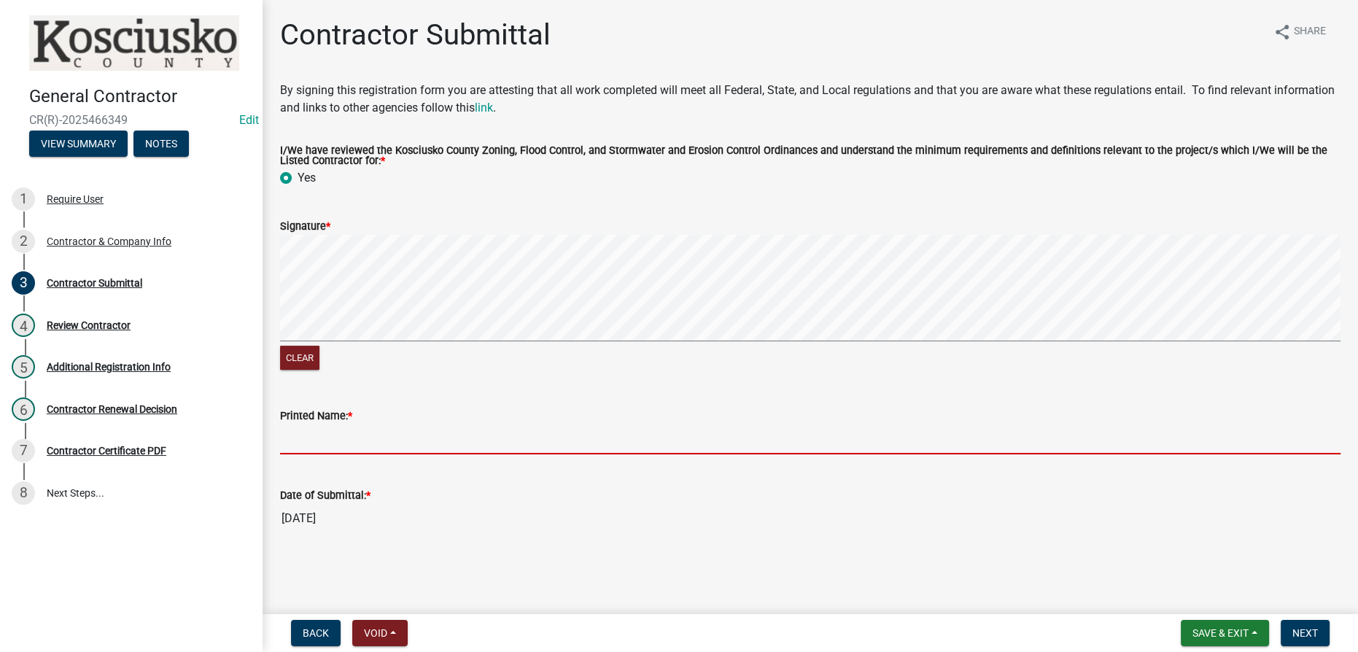
click at [488, 434] on input "Printed Name: *" at bounding box center [810, 439] width 1060 height 30
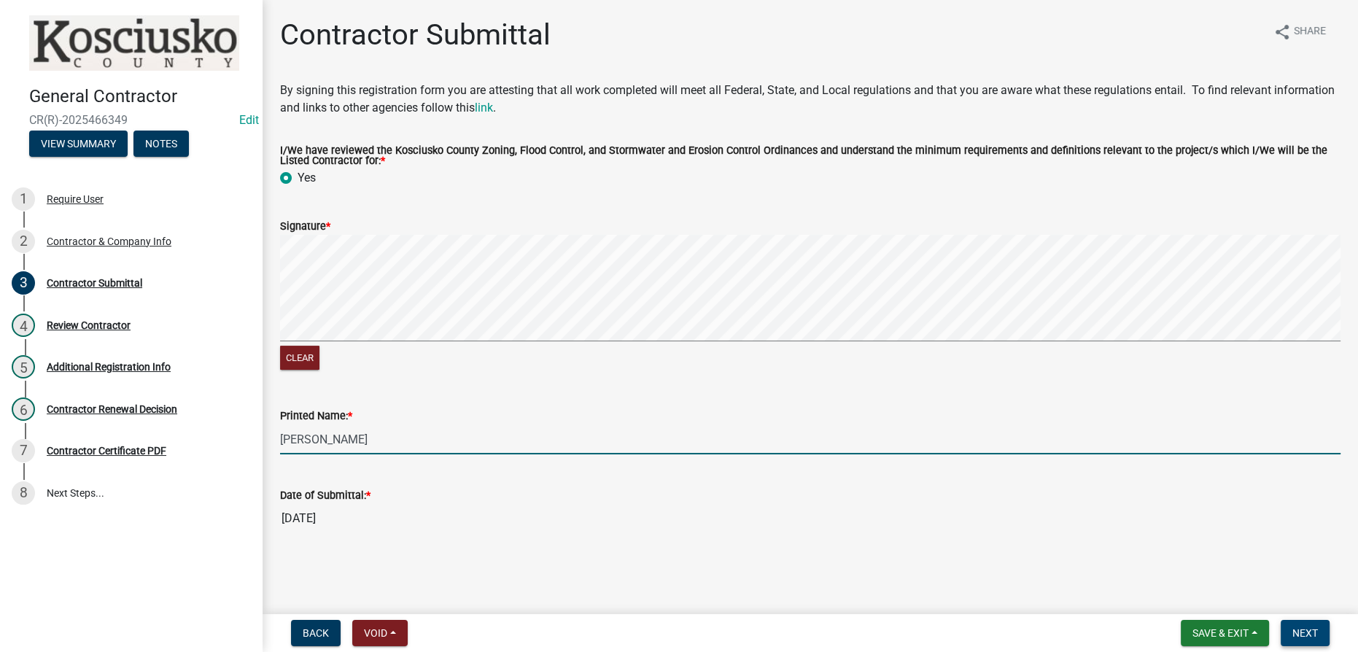
type input "Frank Meridith"
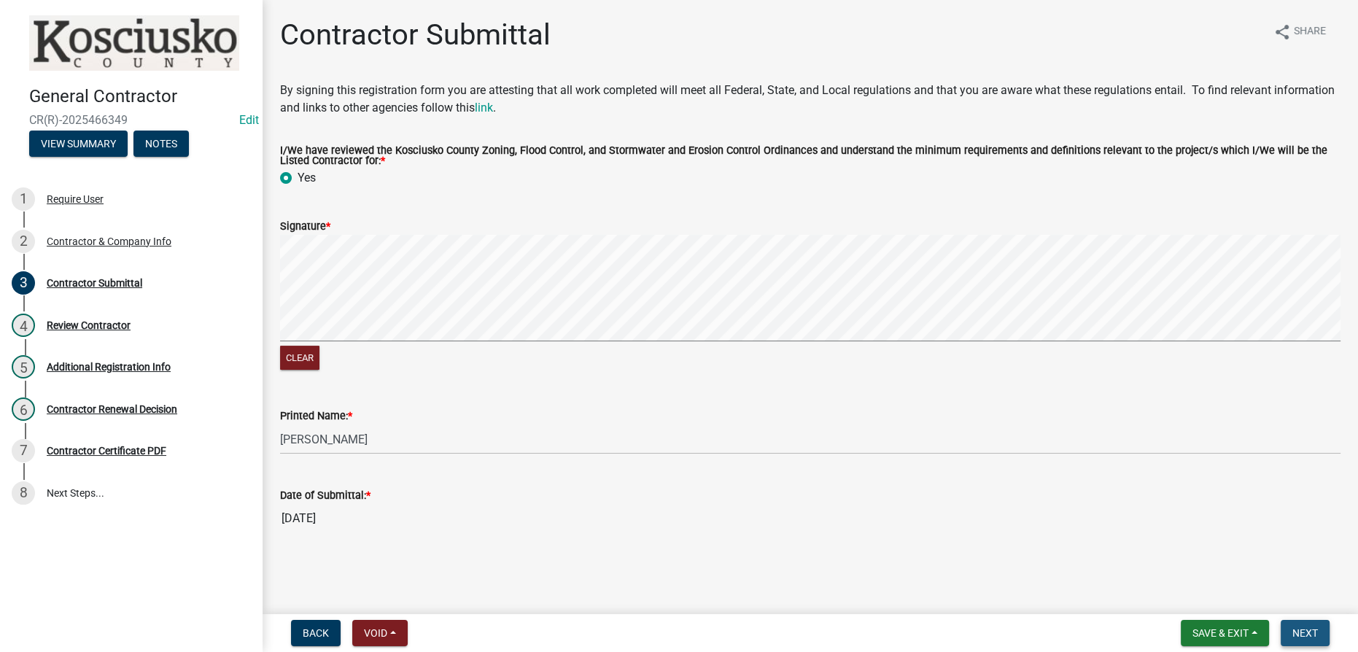
click at [1315, 629] on span "Next" at bounding box center [1305, 633] width 26 height 12
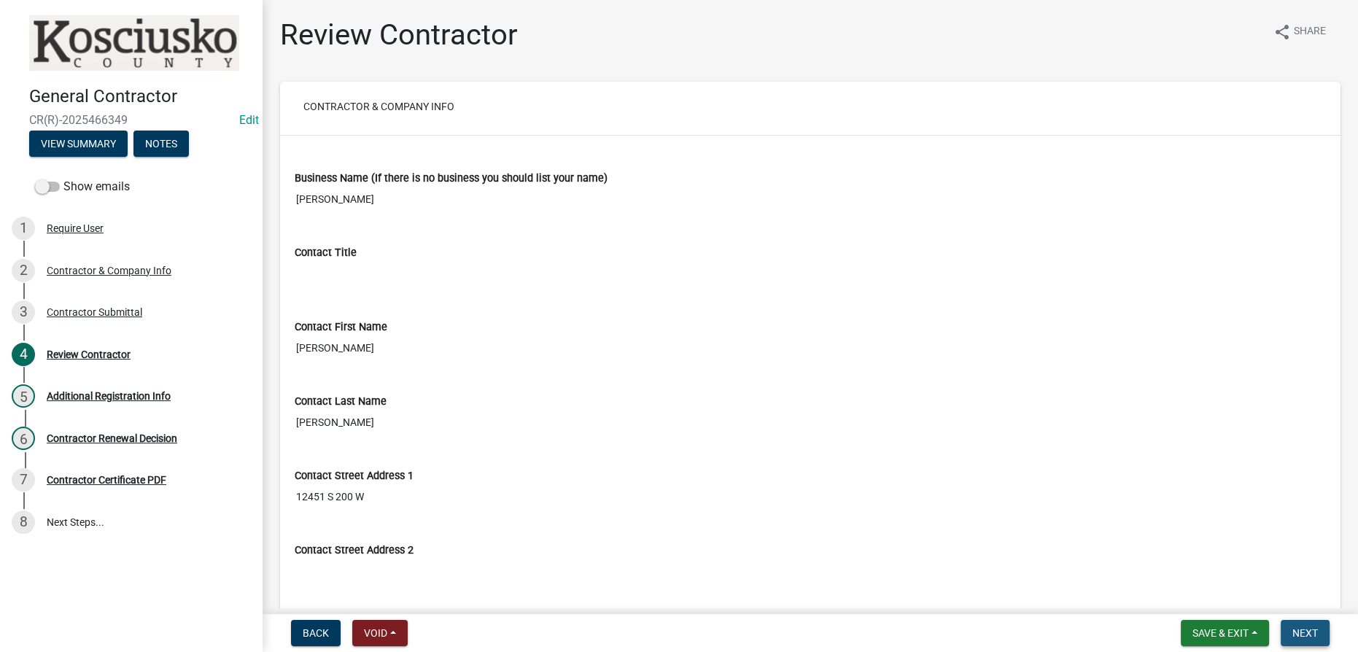
click at [1319, 627] on button "Next" at bounding box center [1305, 633] width 49 height 26
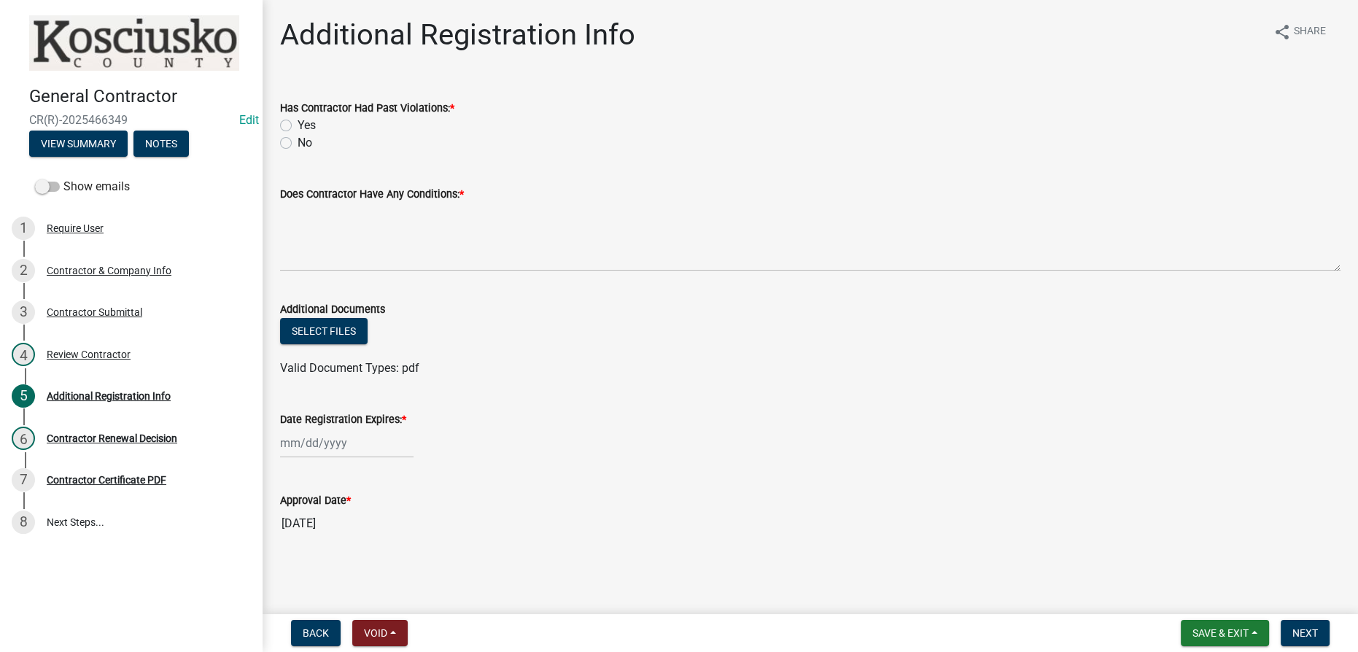
click at [298, 145] on label "No" at bounding box center [305, 143] width 15 height 18
click at [298, 144] on input "No" at bounding box center [302, 138] width 9 height 9
radio input "true"
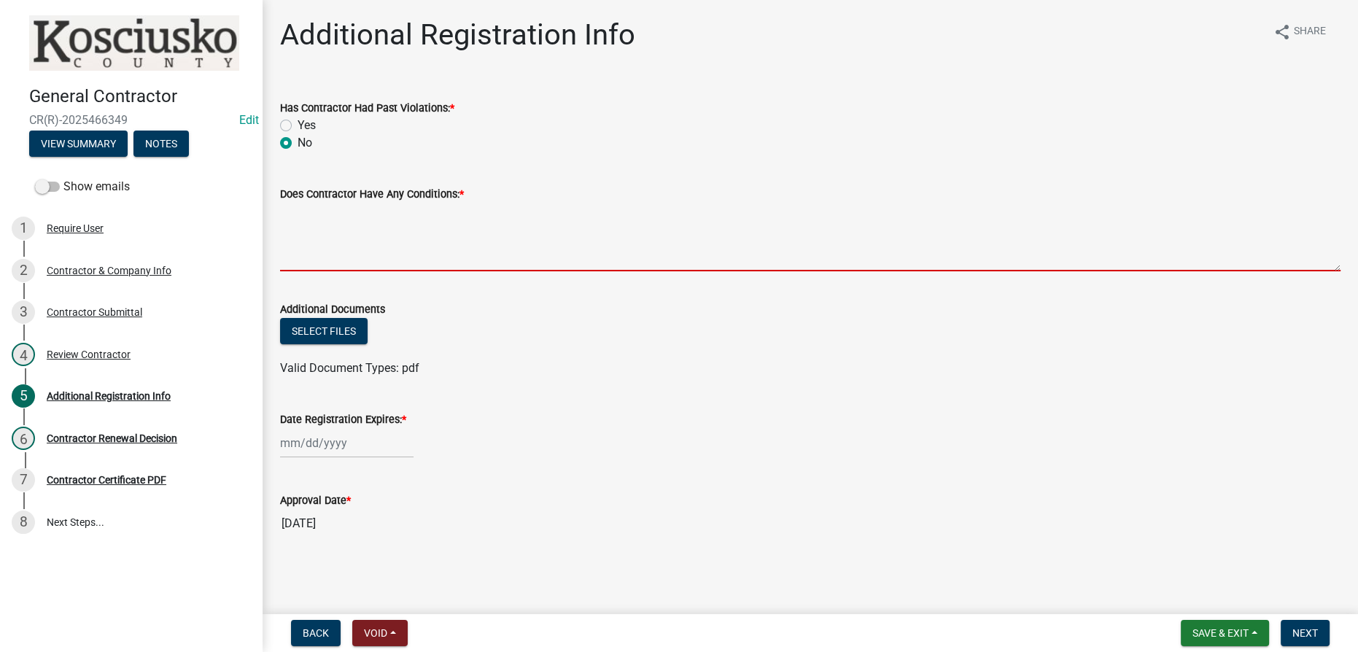
click at [322, 212] on textarea "Does Contractor Have Any Conditions: *" at bounding box center [810, 237] width 1060 height 69
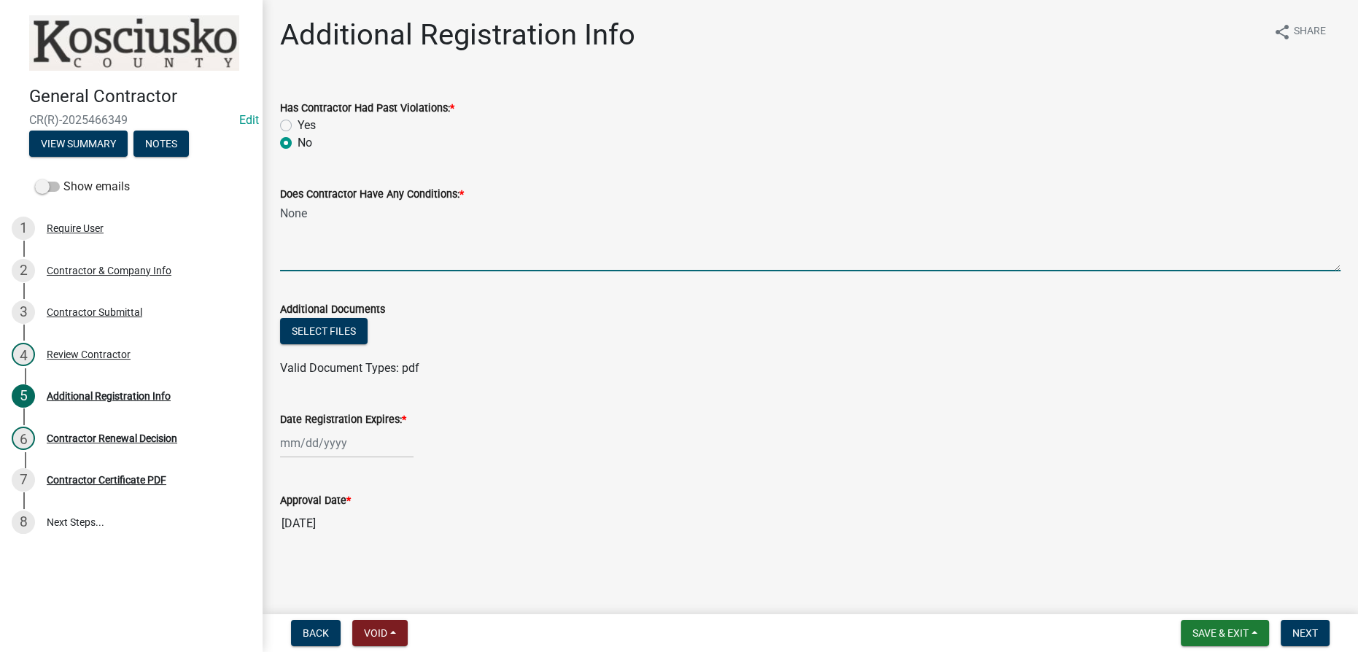
type textarea "None"
click at [346, 445] on div at bounding box center [346, 443] width 133 height 30
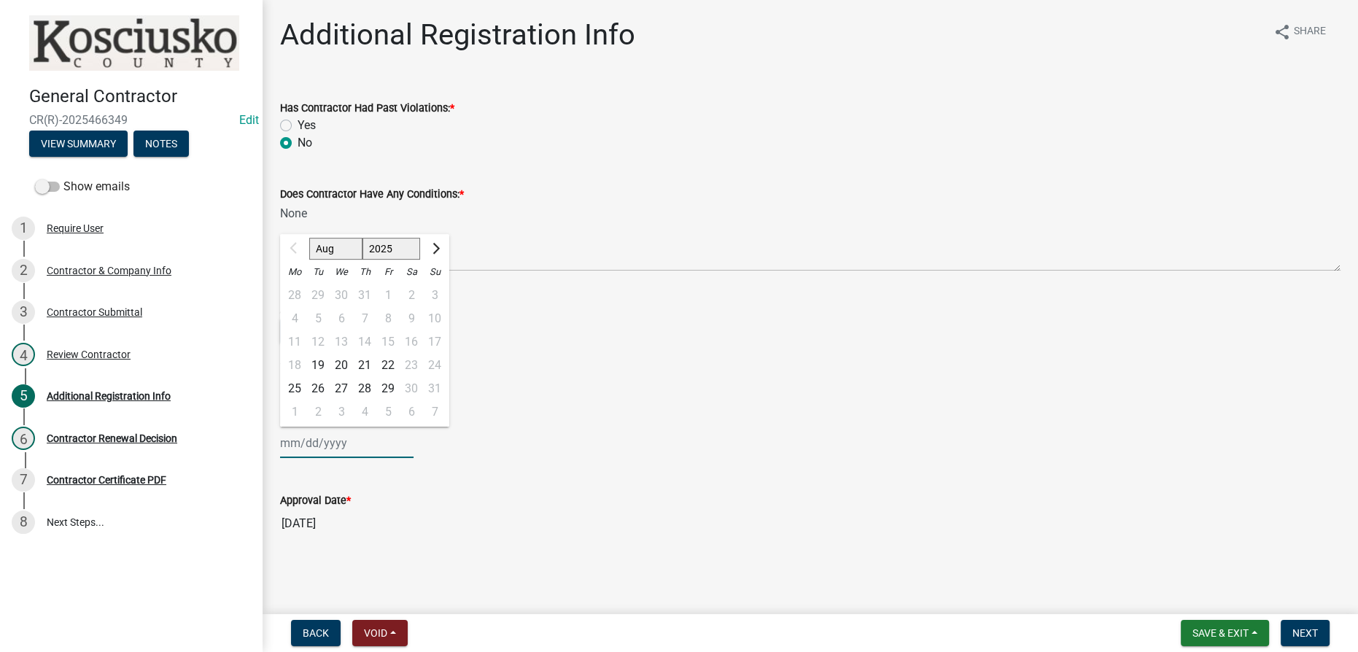
click at [389, 246] on select "2025 2026 2027 2028 2029 2030 2031 2032 2033 2034 2035 2036 2037 2038 2039 2040…" at bounding box center [391, 249] width 58 height 22
select select "2026"
click at [362, 238] on select "2025 2026 2027 2028 2029 2030 2031 2032 2033 2034 2035 2036 2037 2038 2039 2040…" at bounding box center [391, 249] width 58 height 22
click at [343, 361] on div "19" at bounding box center [341, 365] width 23 height 23
type input "08/19/2026"
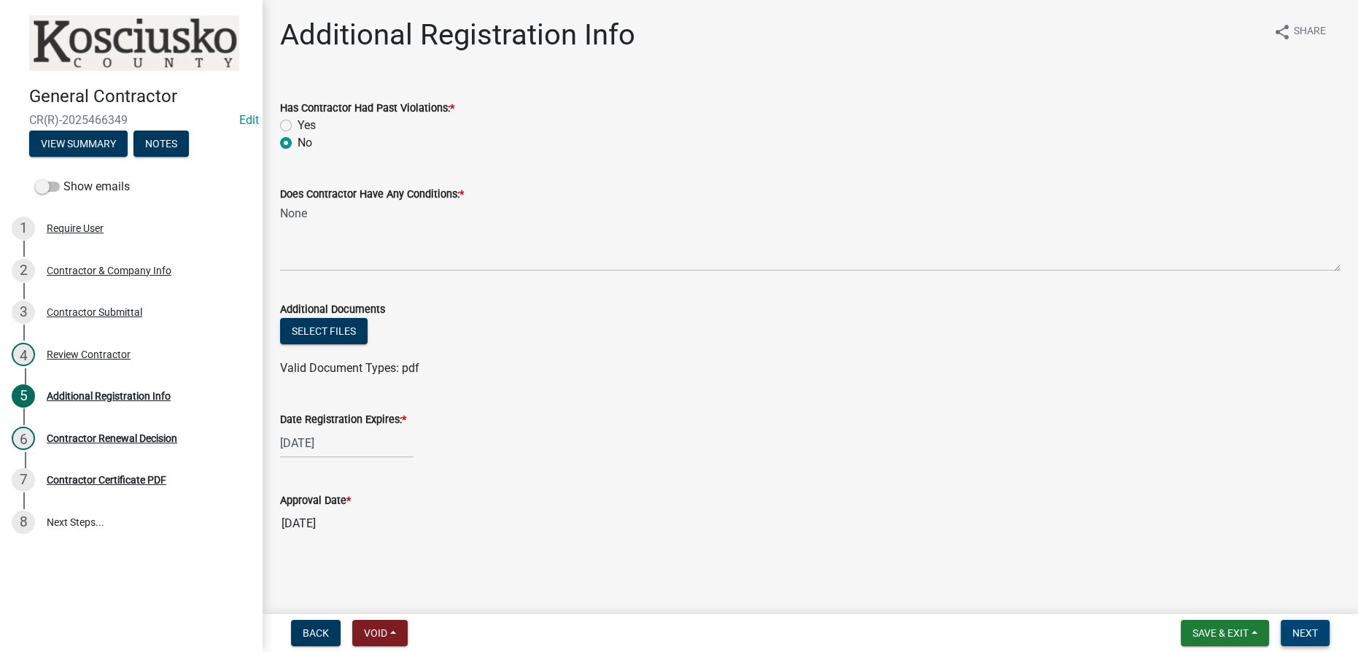
click at [1297, 635] on span "Next" at bounding box center [1305, 633] width 26 height 12
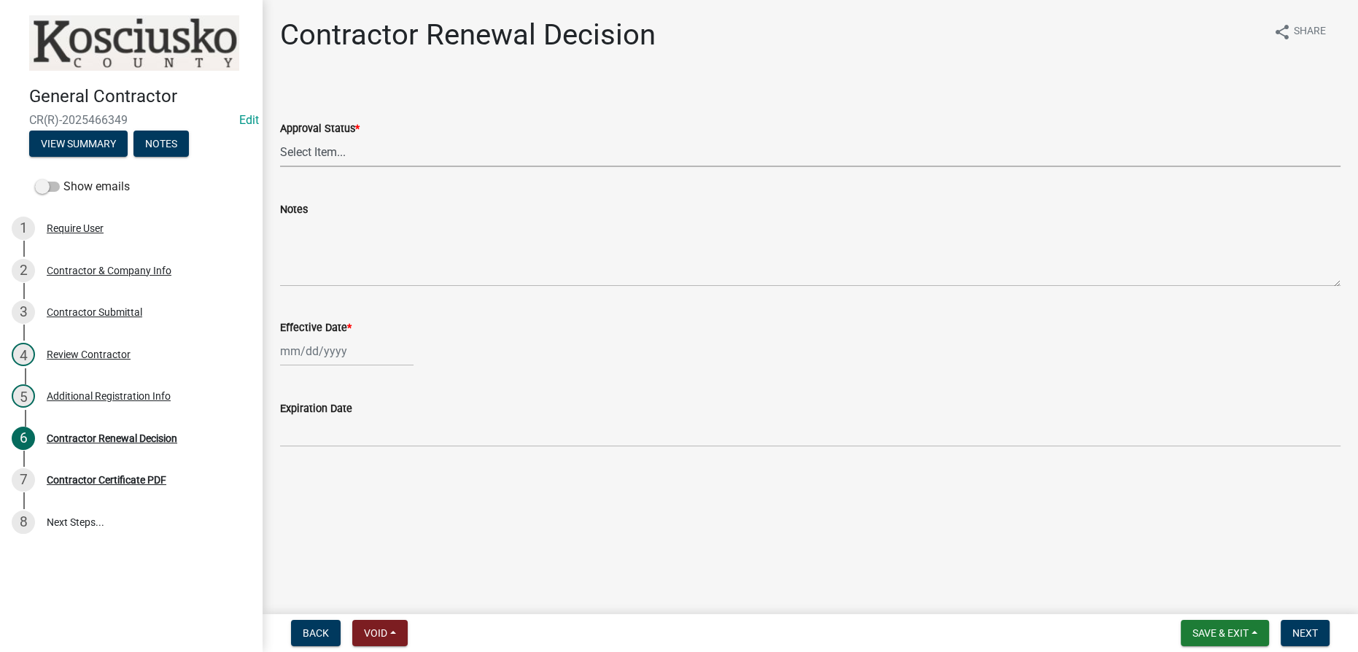
click at [306, 148] on select "Select Item... Approved Denied" at bounding box center [810, 152] width 1060 height 30
click at [280, 137] on select "Select Item... Approved Denied" at bounding box center [810, 152] width 1060 height 30
select select "30db8998-795d-4bbe-8e49-f1ade8865815"
select select "8"
select select "2025"
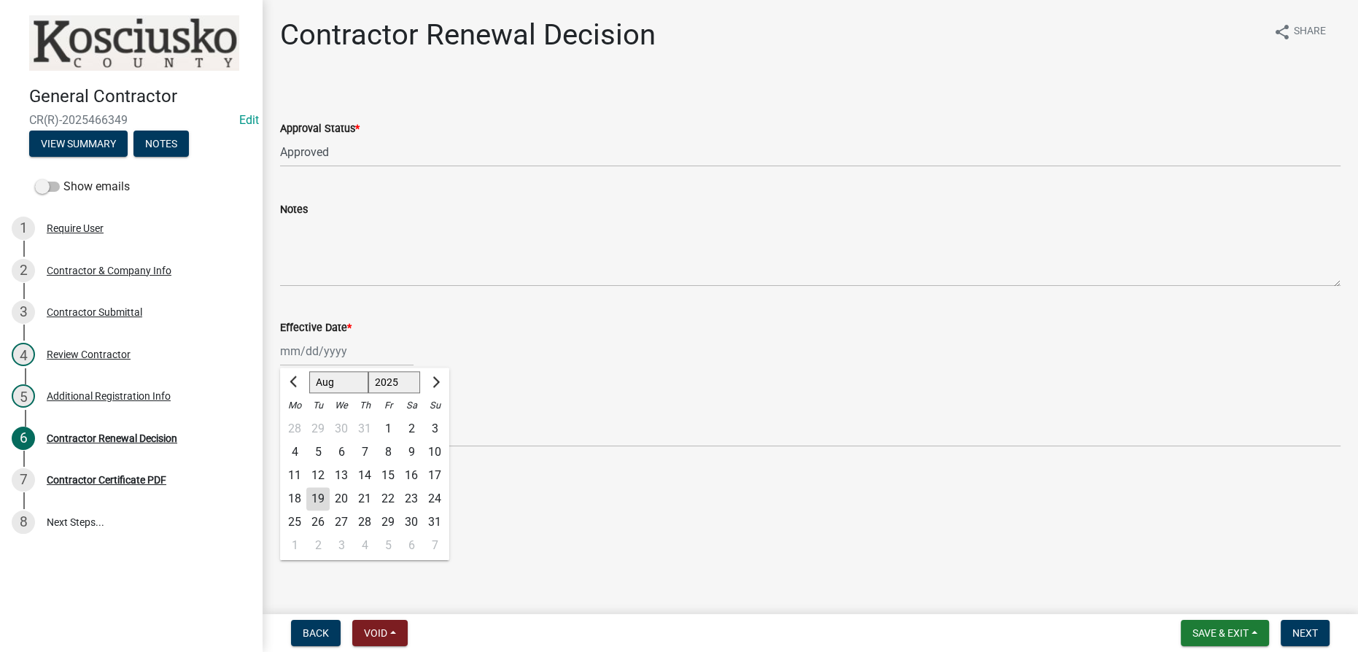
click at [335, 352] on div "Jan Feb Mar Apr May Jun Jul Aug Sep Oct Nov Dec 1525 1526 1527 1528 1529 1530 1…" at bounding box center [346, 351] width 133 height 30
click at [317, 495] on div "19" at bounding box center [317, 498] width 23 height 23
type input "[DATE]"
click at [1302, 627] on span "Next" at bounding box center [1305, 633] width 26 height 12
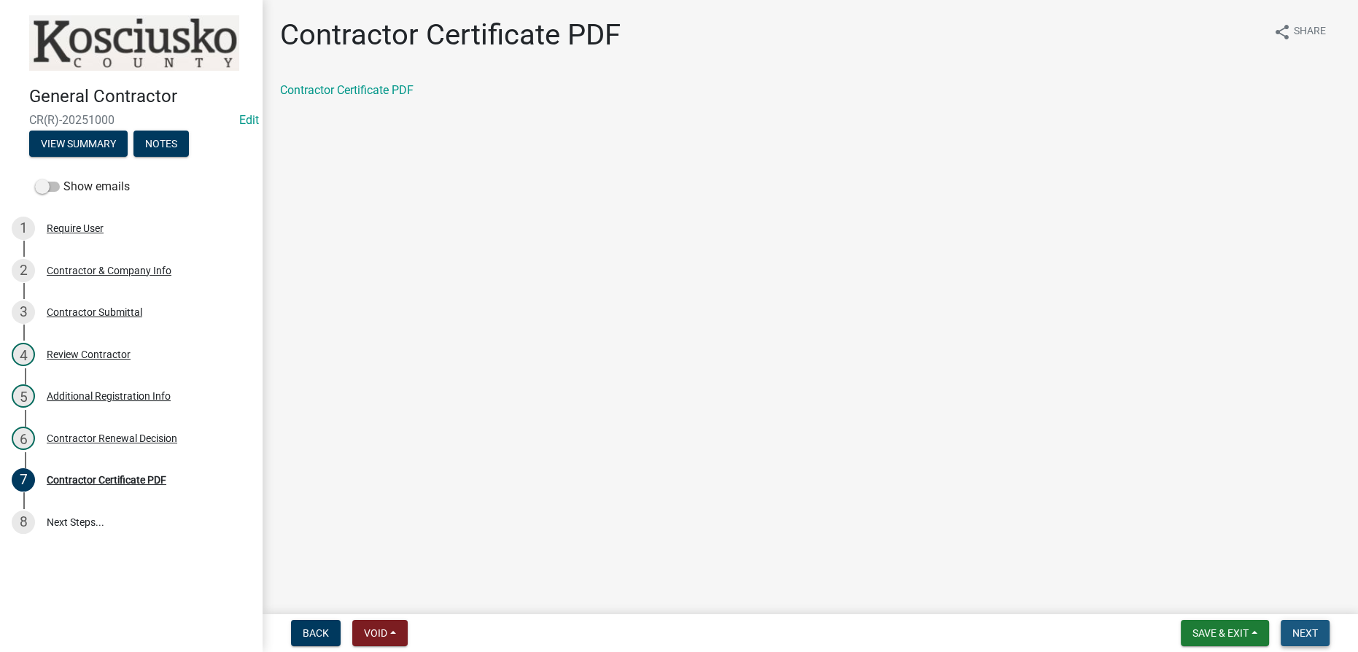
click at [1310, 633] on span "Next" at bounding box center [1305, 633] width 26 height 12
